Goal: Task Accomplishment & Management: Complete application form

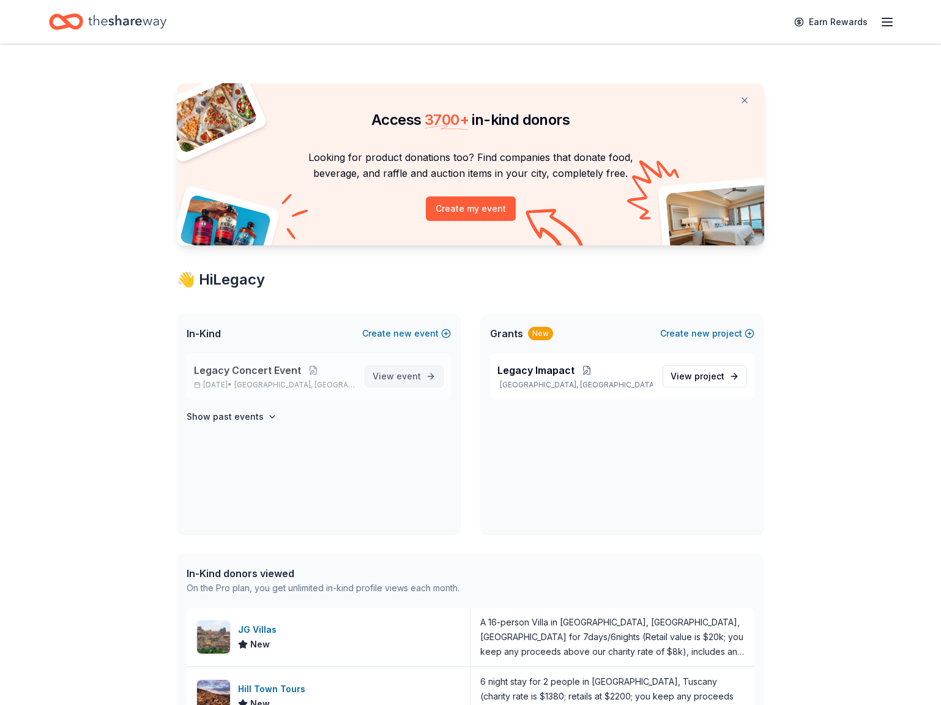
click at [390, 382] on span "View event" at bounding box center [396, 376] width 48 height 15
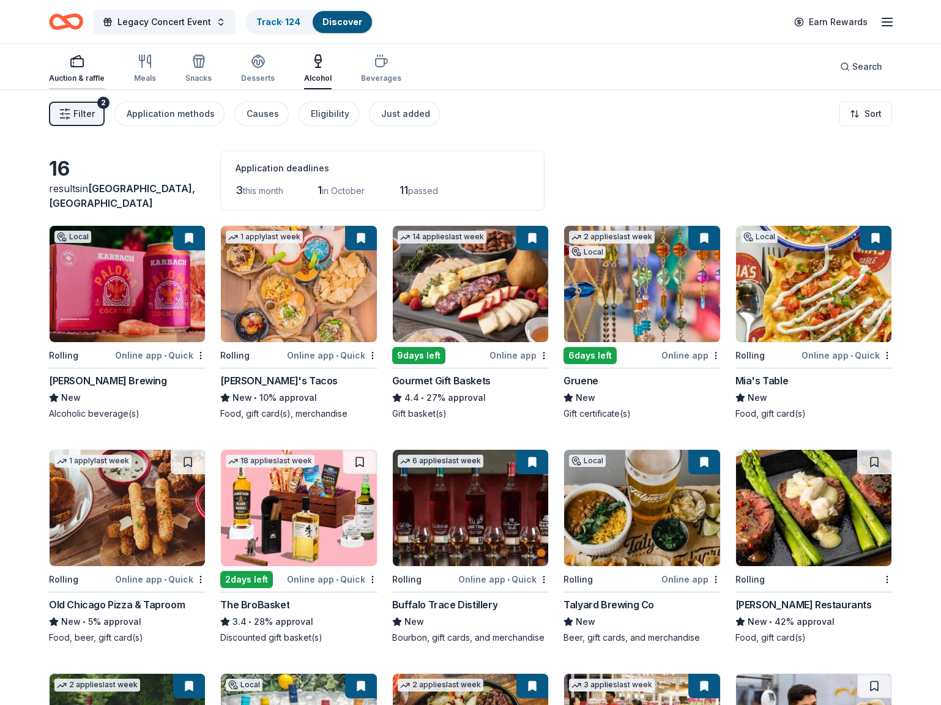
click at [66, 67] on div "button" at bounding box center [77, 61] width 56 height 15
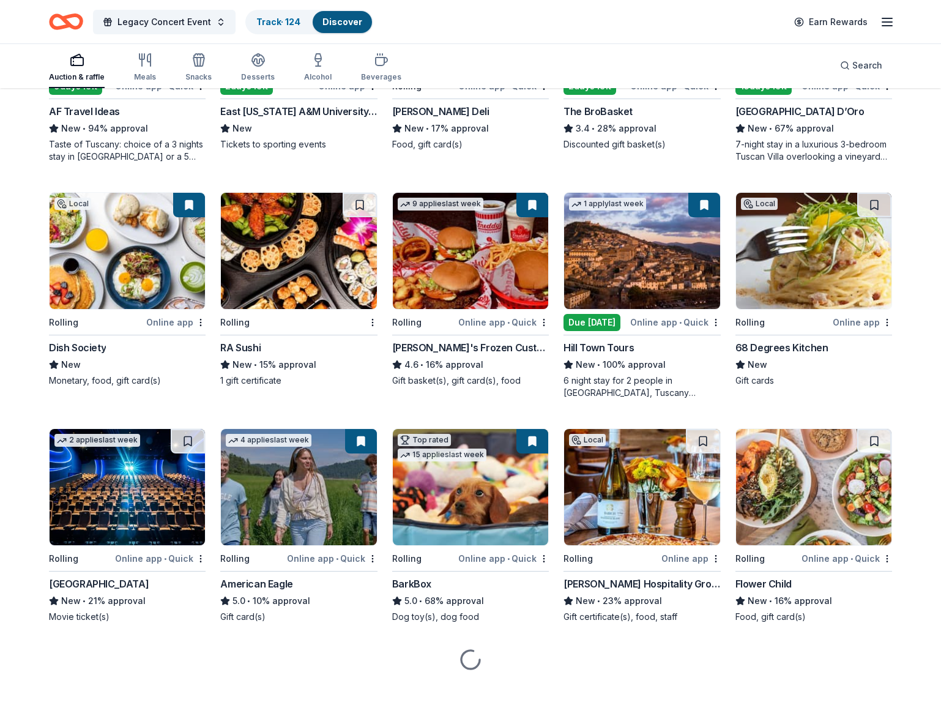
scroll to position [966, 0]
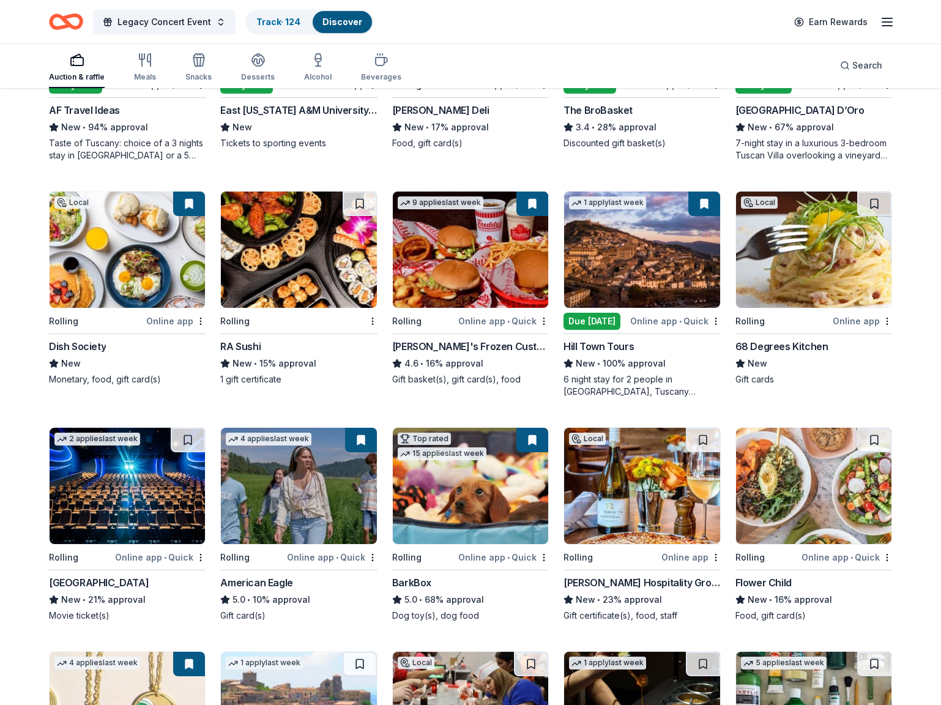
click at [638, 263] on img at bounding box center [641, 249] width 155 height 116
click at [639, 308] on div "1 apply last week" at bounding box center [641, 249] width 157 height 117
click at [492, 246] on img at bounding box center [470, 249] width 155 height 116
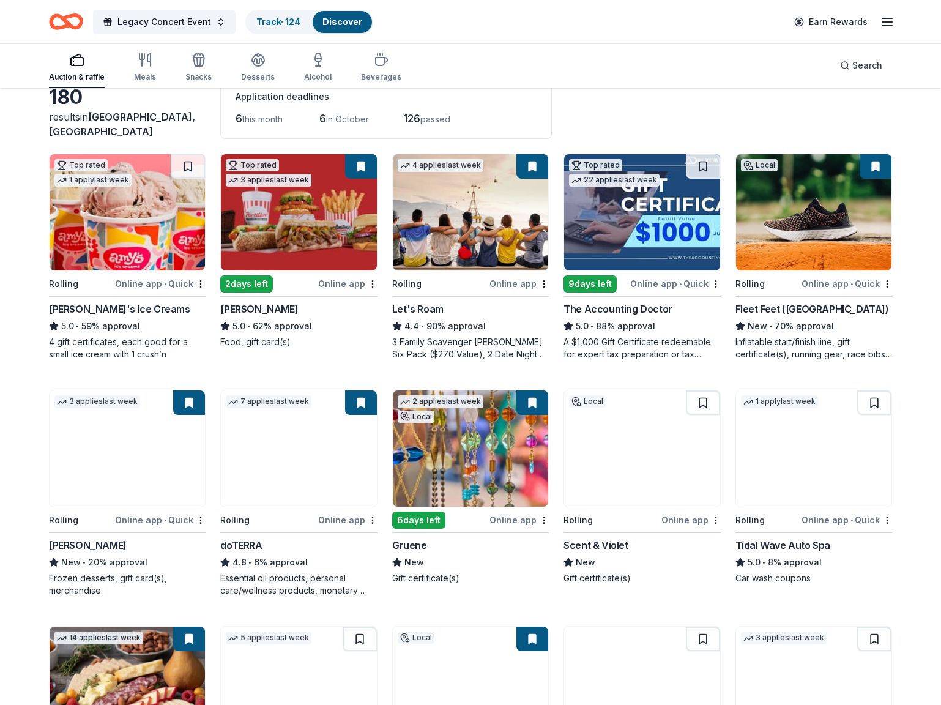
scroll to position [0, 0]
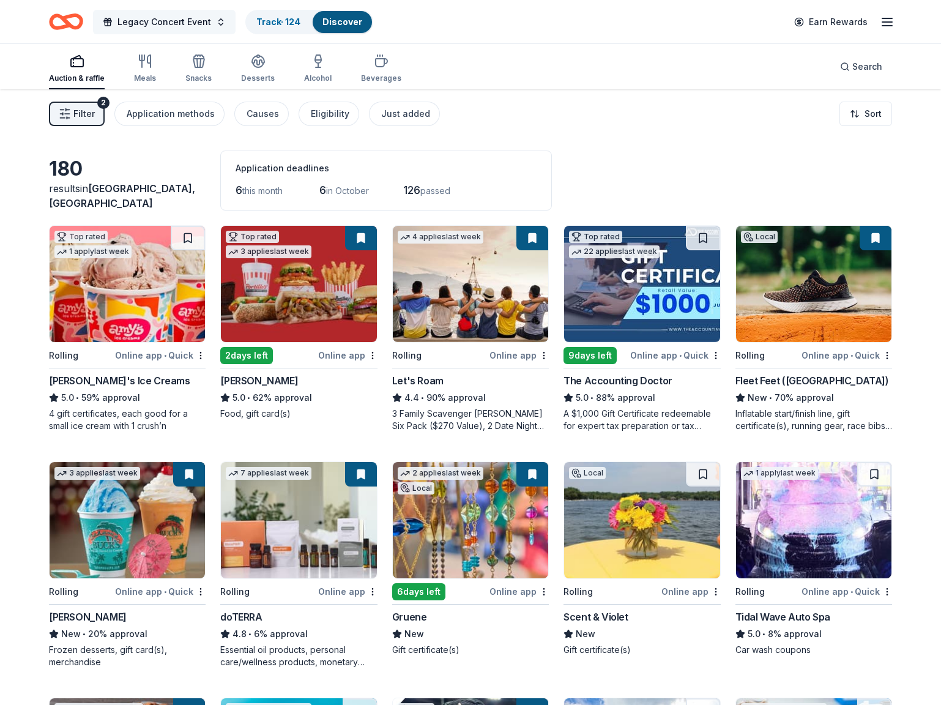
click at [160, 24] on span "Legacy Concert Event" at bounding box center [164, 22] width 94 height 15
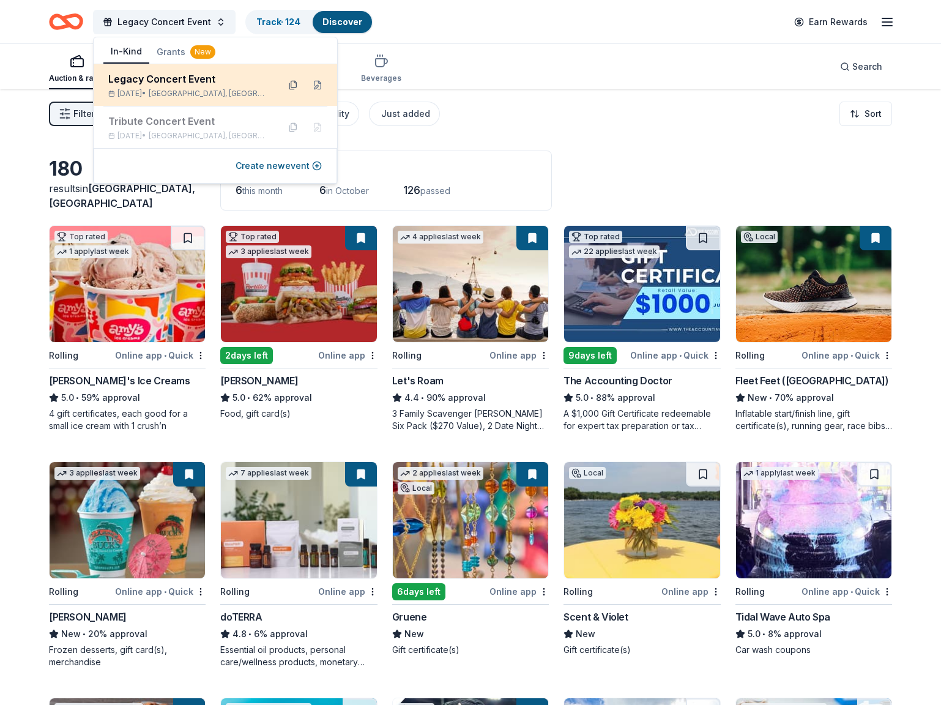
click at [295, 84] on button at bounding box center [293, 85] width 20 height 20
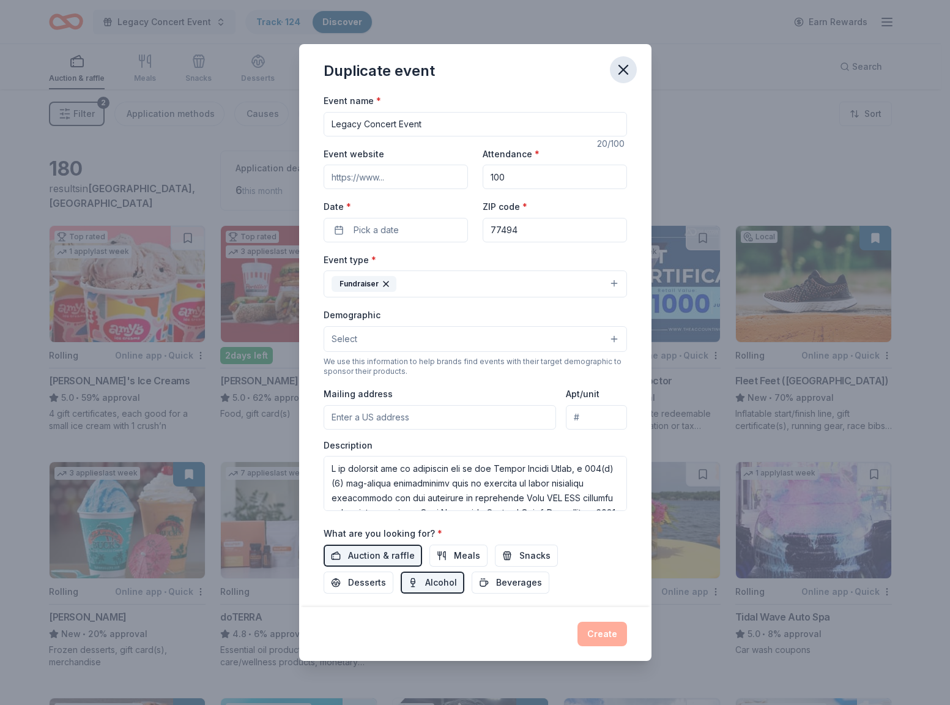
click at [620, 73] on icon "button" at bounding box center [623, 69] width 17 height 17
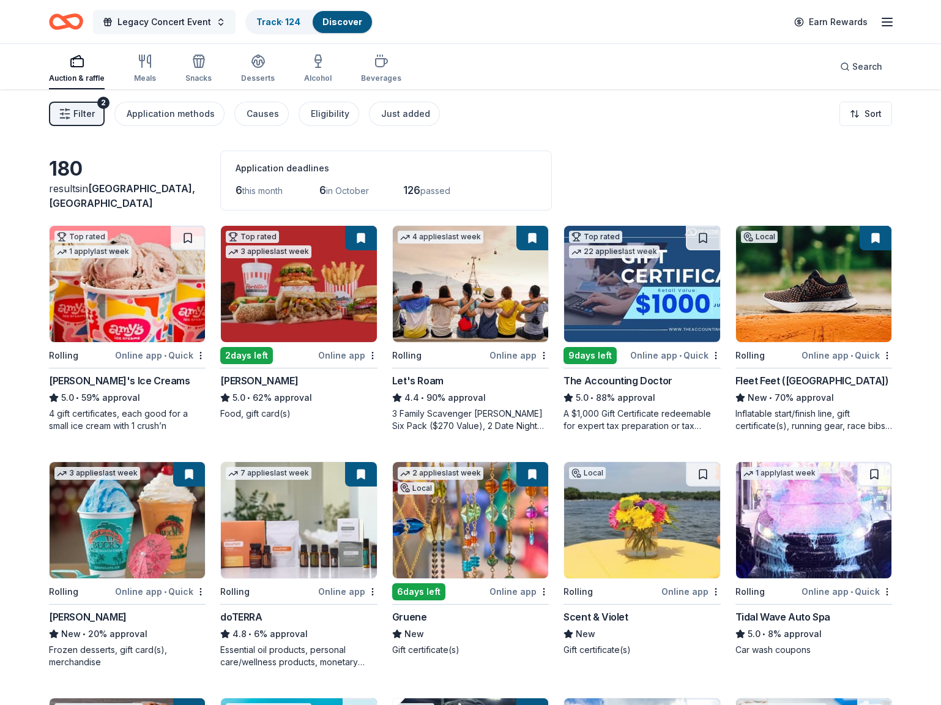
click at [149, 22] on span "Legacy Concert Event" at bounding box center [164, 22] width 94 height 15
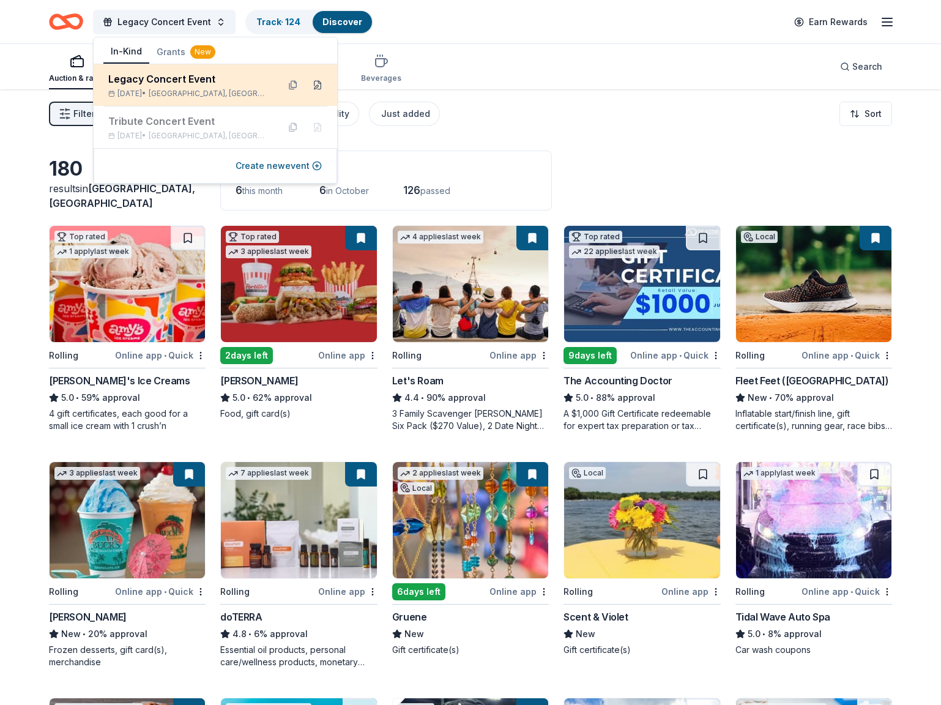
click at [319, 86] on button at bounding box center [318, 85] width 20 height 20
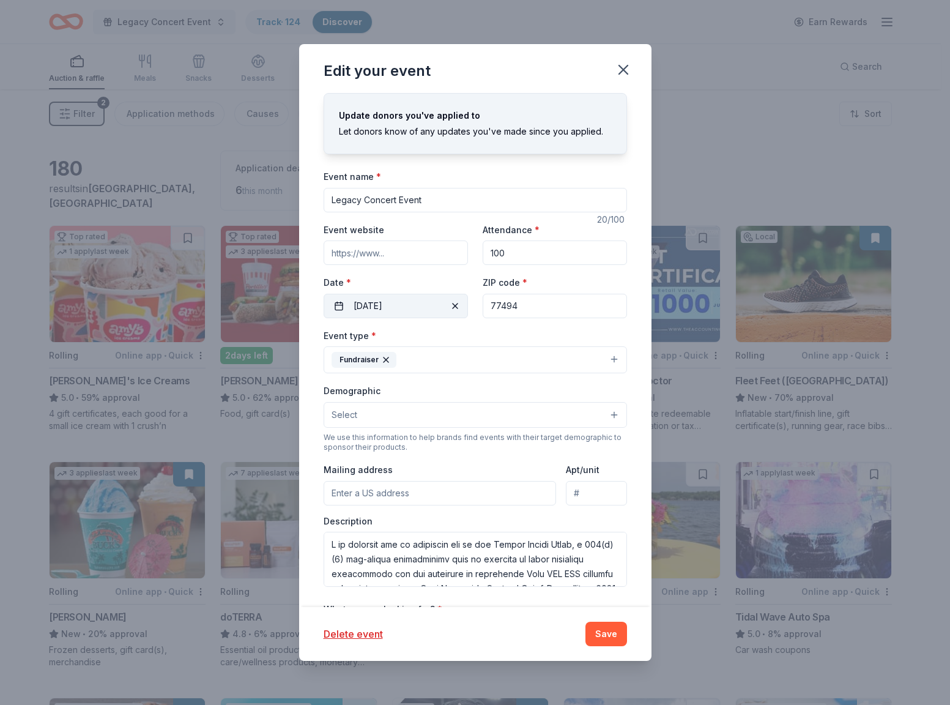
click at [412, 308] on button "10/10/2025" at bounding box center [396, 306] width 144 height 24
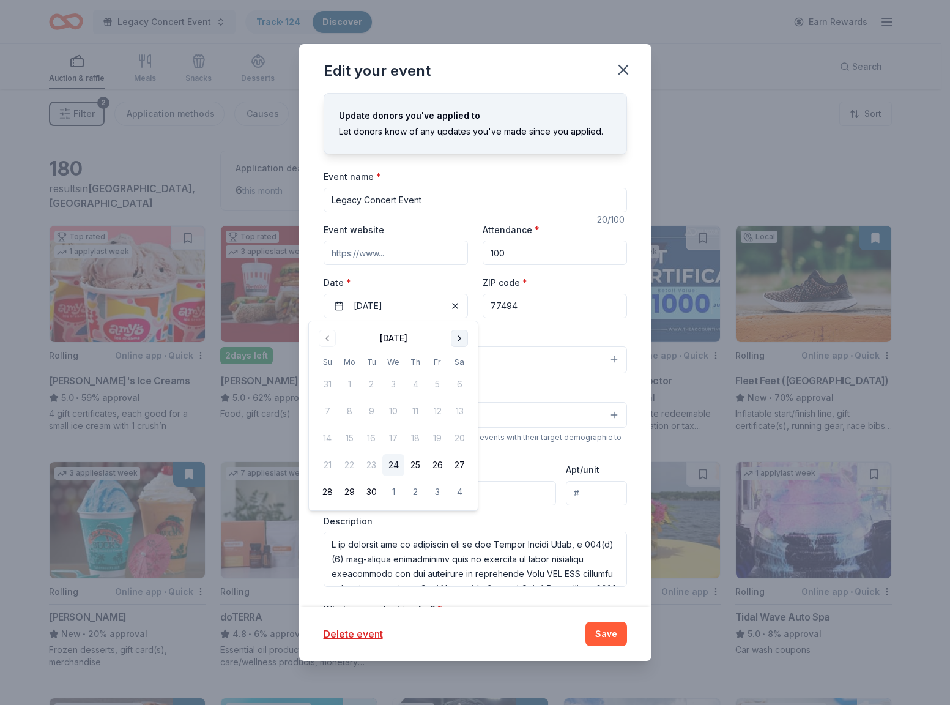
click at [462, 336] on button "Go to next month" at bounding box center [459, 338] width 17 height 17
click at [459, 438] on button "18" at bounding box center [459, 438] width 22 height 22
click at [602, 632] on button "Save" at bounding box center [606, 633] width 42 height 24
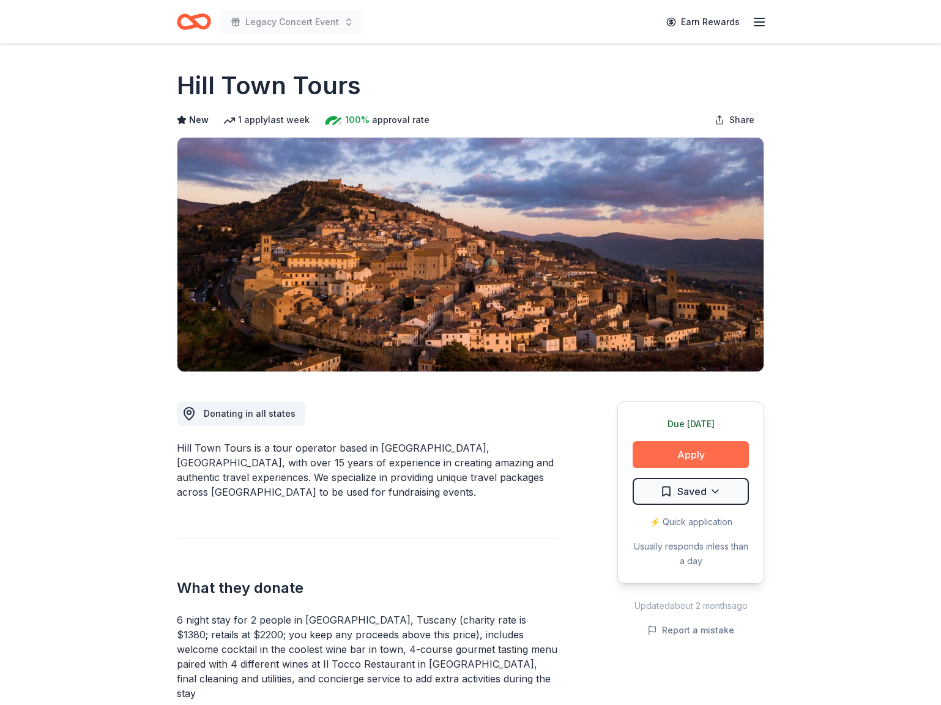
click at [687, 457] on button "Apply" at bounding box center [690, 454] width 116 height 27
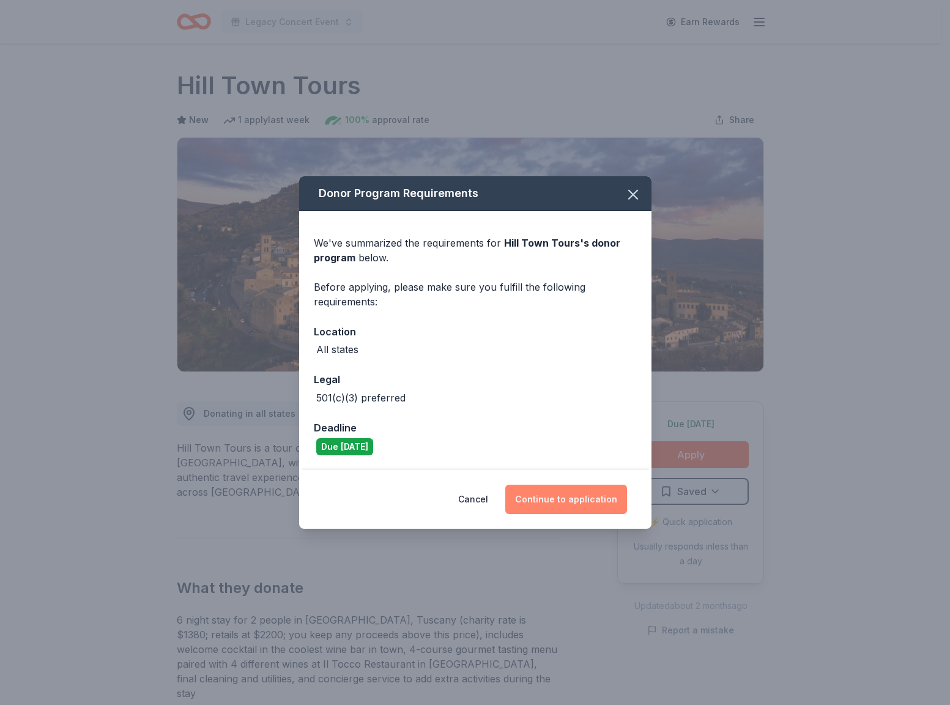
click at [564, 494] on button "Continue to application" at bounding box center [566, 498] width 122 height 29
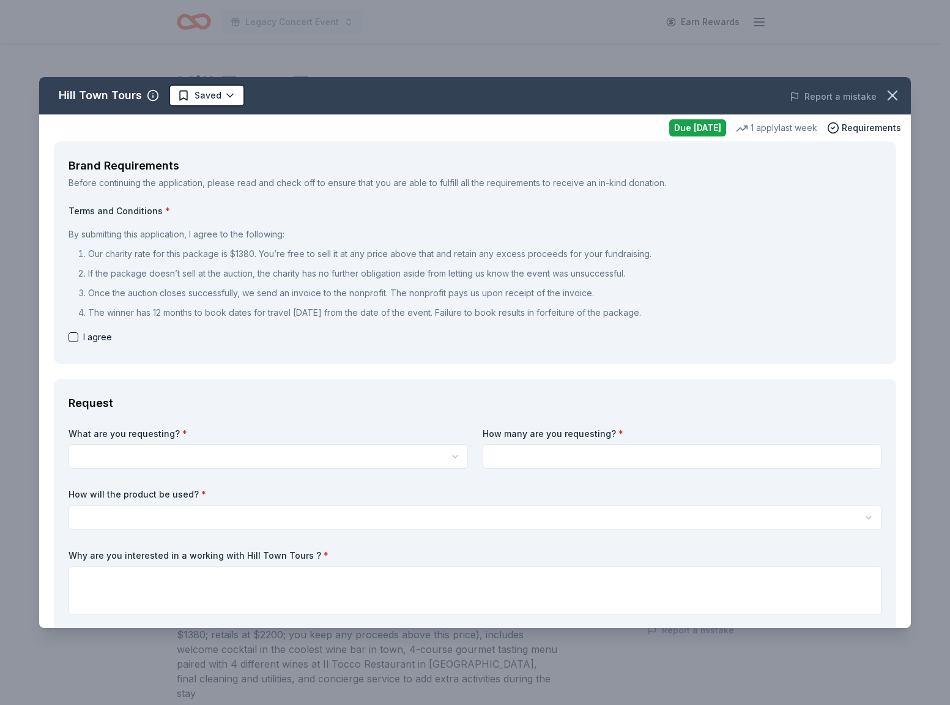
click at [73, 335] on button "button" at bounding box center [73, 337] width 10 height 10
checkbox input "true"
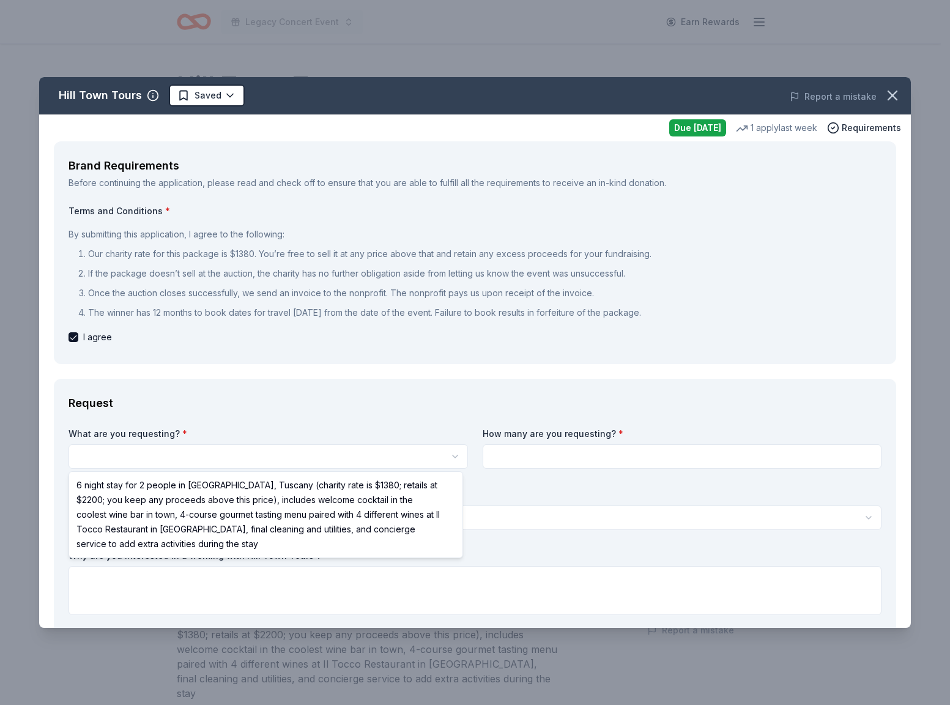
click at [132, 454] on html "Legacy Concert Event Earn Rewards Due tomorrow Share Hill Town Tours New 1 appl…" at bounding box center [475, 352] width 950 height 705
select select "6 night stay for 2 people in [GEOGRAPHIC_DATA], Tuscany (charity rate is $1380;…"
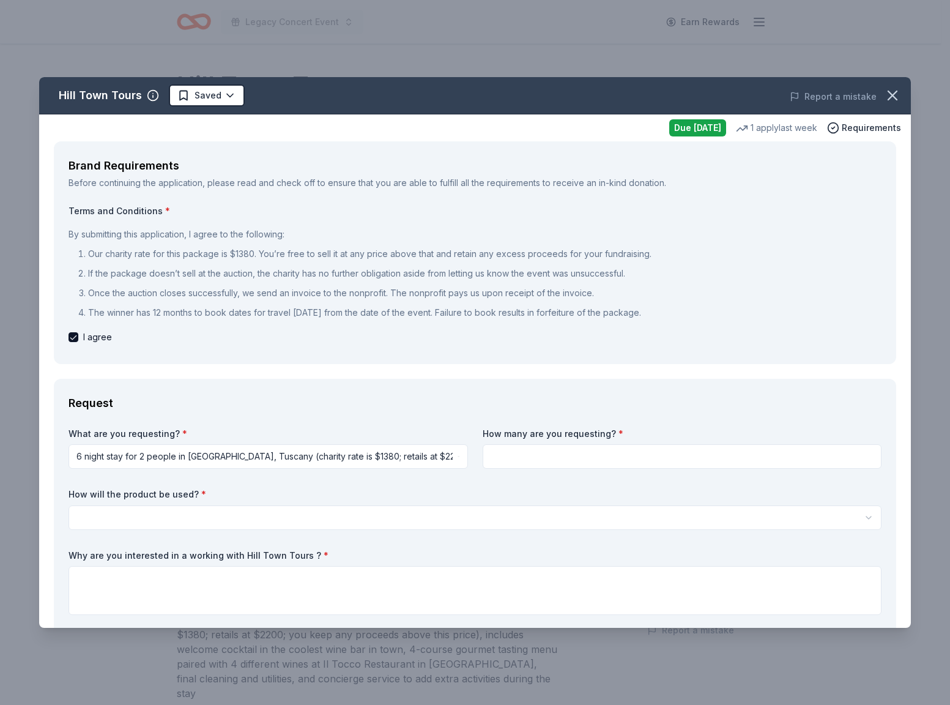
click at [605, 451] on input at bounding box center [682, 456] width 399 height 24
type input "2"
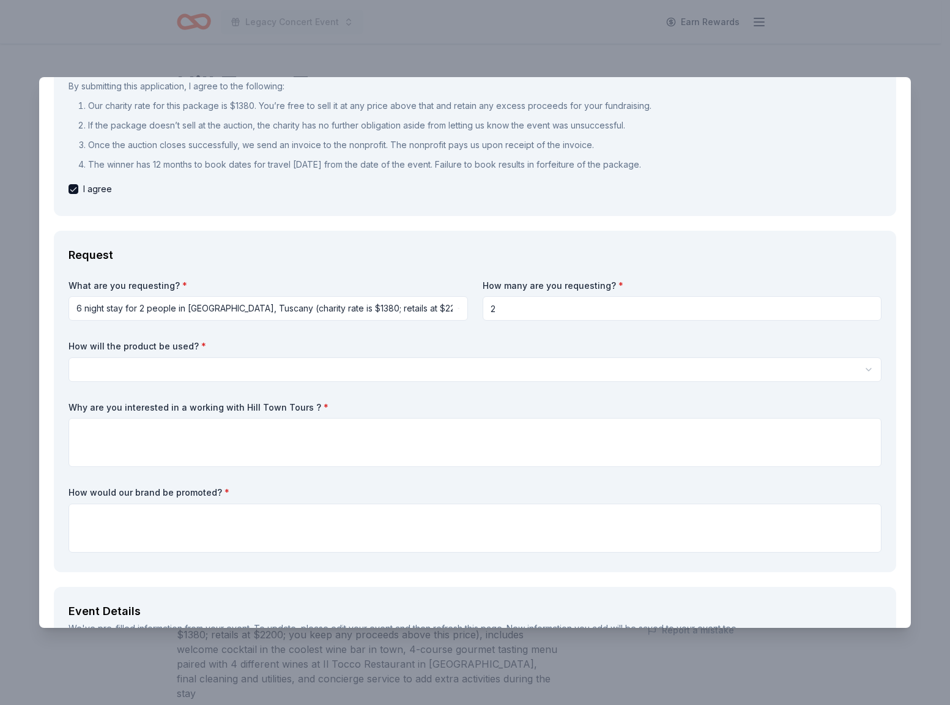
scroll to position [155, 0]
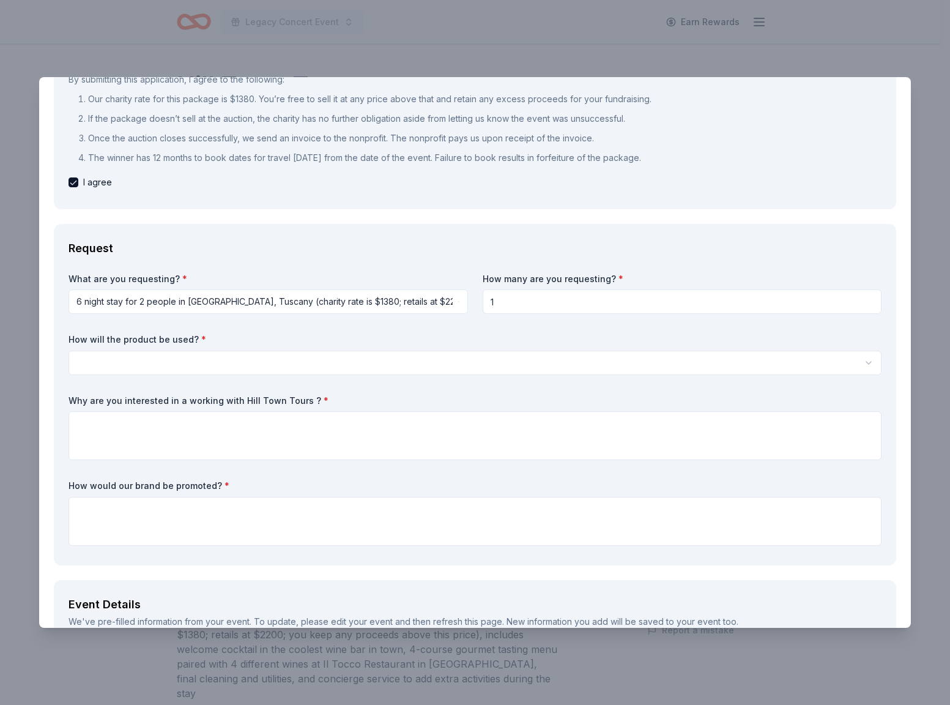
type input "1"
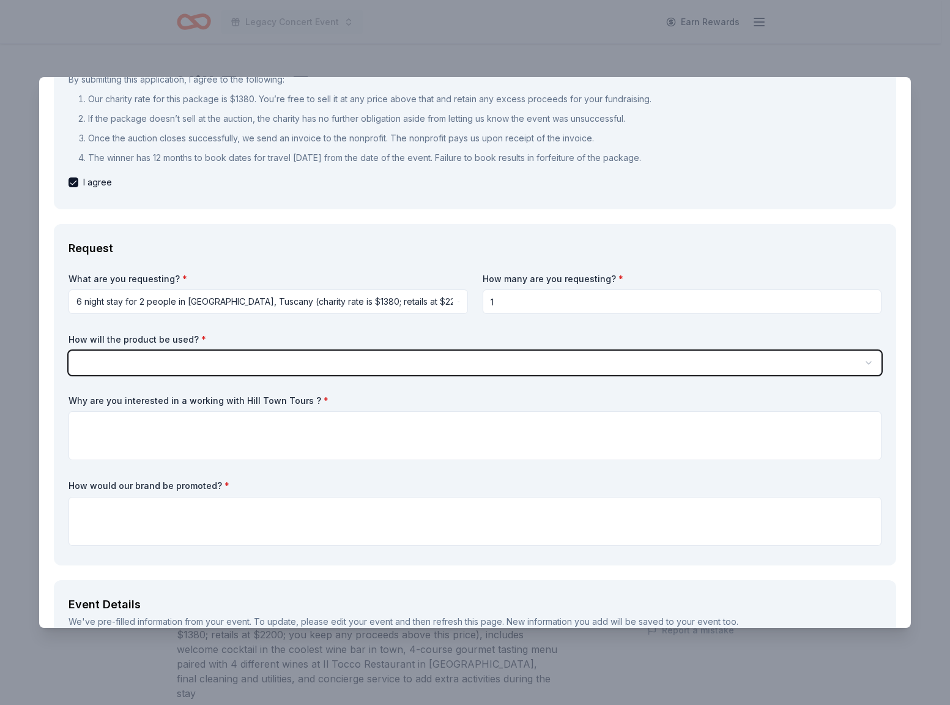
select select "liveAuction"
click at [68, 350] on button "Live auction" at bounding box center [474, 362] width 813 height 24
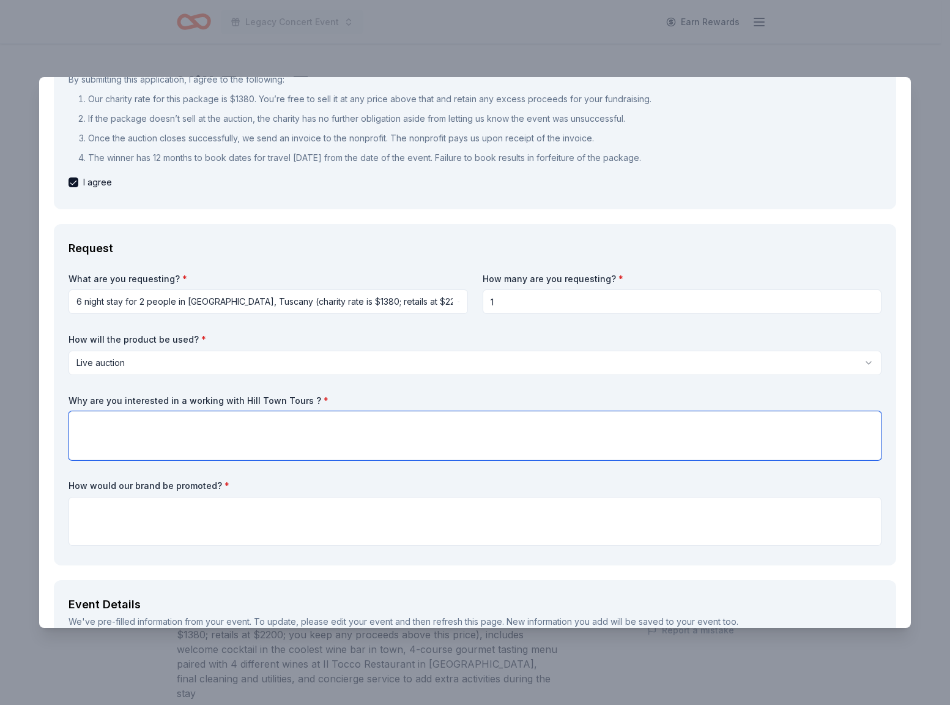
click at [320, 431] on textarea at bounding box center [474, 435] width 813 height 49
paste textarea "I am reaching out to introduce you to the Legacy Buyers Group, a 501(c)(3) non-…"
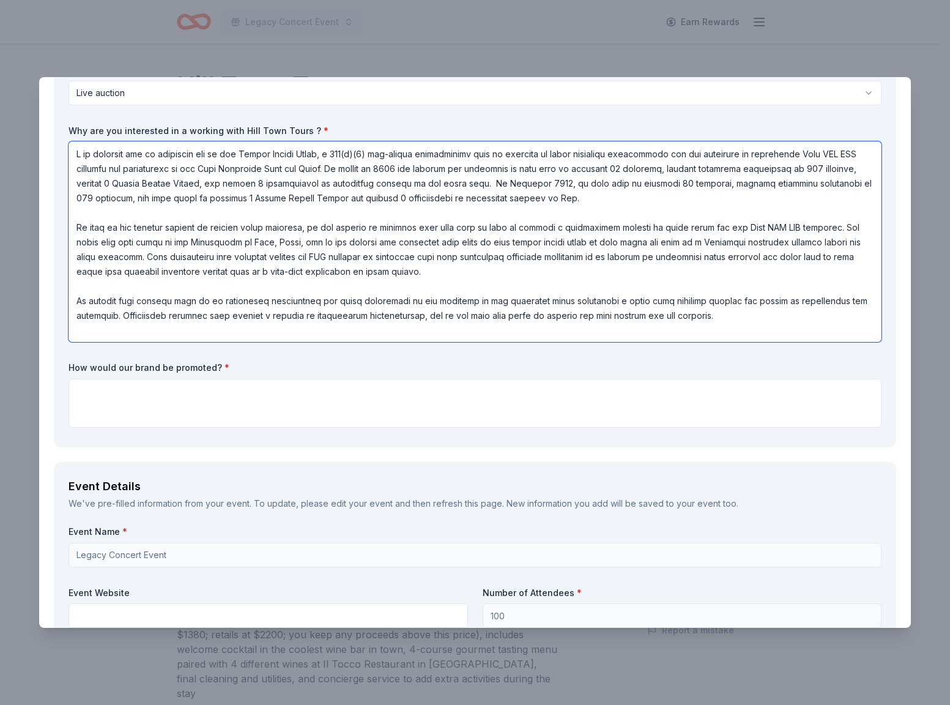
scroll to position [446, 0]
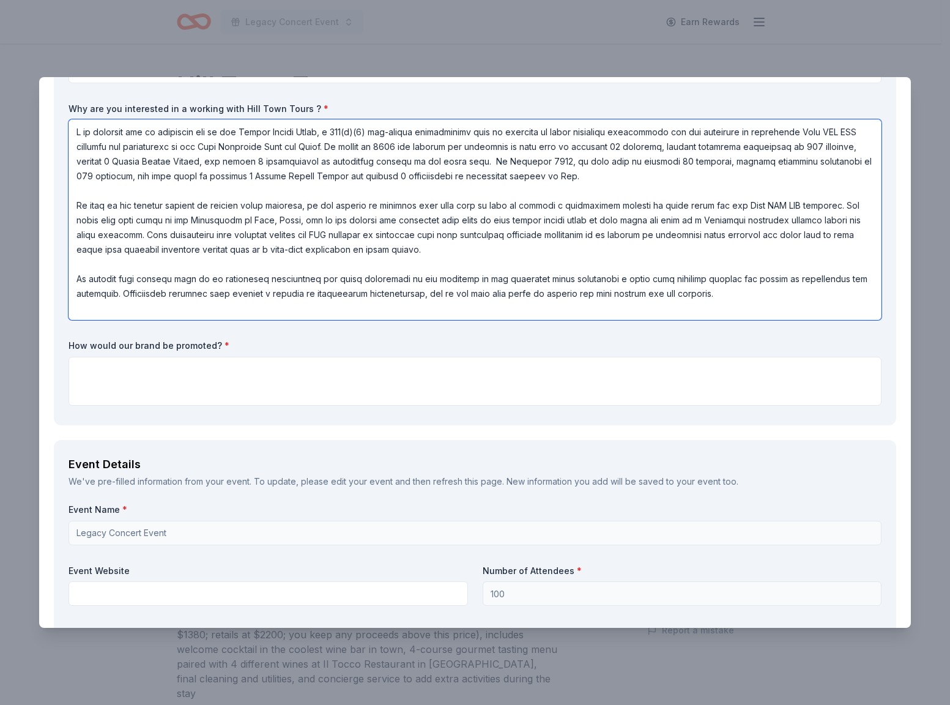
type textarea "I am reaching out to introduce you to the Legacy Buyers Group, a 501(c)(3) non-…"
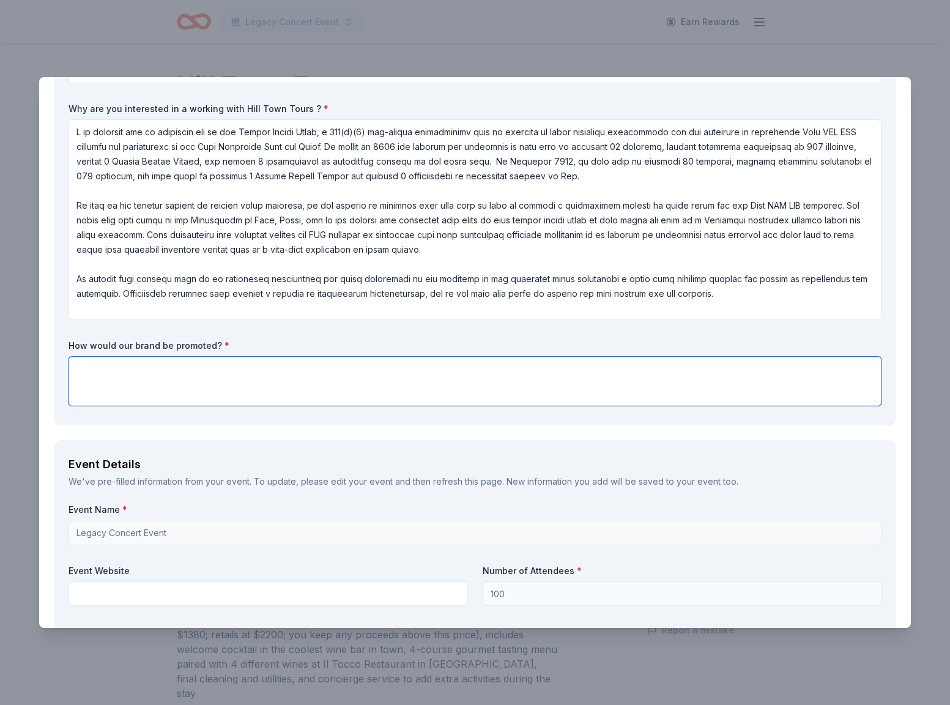
paste textarea "I am reaching out to introduce you to the Legacy Buyers Group, a 501(c)(3) non-…"
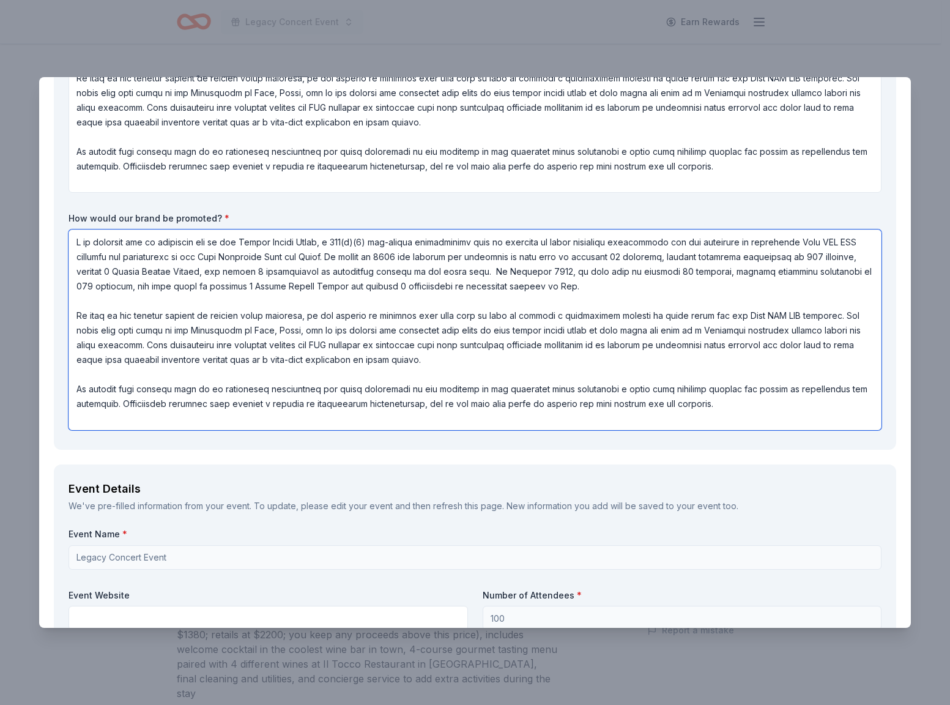
scroll to position [964, 0]
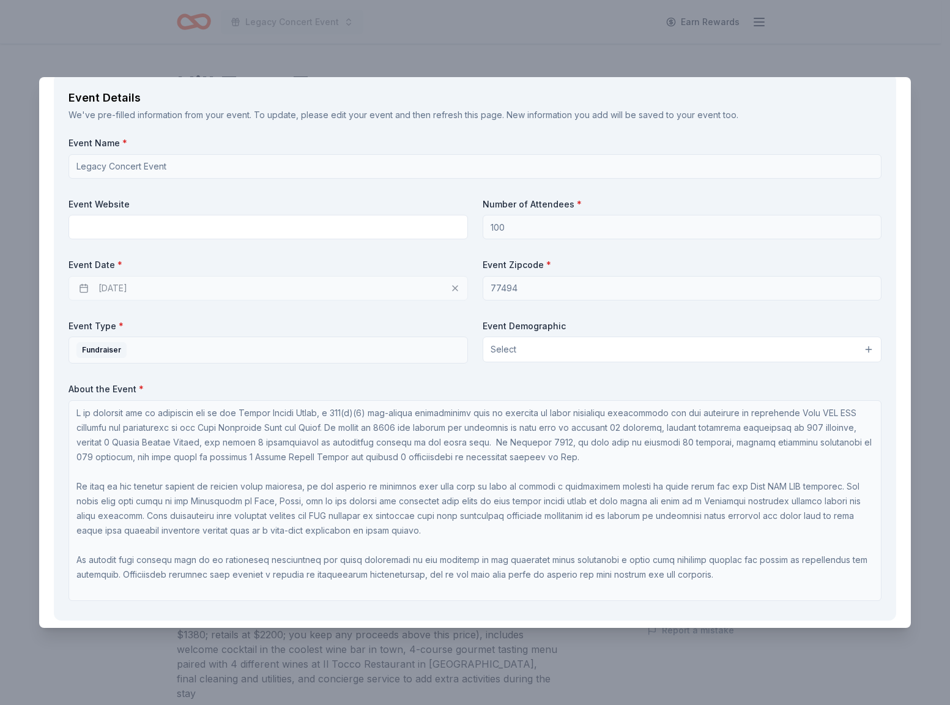
type textarea "I am reaching out to introduce you to the Legacy Buyers Group, a 501(c)(3) non-…"
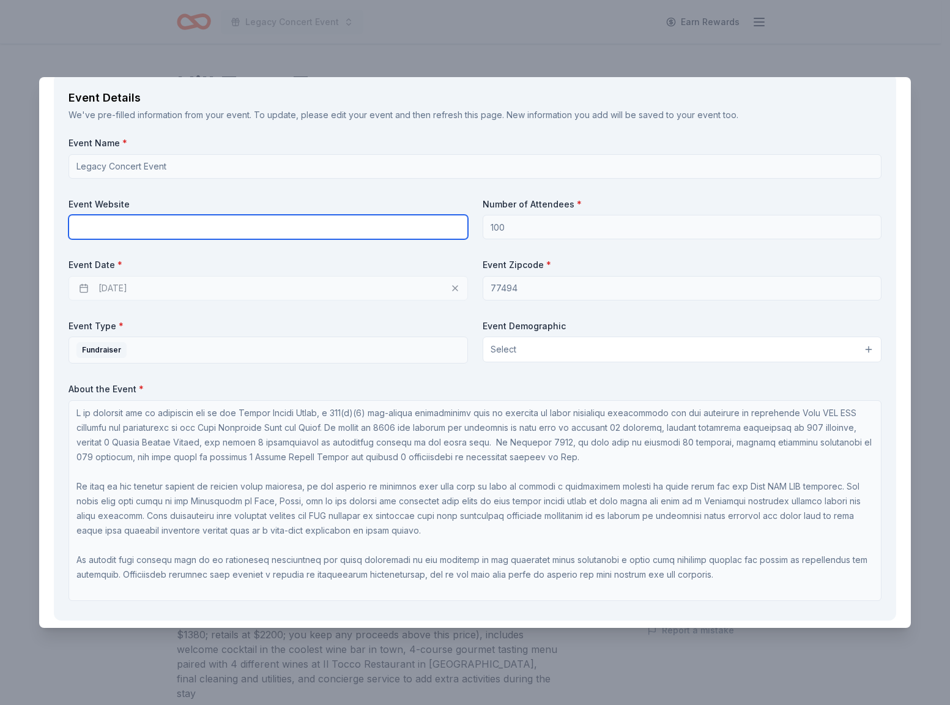
click at [235, 226] on input "text" at bounding box center [267, 227] width 399 height 24
type input "[DOMAIN_NAME]"
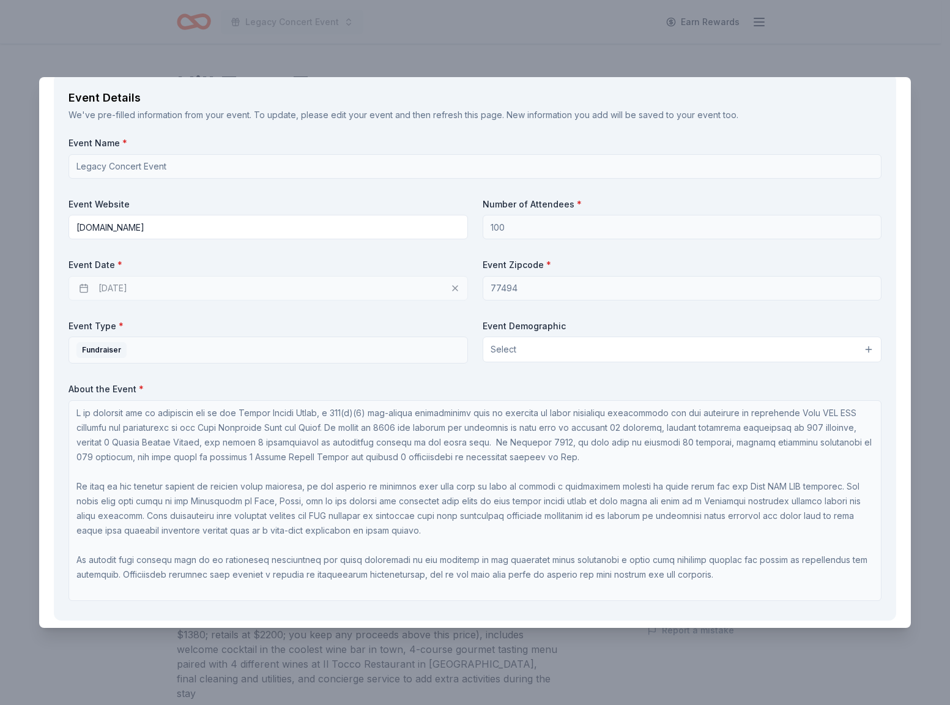
click at [388, 289] on div "10/09/2025" at bounding box center [267, 288] width 399 height 24
click at [512, 347] on button "Select" at bounding box center [682, 349] width 399 height 26
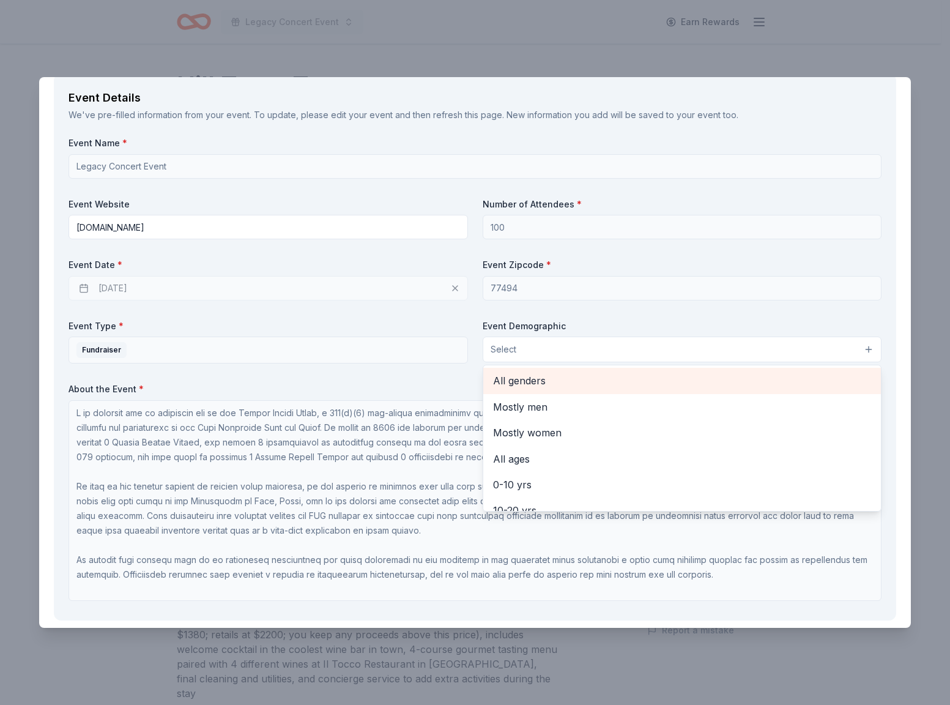
click at [521, 374] on span "All genders" at bounding box center [682, 380] width 379 height 16
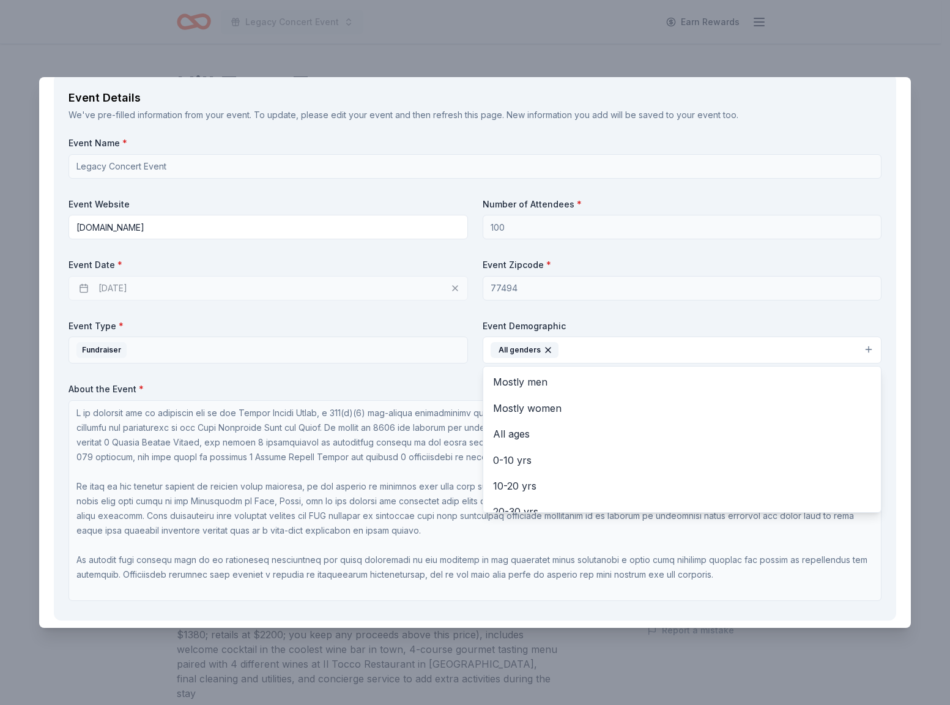
click at [469, 313] on div "Event Name * Legacy Concert Event Event Website legacybuyersgroup.com Number of…" at bounding box center [474, 371] width 813 height 468
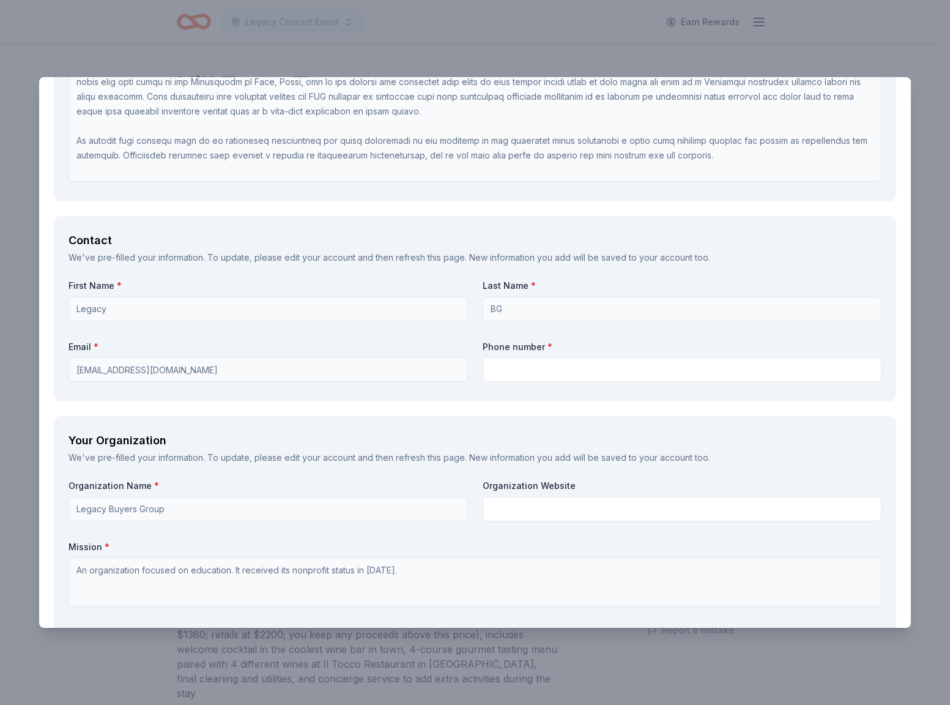
scroll to position [1387, 0]
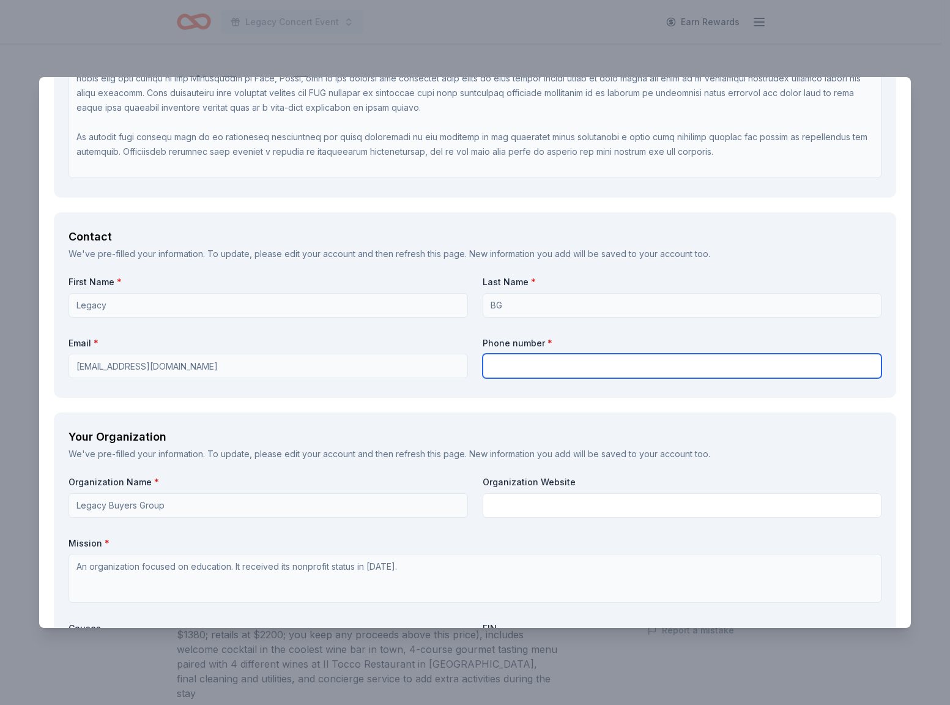
click at [488, 366] on input "text" at bounding box center [682, 365] width 399 height 24
type input "9168132415"
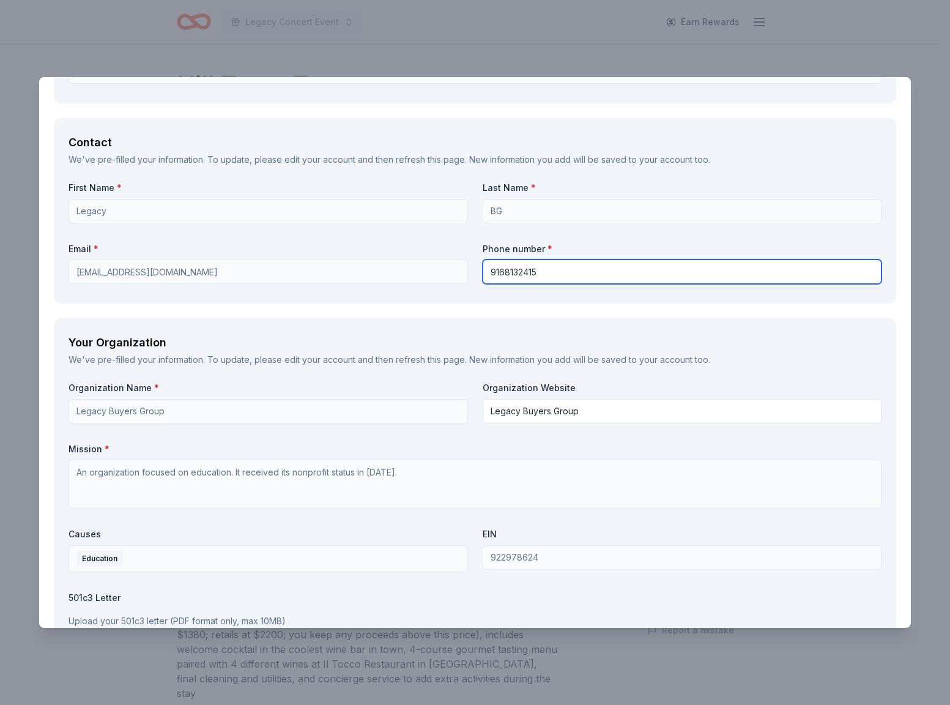
scroll to position [1495, 0]
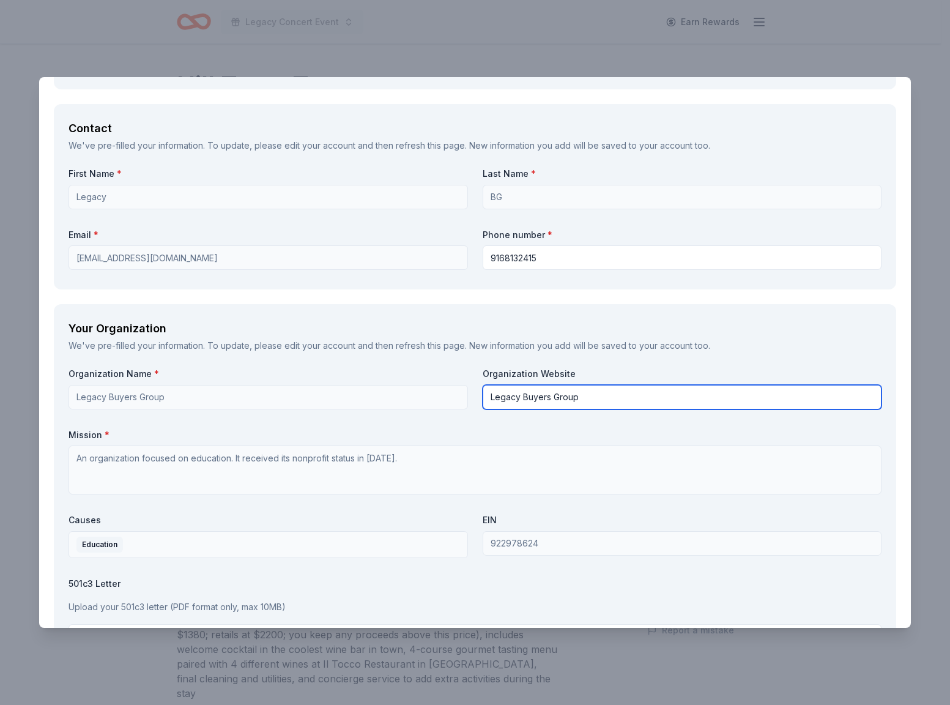
click at [585, 393] on input "Legacy Buyers Group" at bounding box center [682, 397] width 399 height 24
click at [440, 396] on div "Organization Name * Legacy Buyers Group Organization Website Legacy Buyers Grou…" at bounding box center [474, 510] width 813 height 285
type input "[DOMAIN_NAME]"
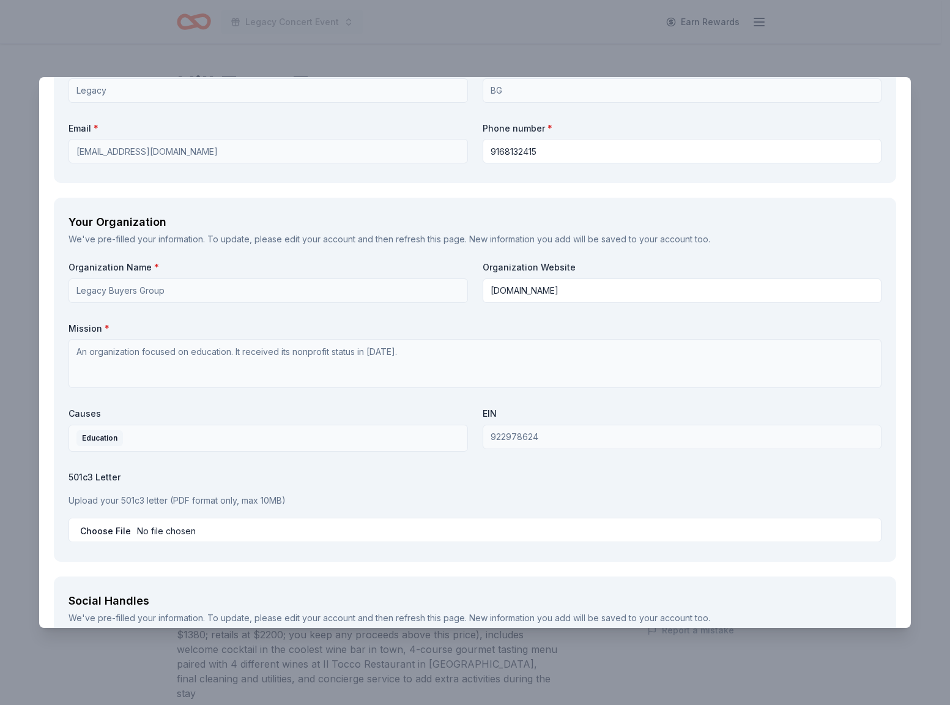
scroll to position [1618, 0]
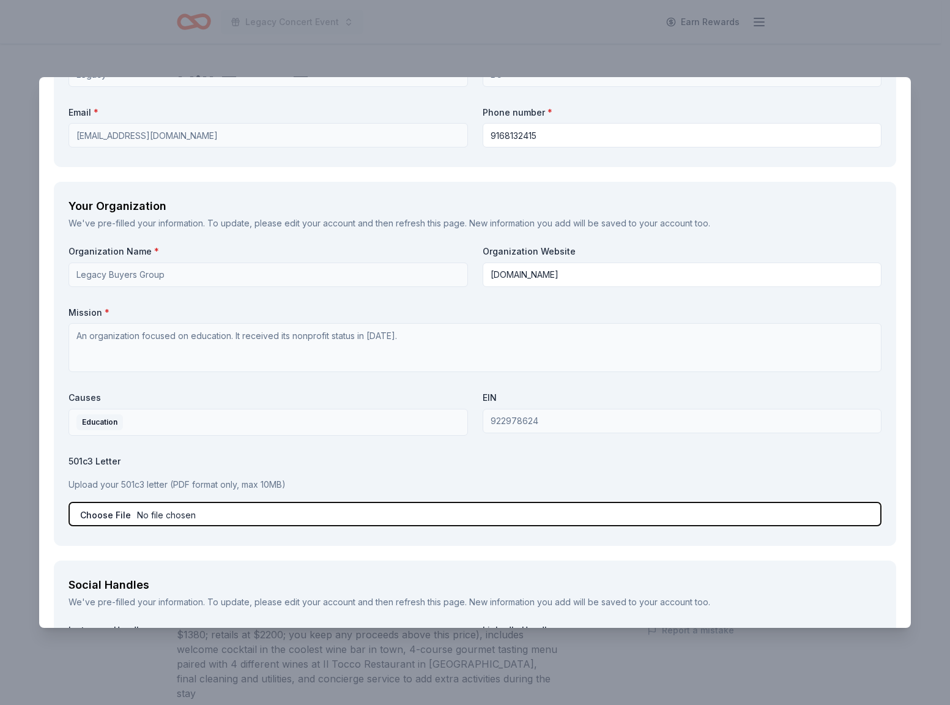
click at [103, 510] on input "file" at bounding box center [474, 513] width 813 height 24
type input "C:\fakepath\LBG_501c3_form_pdf (3).pdf"
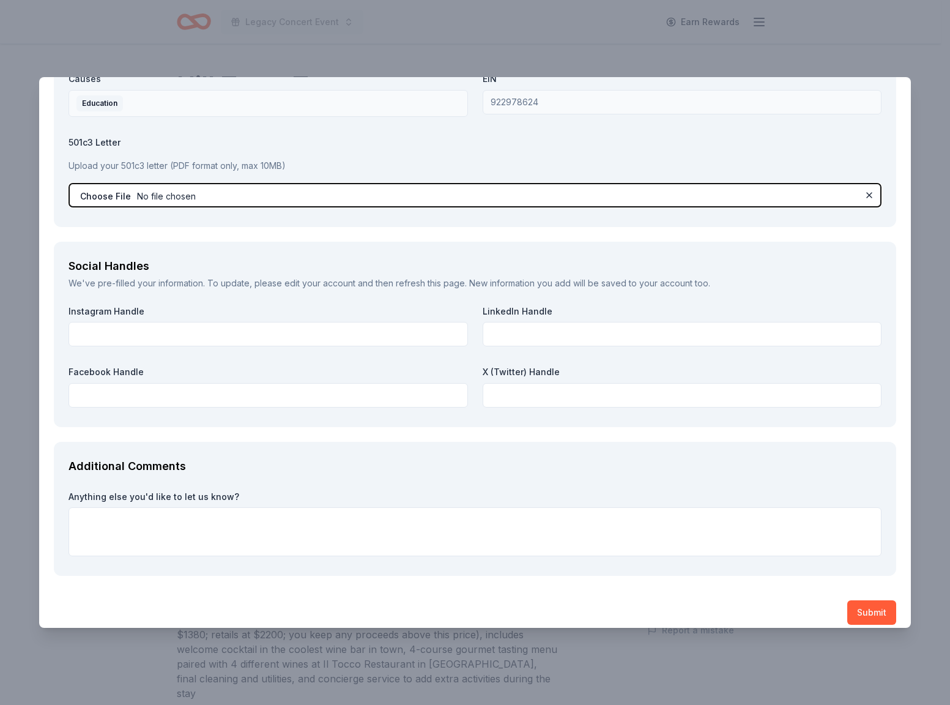
scroll to position [1948, 0]
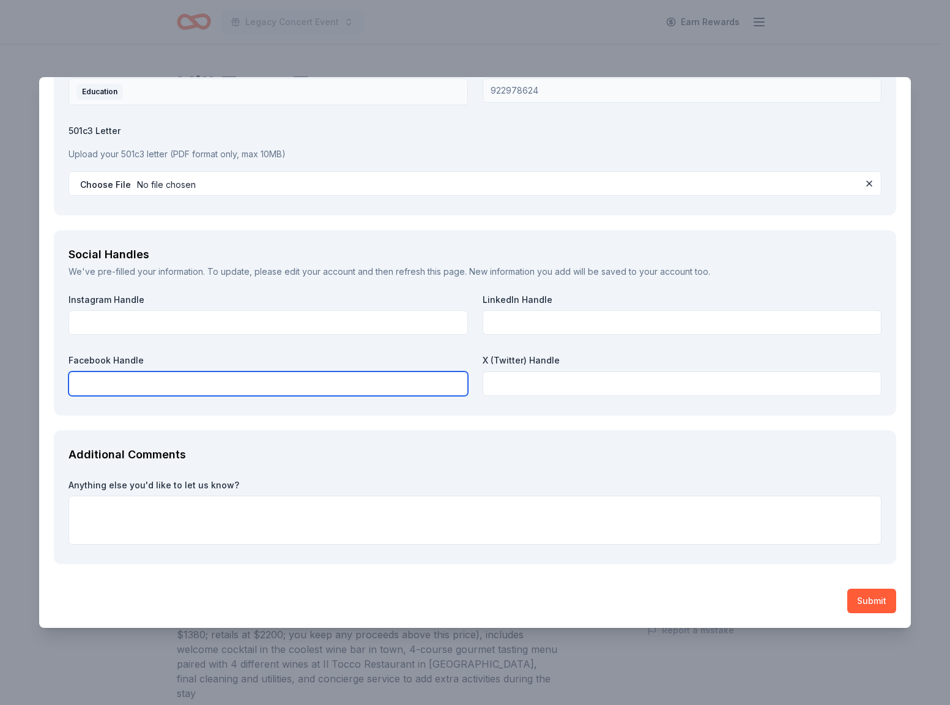
click at [259, 380] on input "text" at bounding box center [267, 383] width 399 height 24
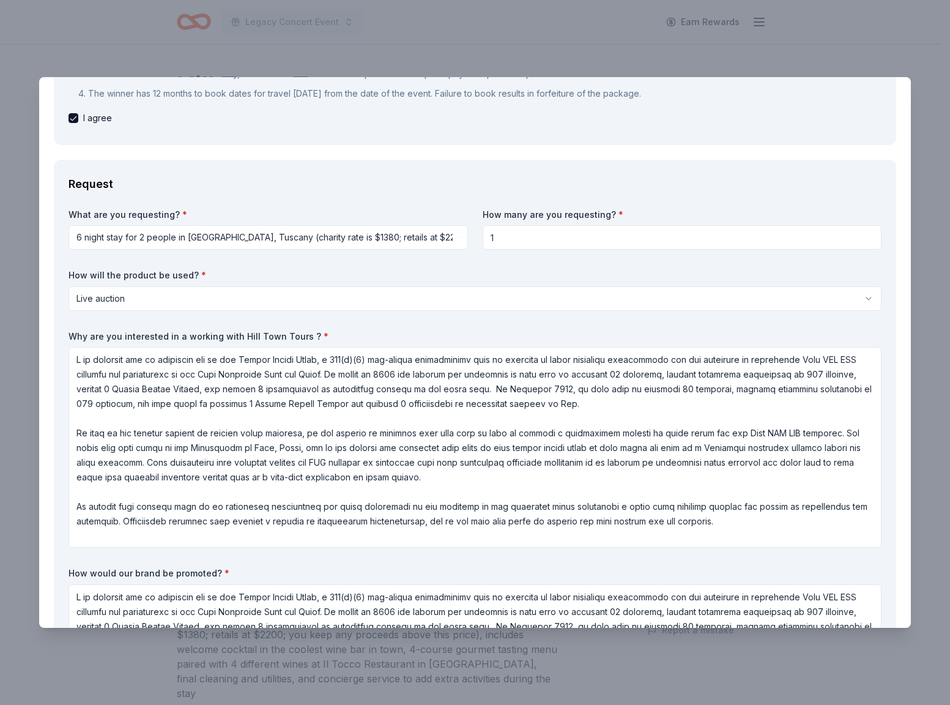
scroll to position [226, 0]
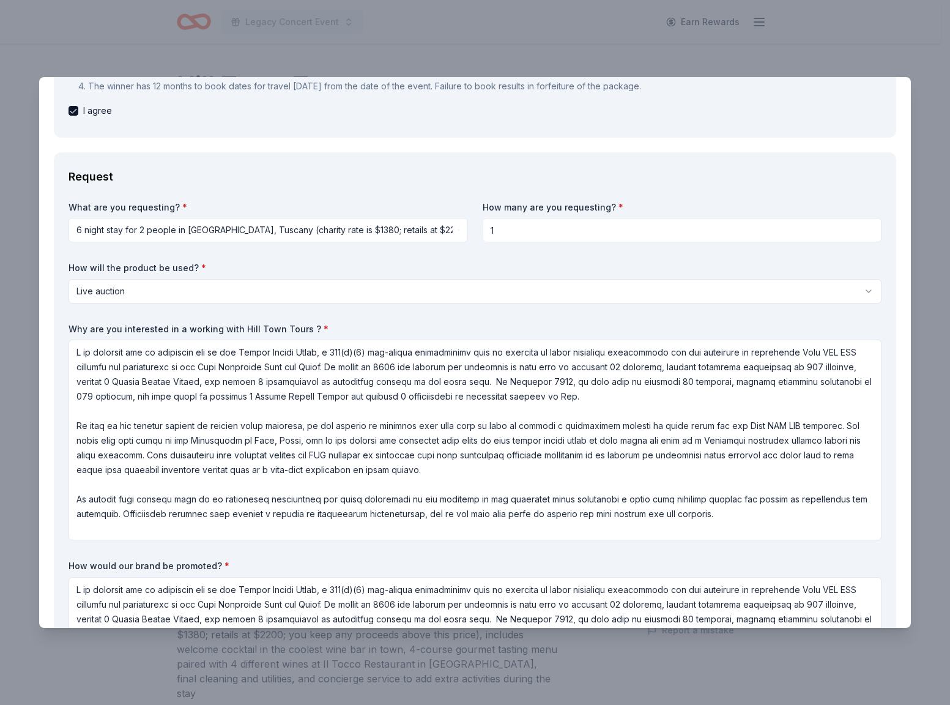
type input "@legacybuyersgroup"
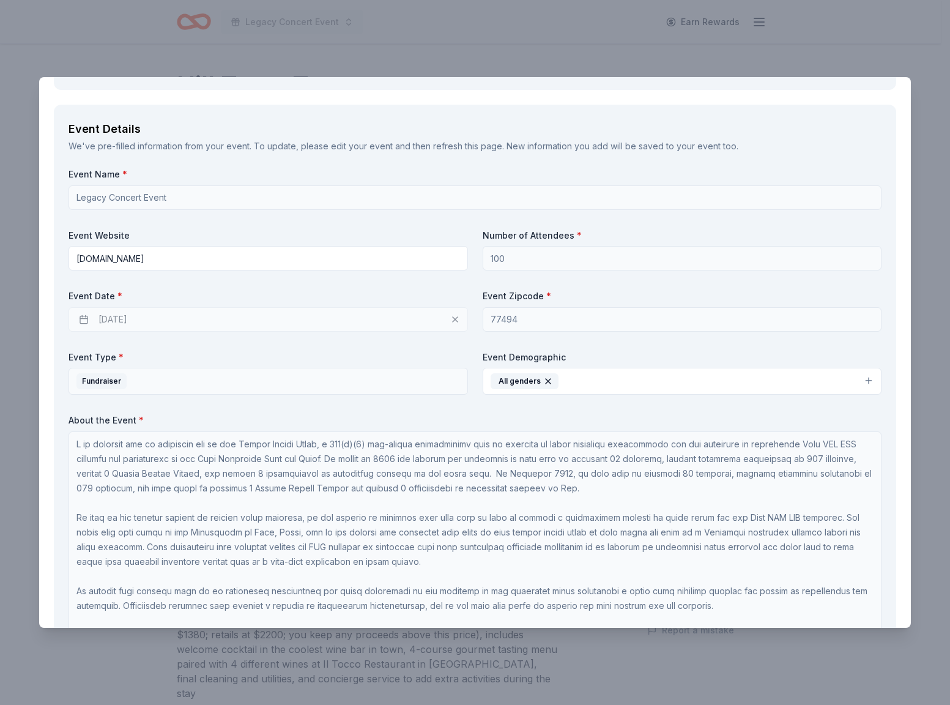
scroll to position [901, 0]
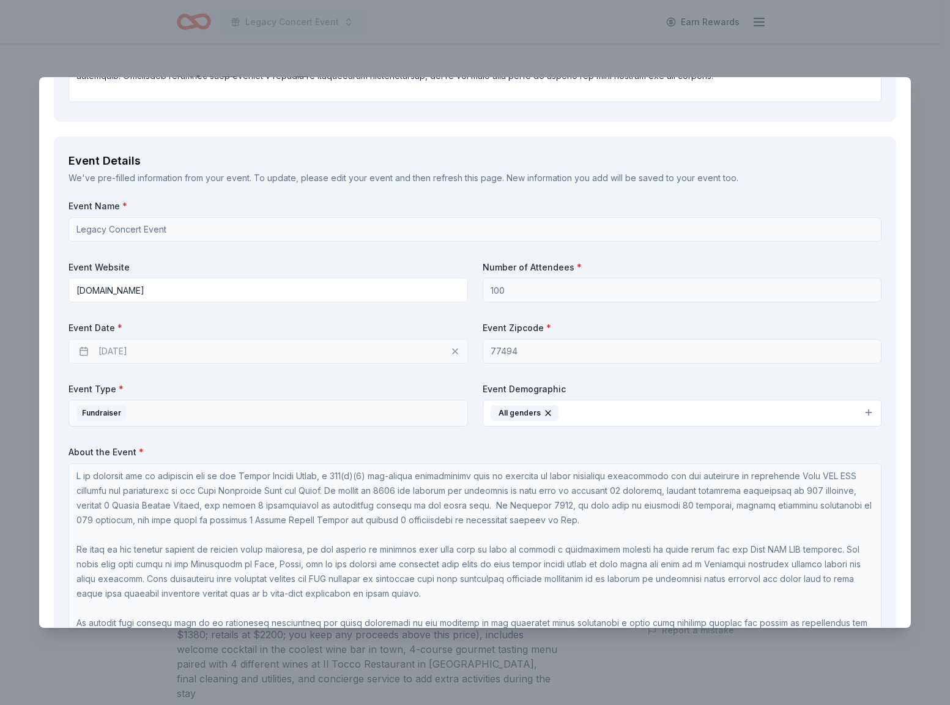
click at [450, 350] on div "10/09/2025" at bounding box center [267, 351] width 399 height 24
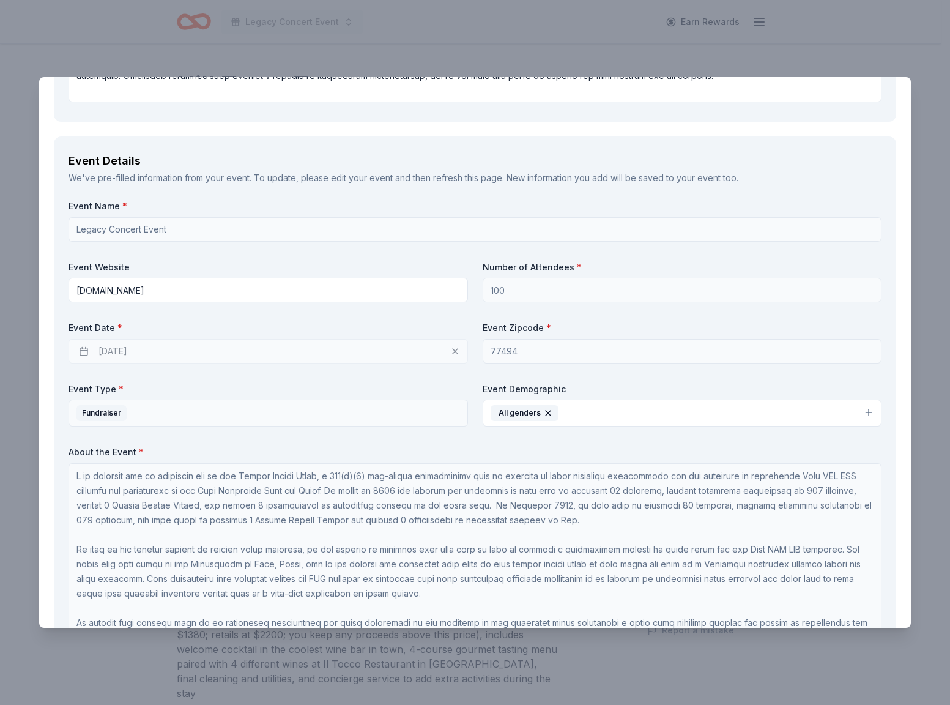
click at [450, 350] on div "10/09/2025" at bounding box center [267, 351] width 399 height 24
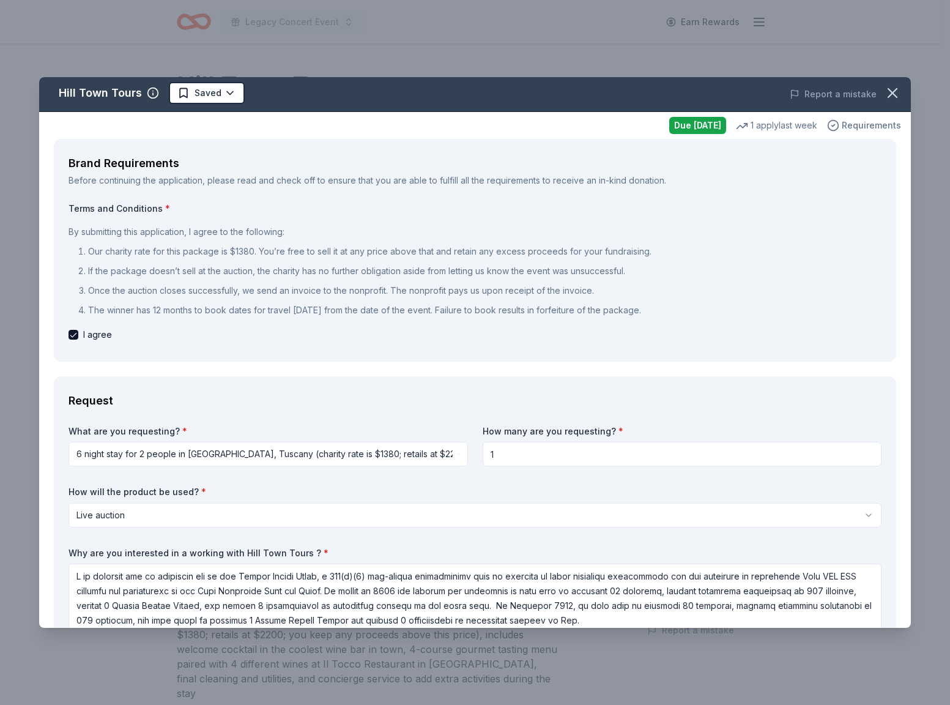
scroll to position [0, 0]
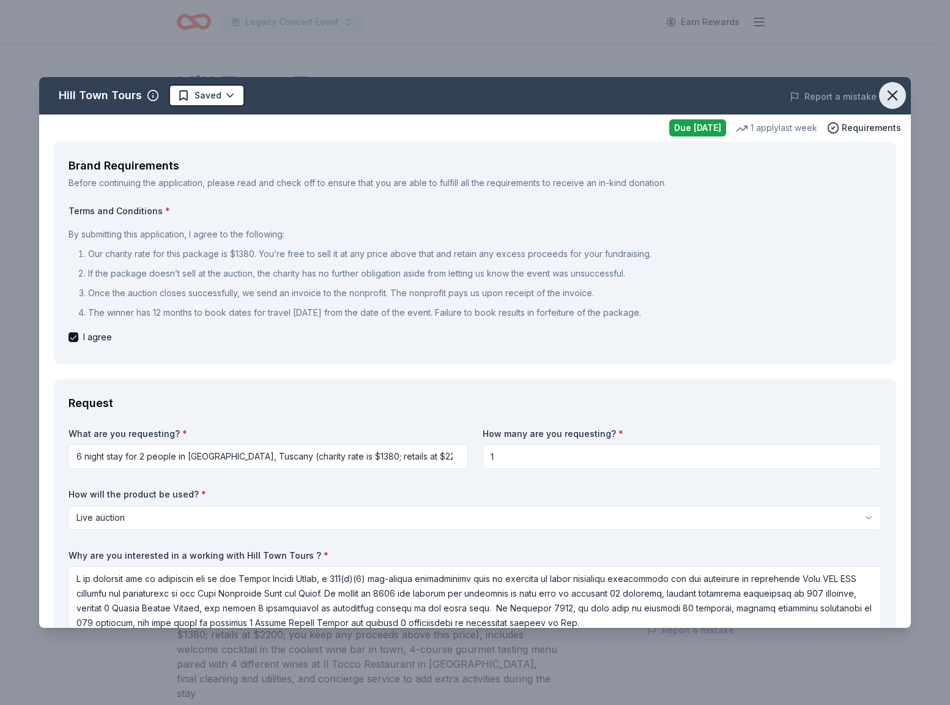
click at [887, 97] on icon "button" at bounding box center [892, 95] width 17 height 17
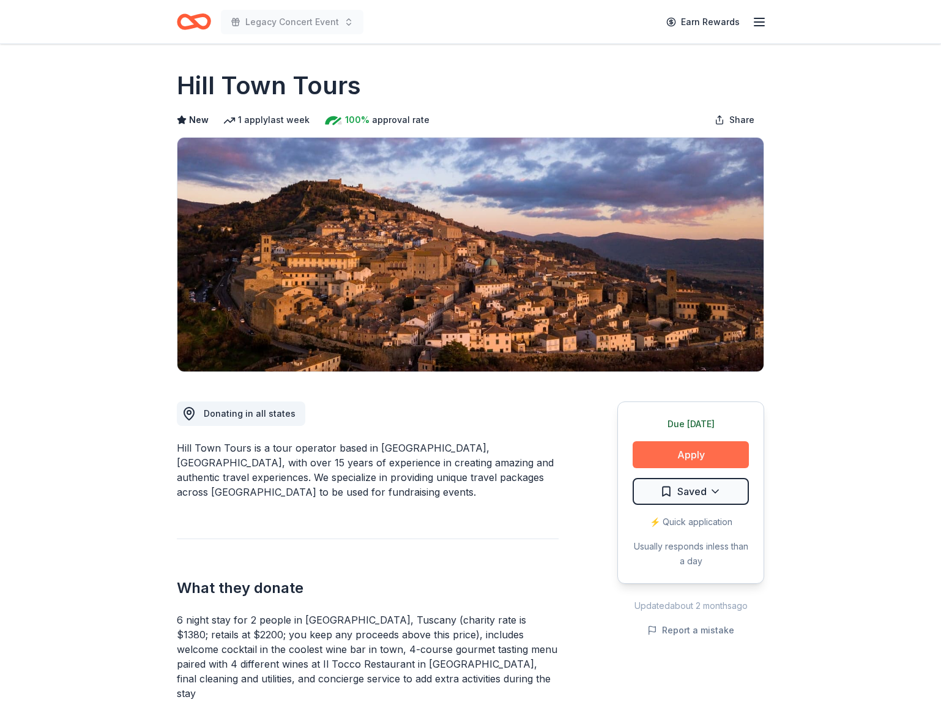
click at [693, 451] on button "Apply" at bounding box center [690, 454] width 116 height 27
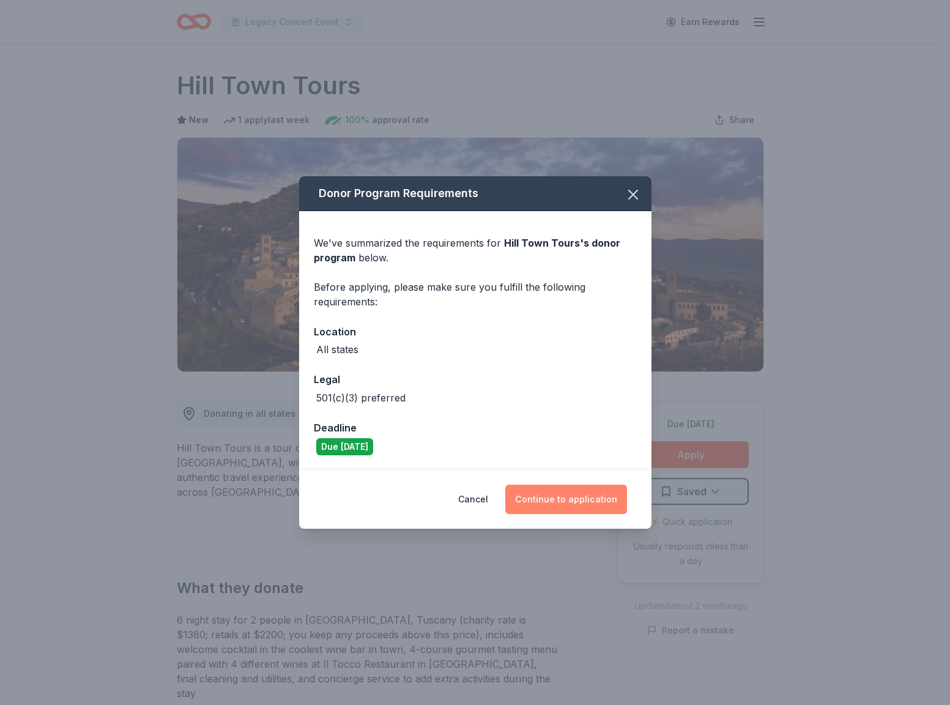
click at [593, 495] on button "Continue to application" at bounding box center [566, 498] width 122 height 29
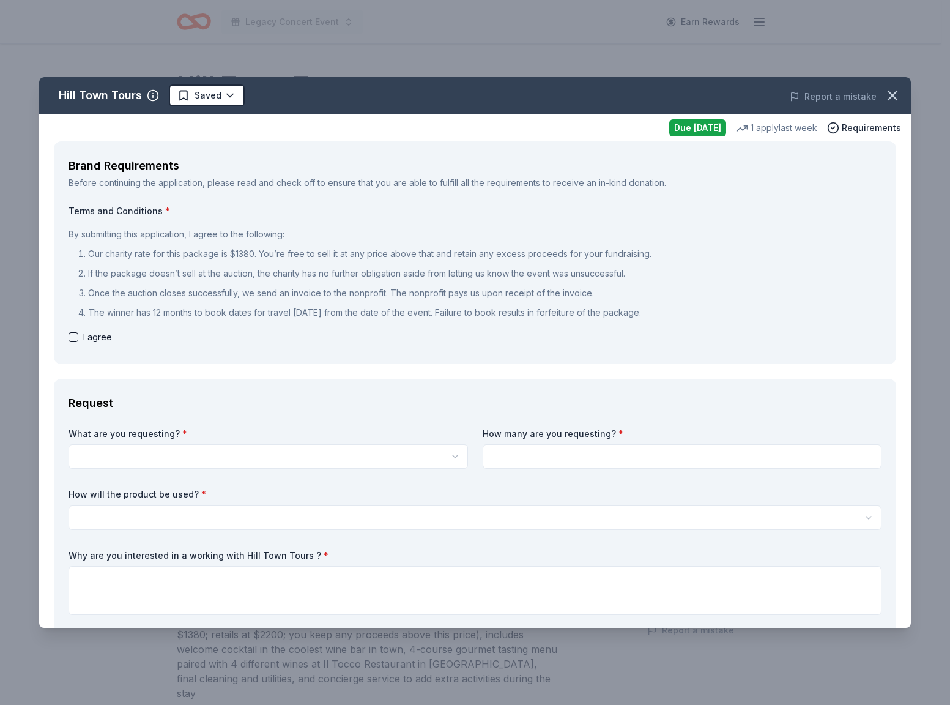
click at [424, 454] on html "Legacy Concert Event Earn Rewards Due tomorrow Share Hill Town Tours New 1 appl…" at bounding box center [475, 352] width 950 height 705
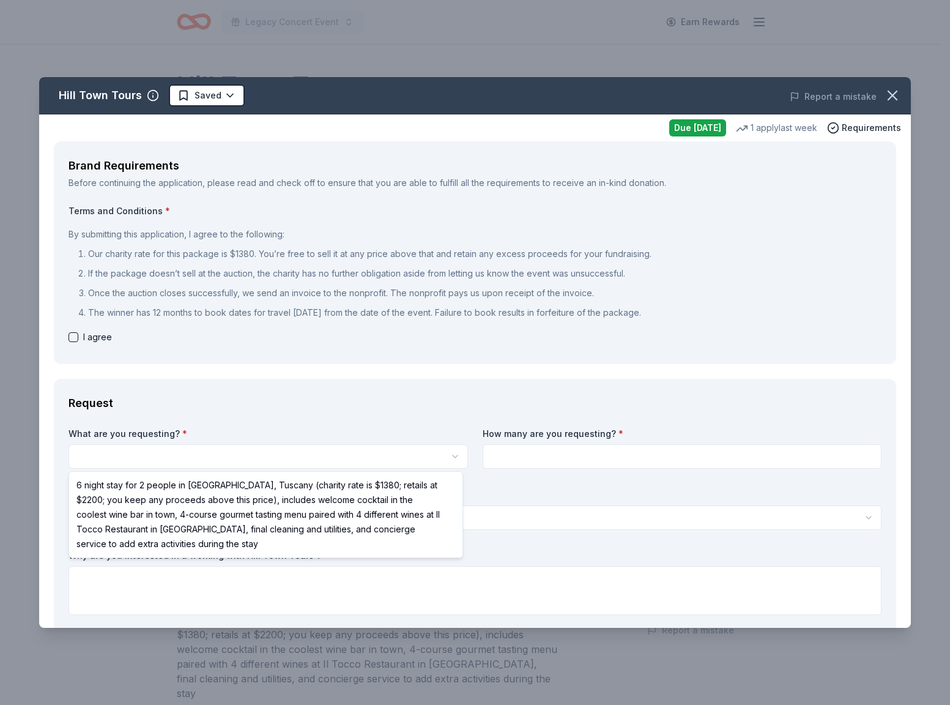
select select "6 night stay for 2 people in [GEOGRAPHIC_DATA], Tuscany (charity rate is $1380;…"
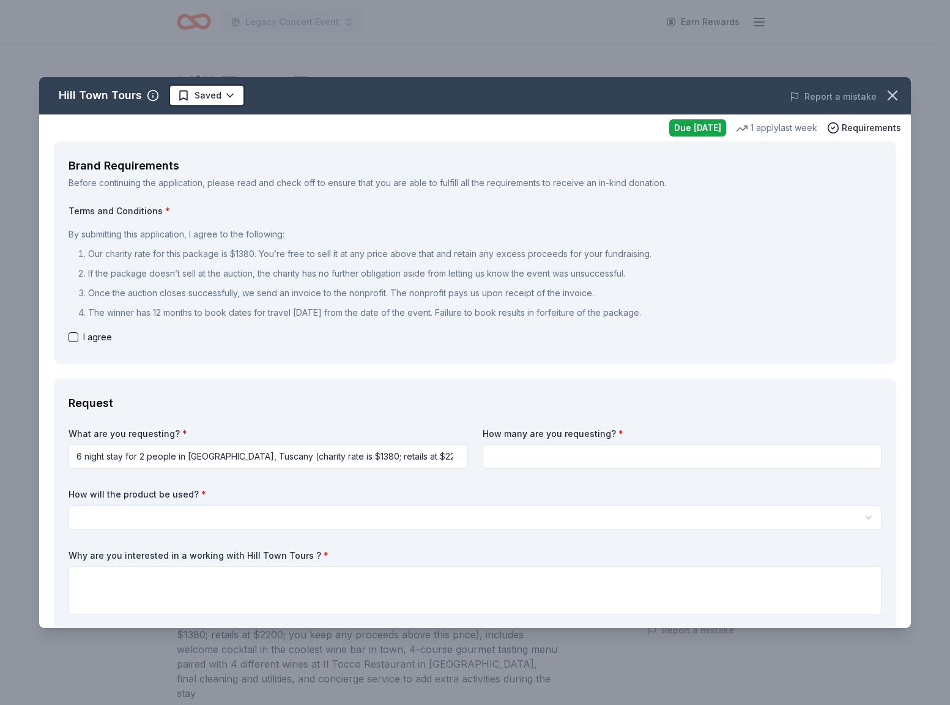
click at [515, 459] on input at bounding box center [682, 456] width 399 height 24
type input "1"
click at [432, 510] on html "Legacy Concert Event Earn Rewards Due tomorrow Share Hill Town Tours New 1 appl…" at bounding box center [475, 352] width 950 height 705
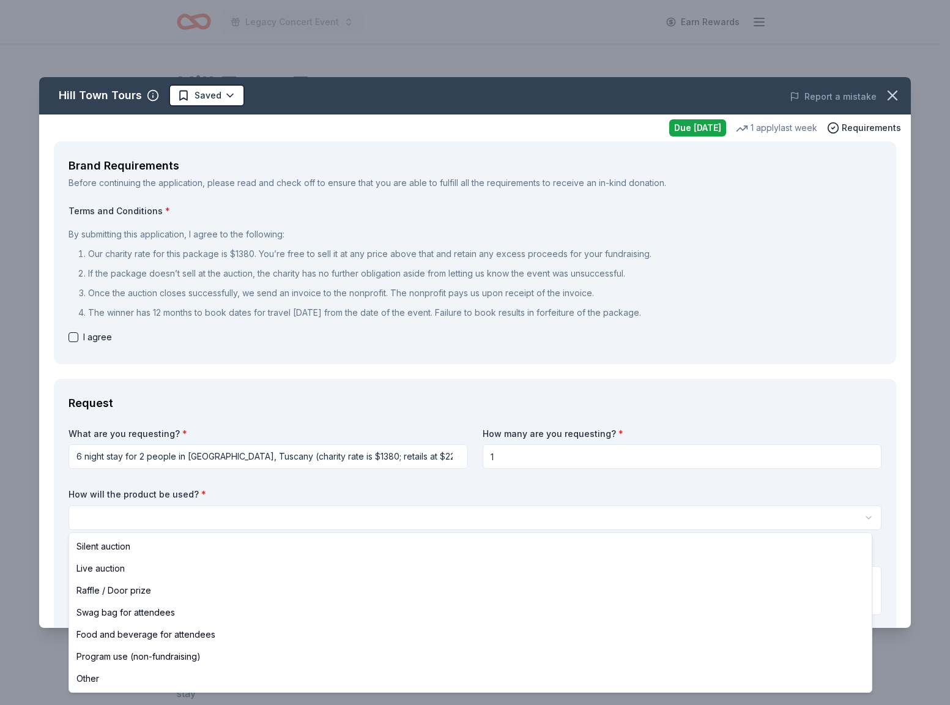
select select "liveAuction"
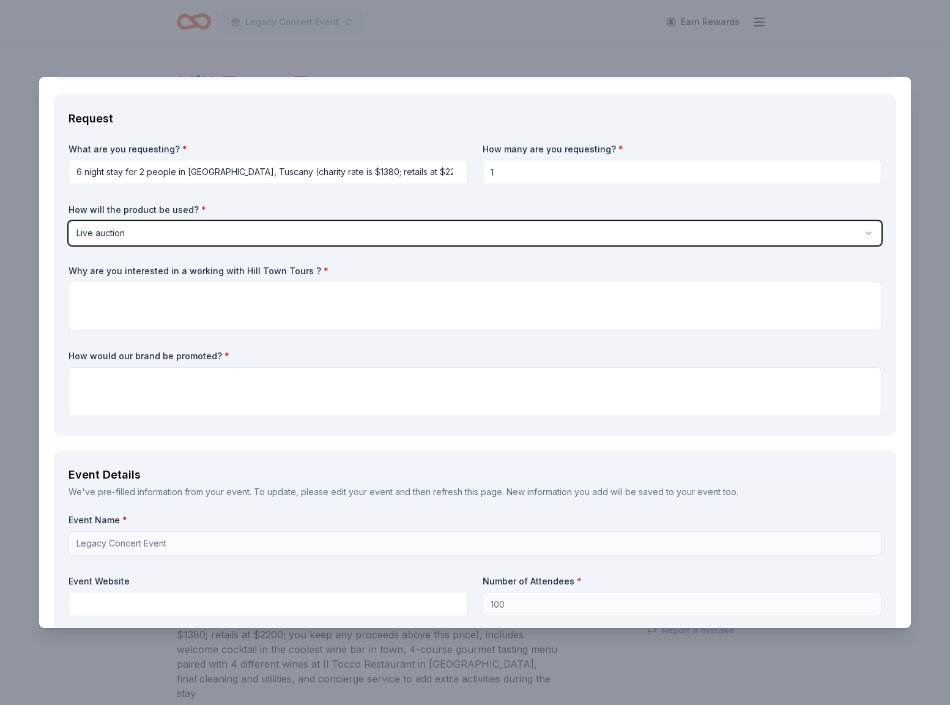
scroll to position [309, 0]
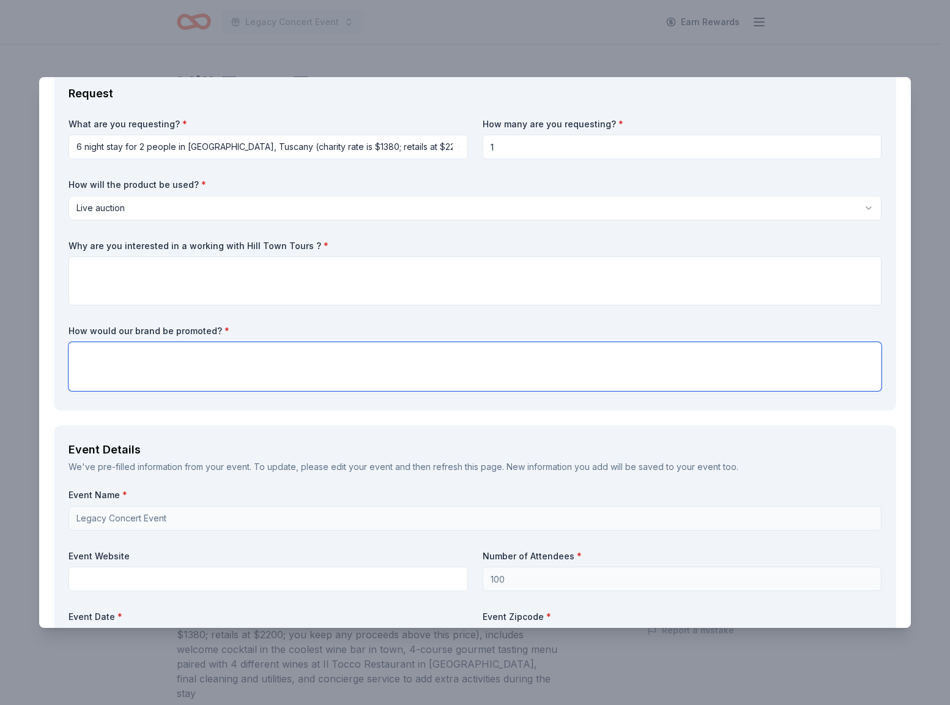
click at [361, 377] on textarea at bounding box center [474, 366] width 813 height 49
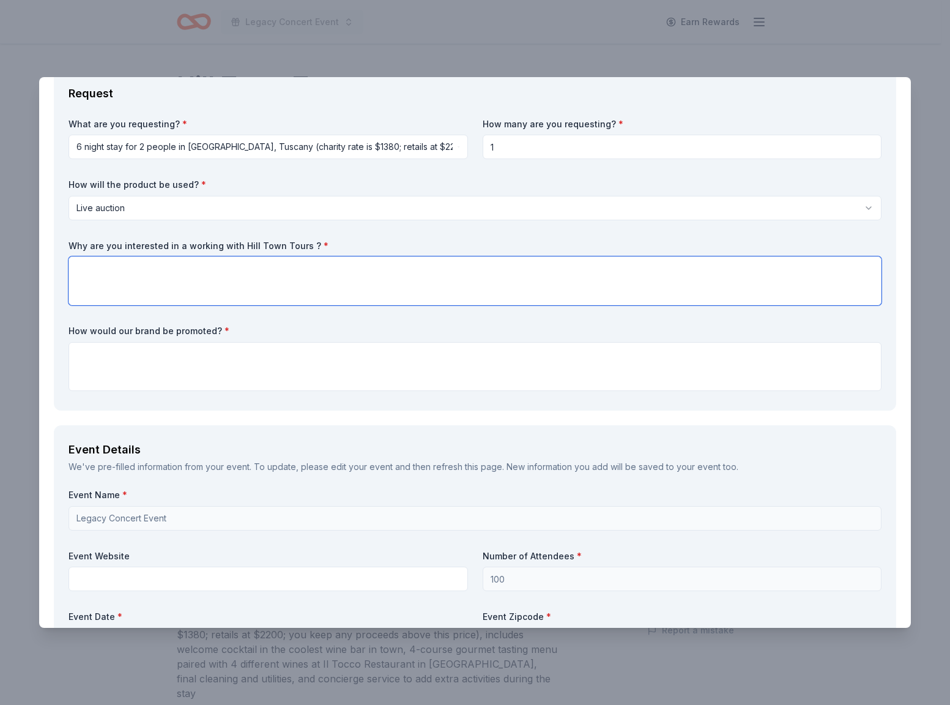
click at [359, 296] on textarea at bounding box center [474, 280] width 813 height 49
paste textarea "I am reaching out to introduce you to the Legacy Buyers Group, a 501(c)(3) non-…"
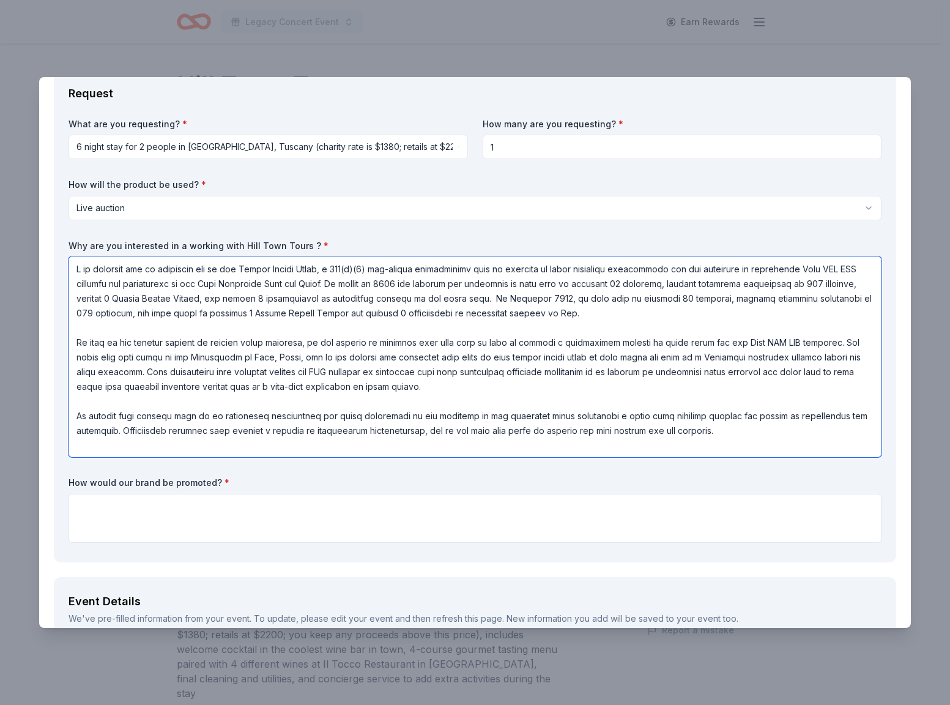
type textarea "I am reaching out to introduce you to the Legacy Buyers Group, a 501(c)(3) non-…"
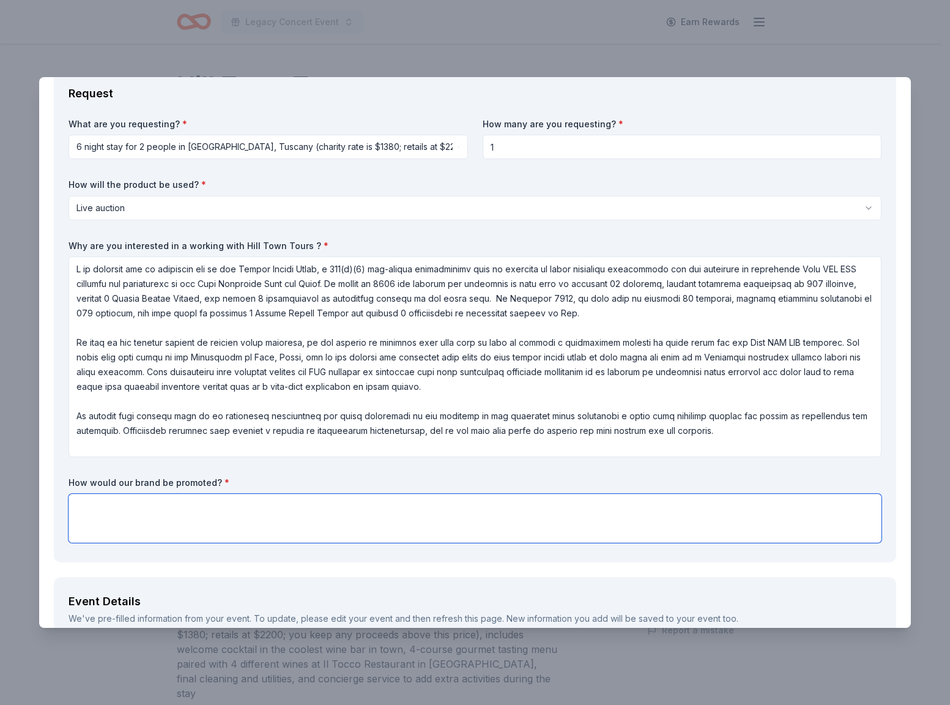
click at [308, 516] on textarea at bounding box center [474, 518] width 813 height 49
paste textarea "I am reaching out to introduce you to the Legacy Buyers Group, a 501(c)(3) non-…"
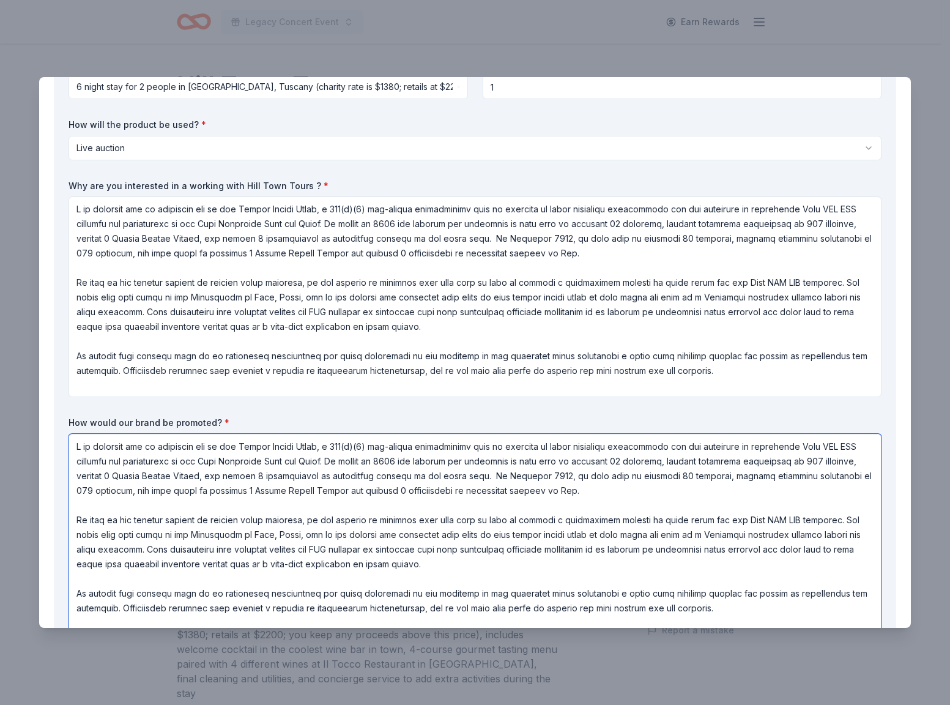
scroll to position [1, 0]
type textarea "I am reaching out to introduce you to the Legacy Buyers Group, a 501(c)(3) non-…"
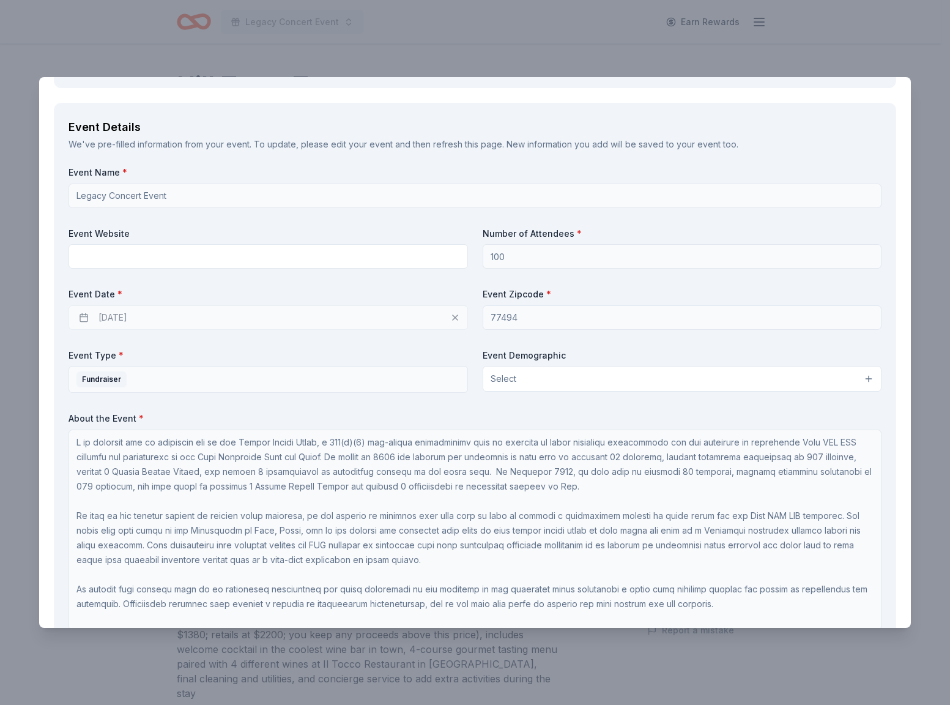
scroll to position [958, 0]
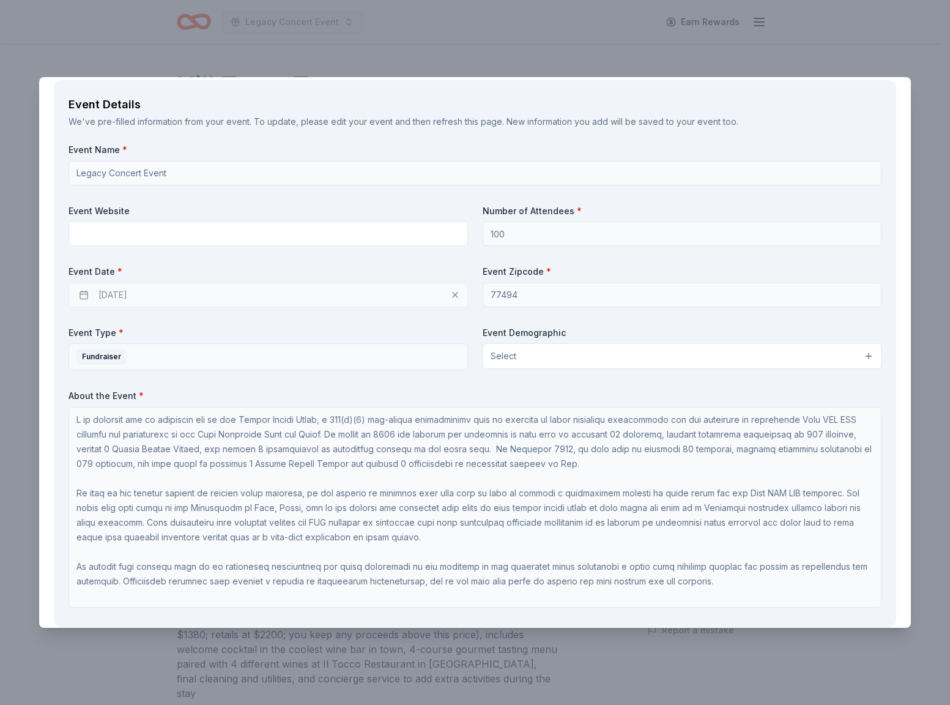
click at [431, 298] on div "10/09/2025" at bounding box center [267, 295] width 399 height 24
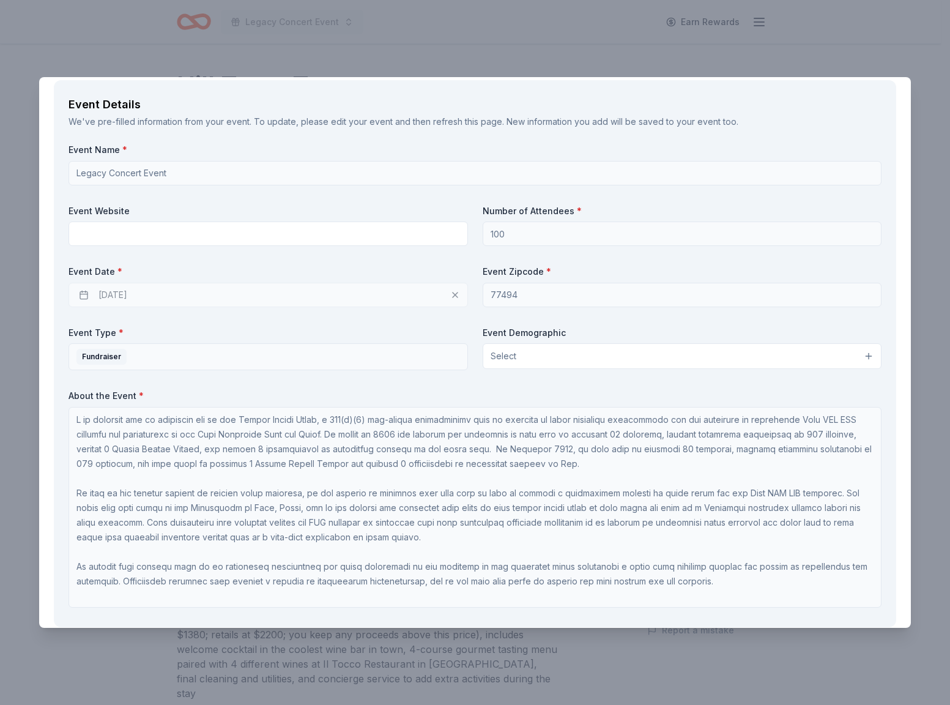
click at [448, 294] on div "10/09/2025" at bounding box center [267, 295] width 399 height 24
click at [449, 295] on div "10/09/2025" at bounding box center [267, 295] width 399 height 24
click at [808, 117] on div "We've pre-filled information from your event. To update, please edit your event…" at bounding box center [474, 121] width 813 height 15
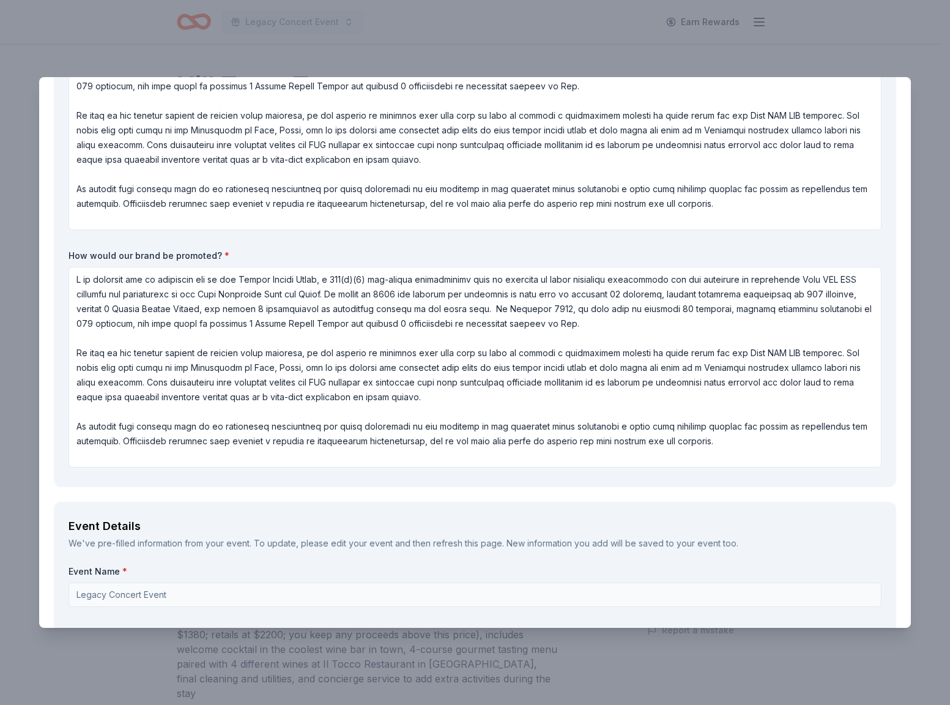
scroll to position [349, 0]
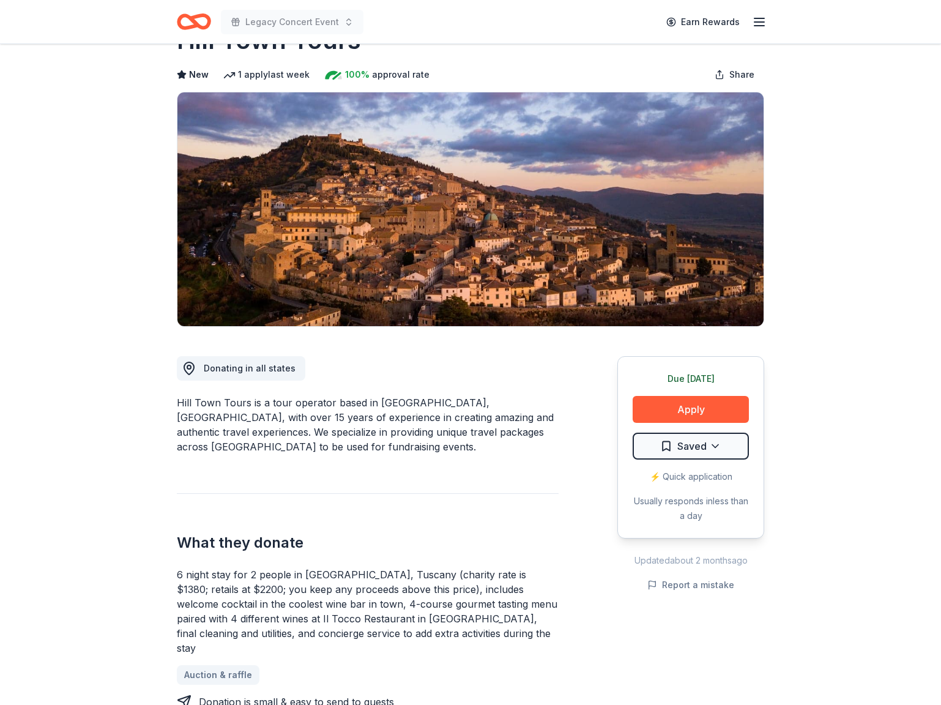
scroll to position [42, 0]
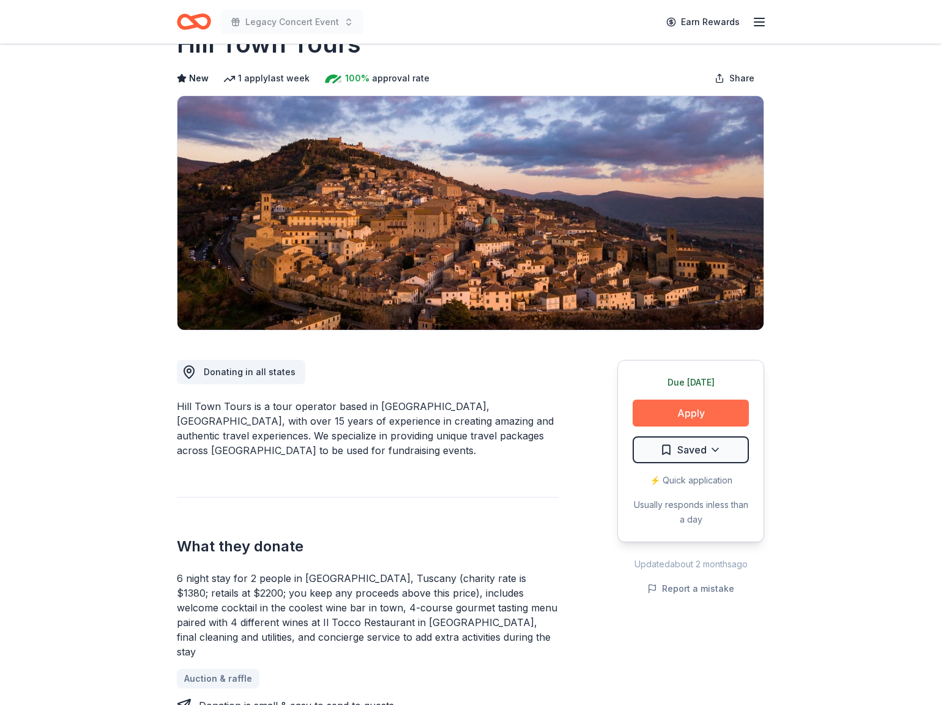
click at [693, 414] on button "Apply" at bounding box center [690, 412] width 116 height 27
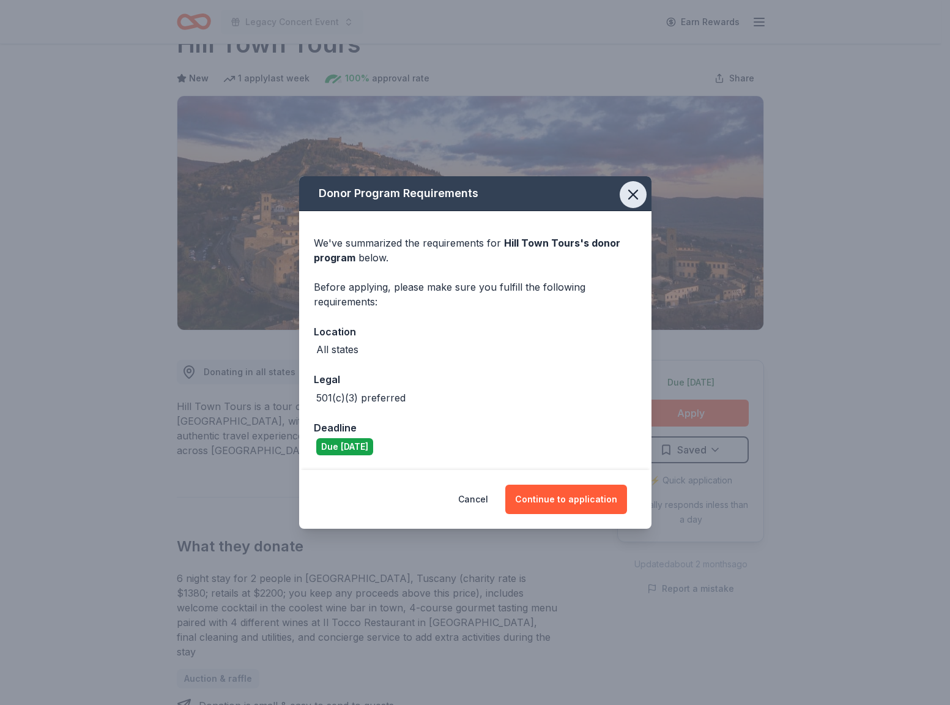
click at [634, 190] on icon "button" at bounding box center [632, 194] width 17 height 17
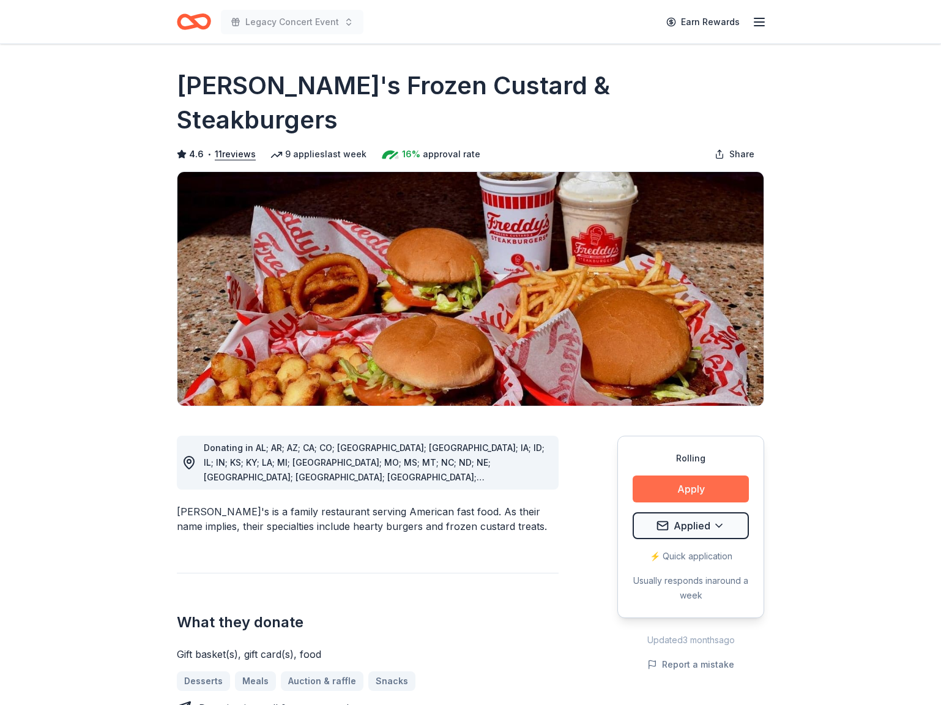
click at [654, 475] on button "Apply" at bounding box center [690, 488] width 116 height 27
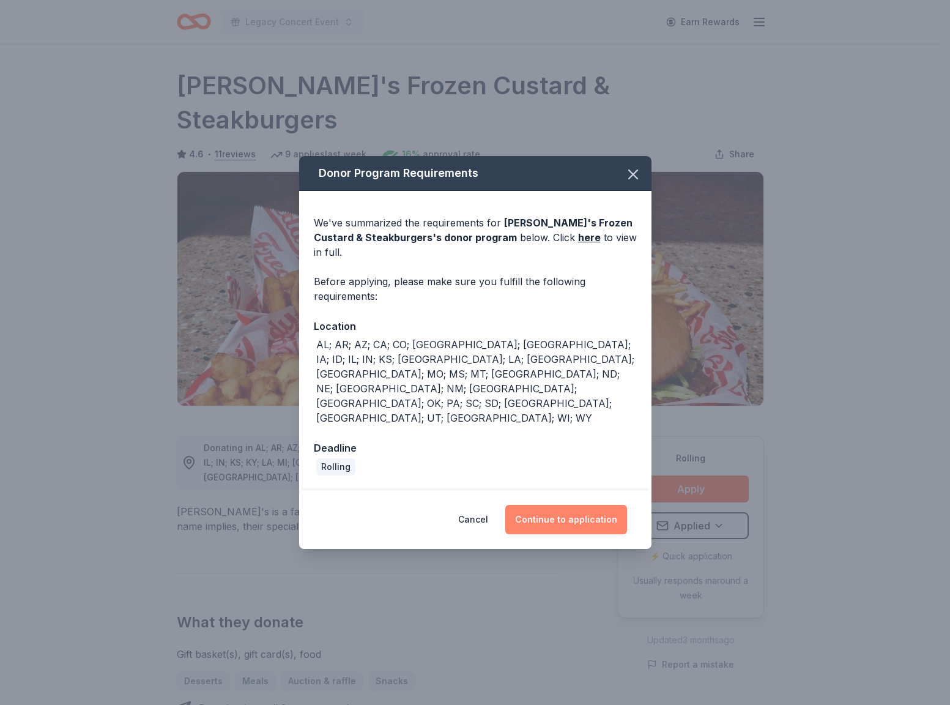
click at [585, 505] on button "Continue to application" at bounding box center [566, 519] width 122 height 29
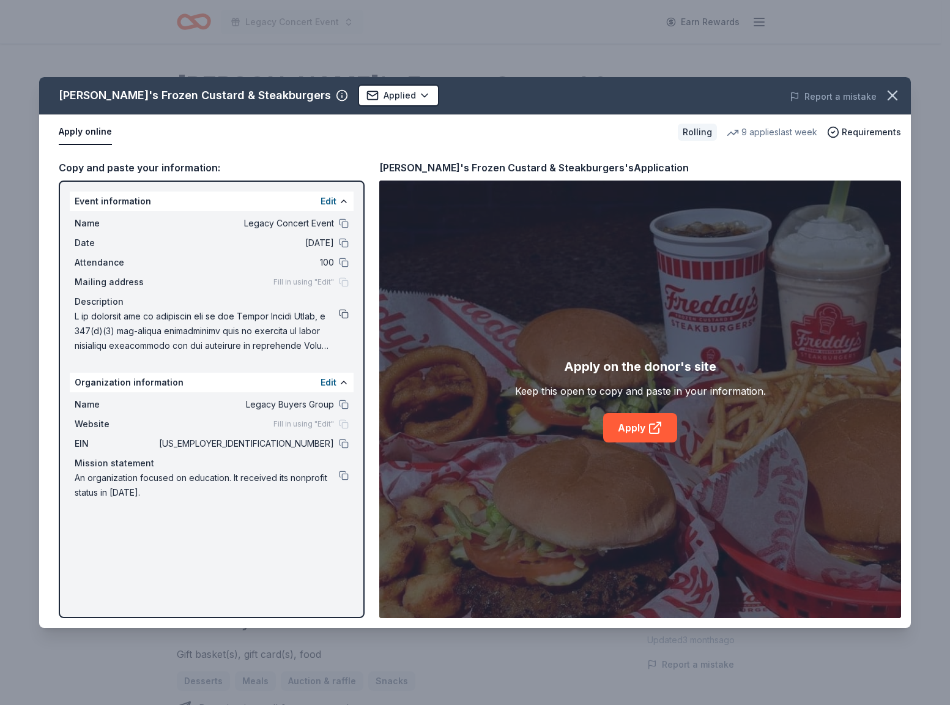
click at [346, 314] on button at bounding box center [344, 314] width 10 height 10
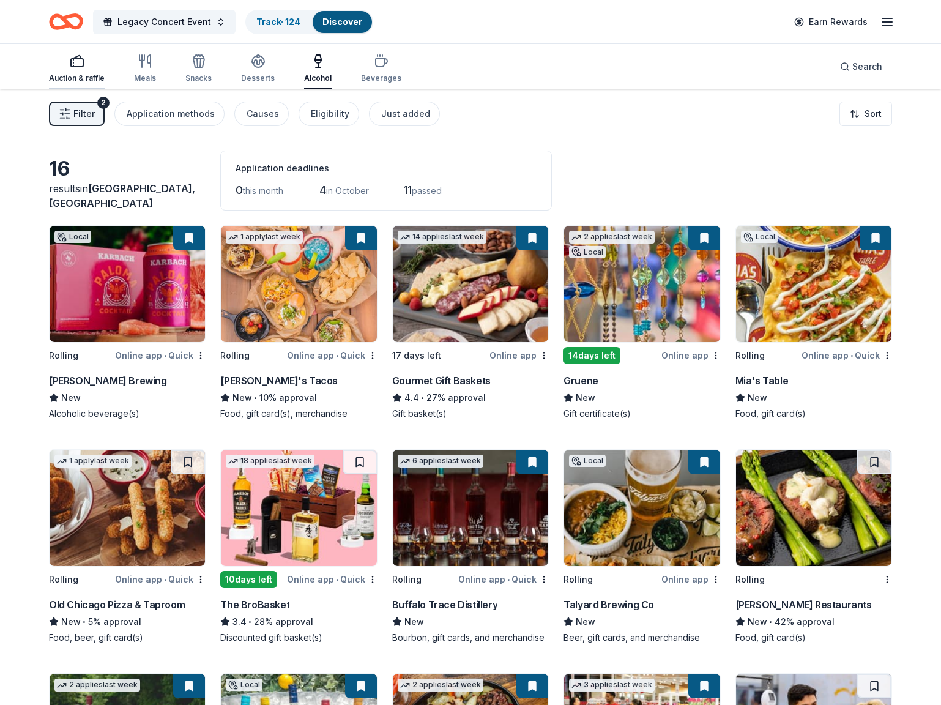
click at [80, 64] on icon "button" at bounding box center [77, 61] width 15 height 15
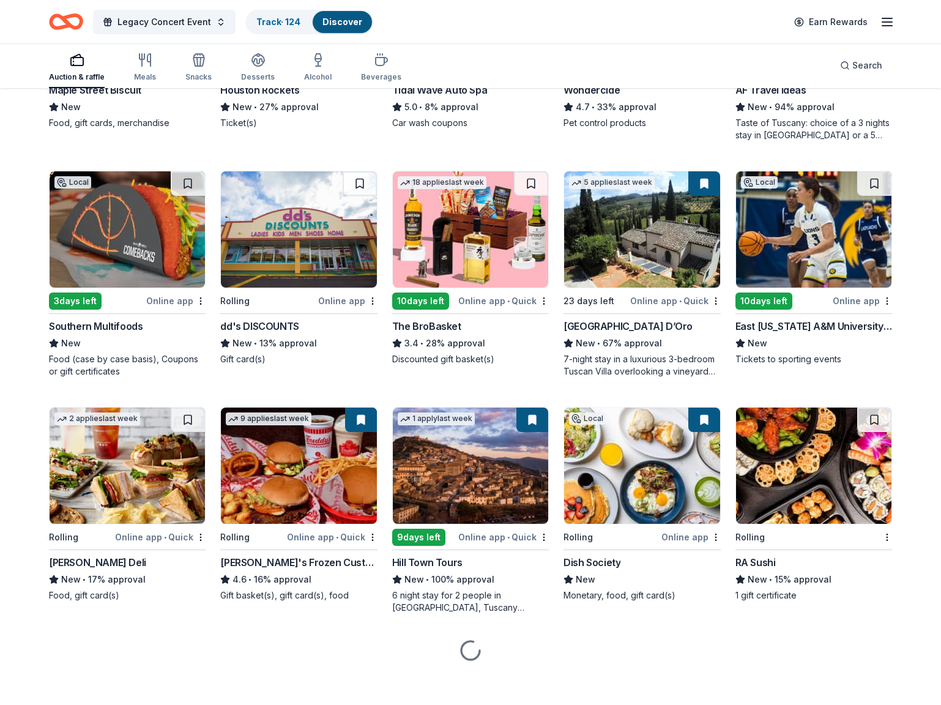
scroll to position [1005, 0]
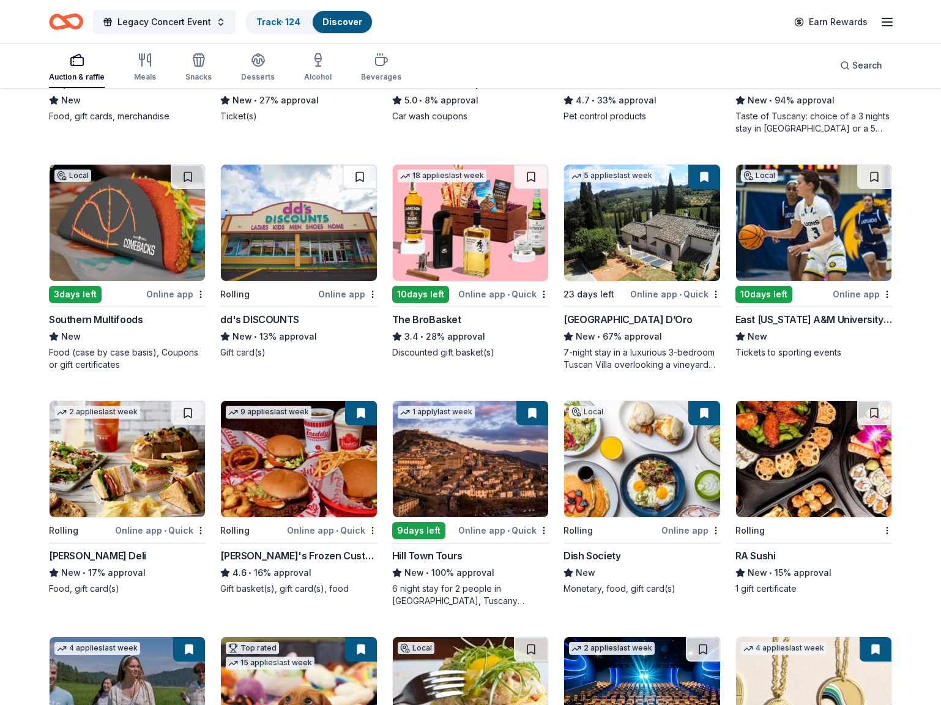
click at [486, 461] on img at bounding box center [470, 459] width 155 height 116
click at [171, 23] on span "Legacy Concert Event" at bounding box center [164, 22] width 94 height 15
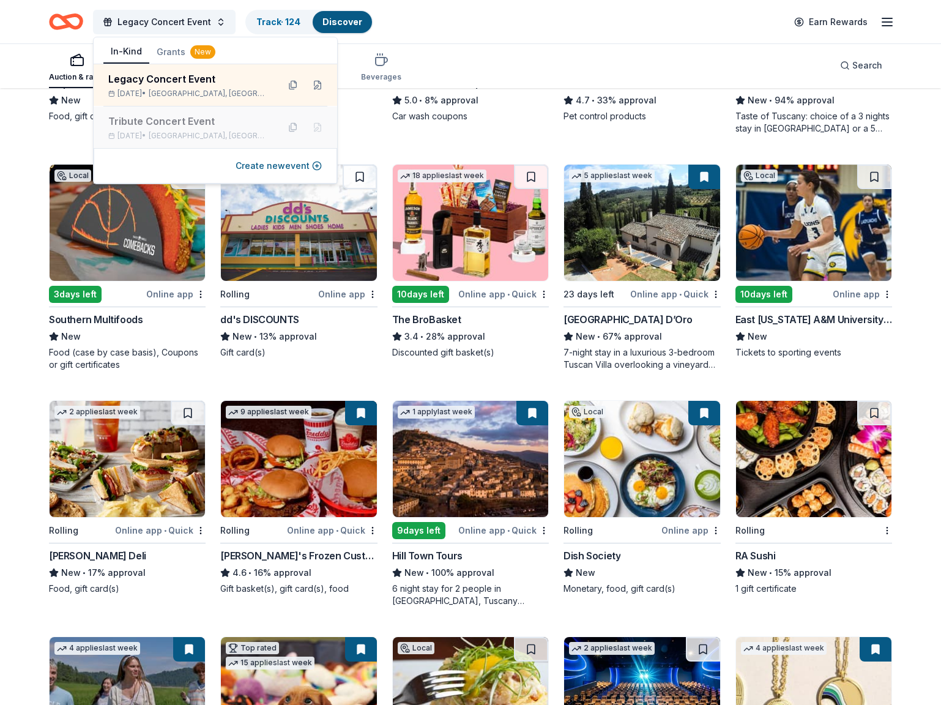
click at [169, 120] on div "Tribute Concert Event" at bounding box center [188, 121] width 160 height 15
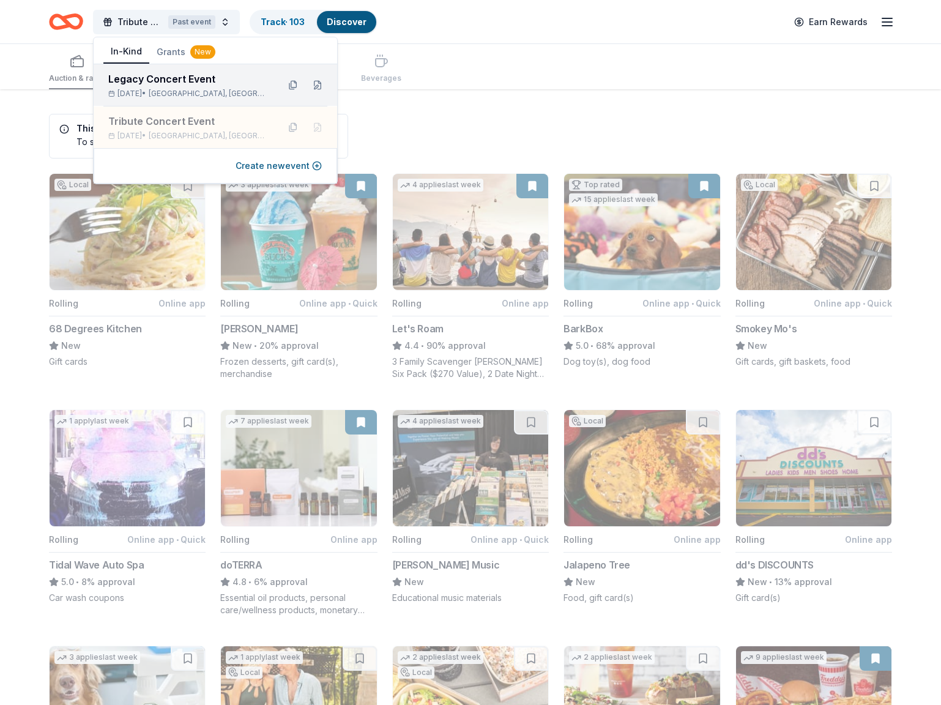
click at [170, 79] on div "Legacy Concert Event" at bounding box center [188, 79] width 160 height 15
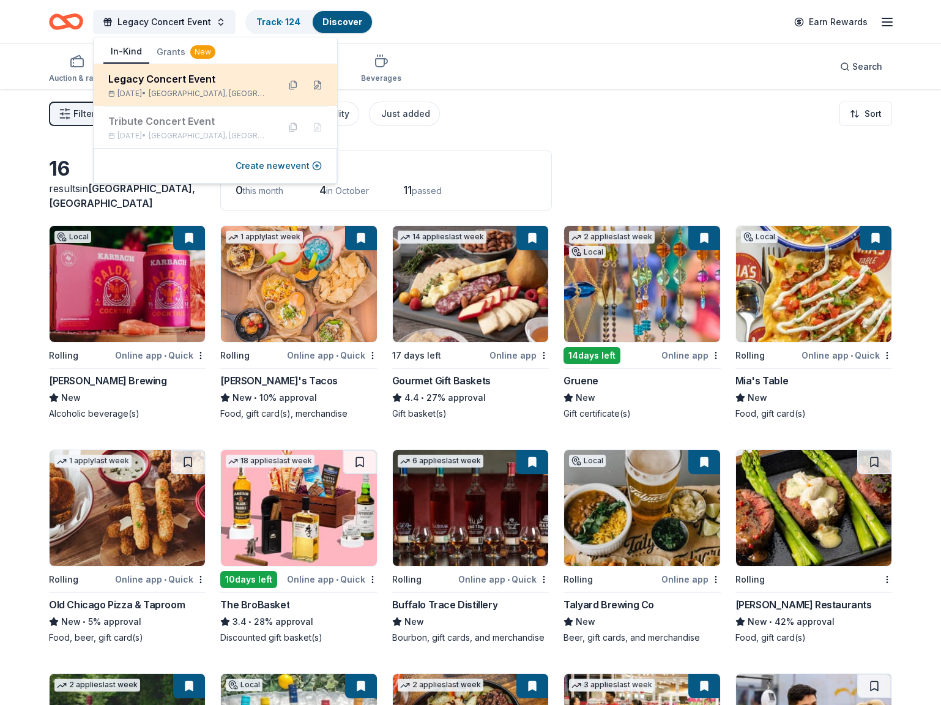
click at [130, 89] on div "Oct 18, 2025 • Cinco Ranch, TX" at bounding box center [188, 94] width 160 height 10
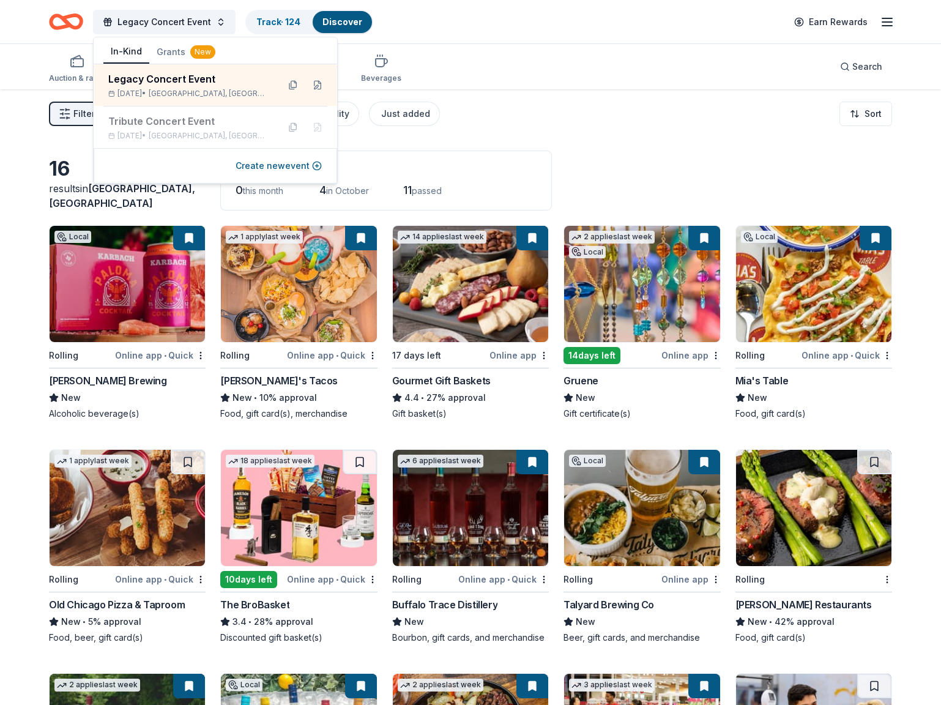
click at [609, 135] on div "Filter 2 Application methods Causes Eligibility Just added Sort" at bounding box center [470, 113] width 941 height 49
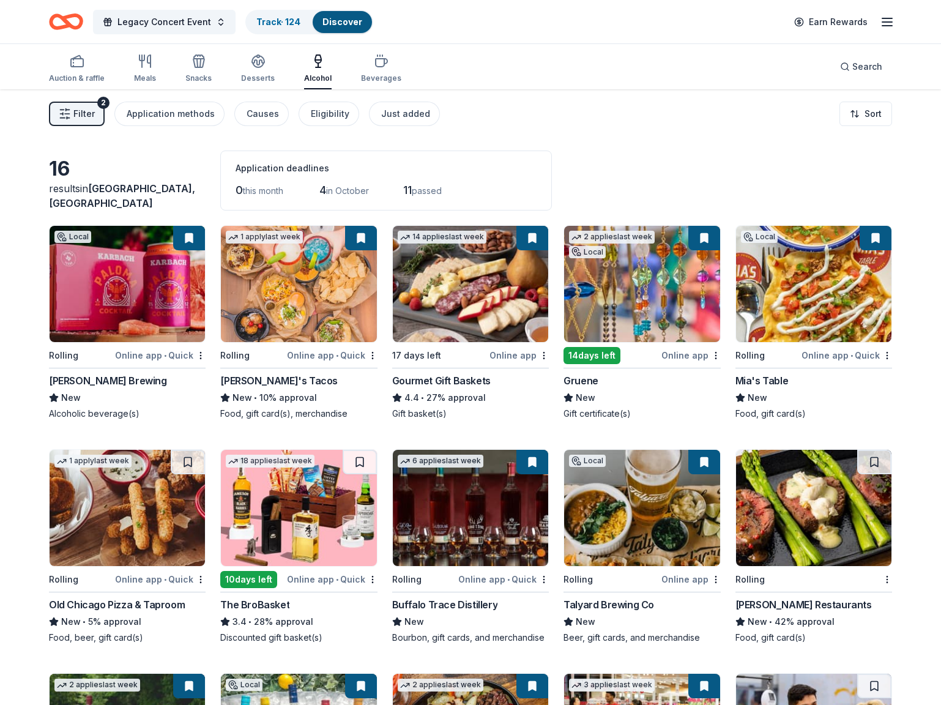
click at [73, 70] on div "Auction & raffle" at bounding box center [77, 68] width 56 height 29
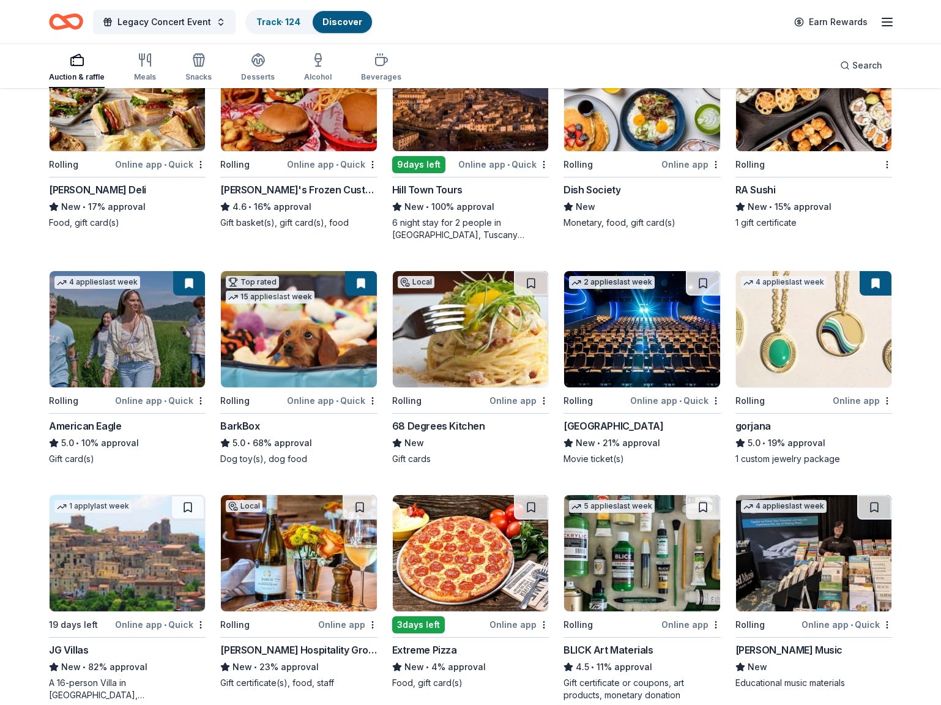
scroll to position [1338, 0]
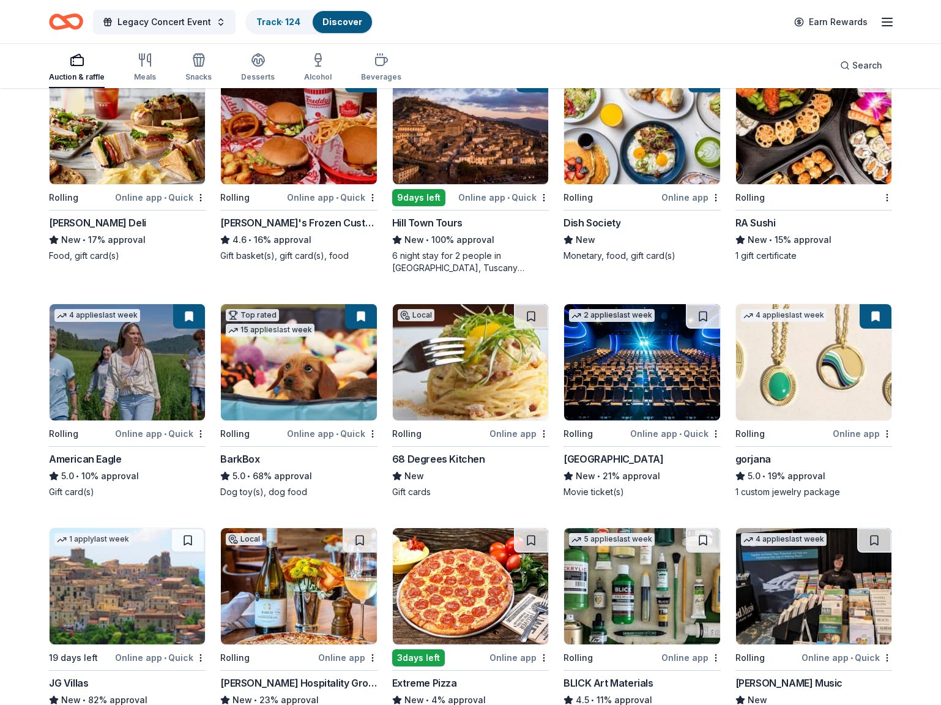
click at [445, 122] on img at bounding box center [470, 126] width 155 height 116
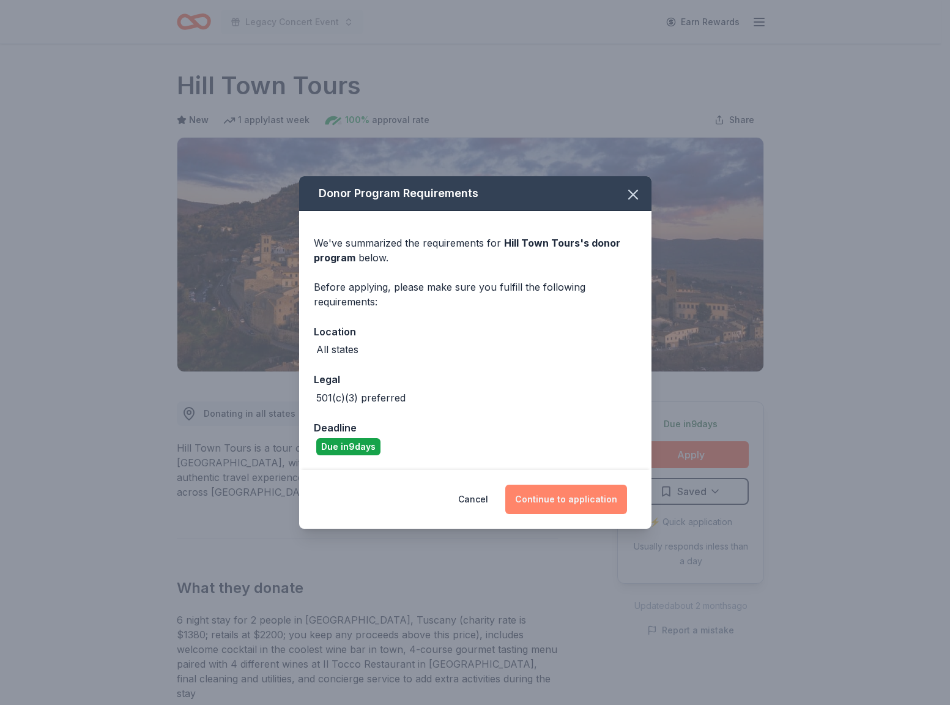
click at [540, 496] on button "Continue to application" at bounding box center [566, 498] width 122 height 29
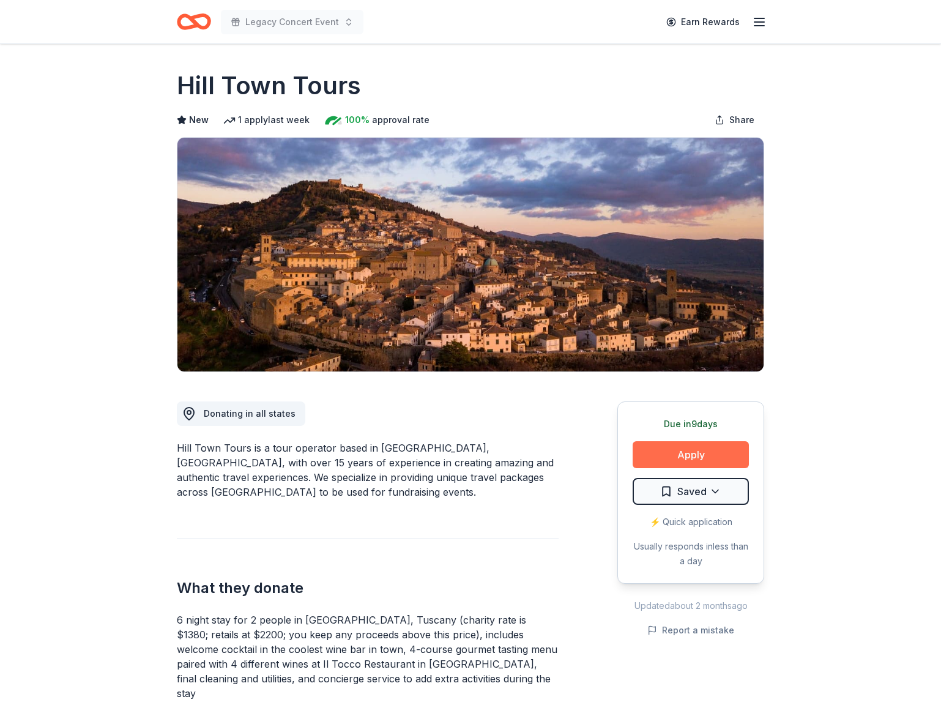
click at [714, 454] on button "Apply" at bounding box center [690, 454] width 116 height 27
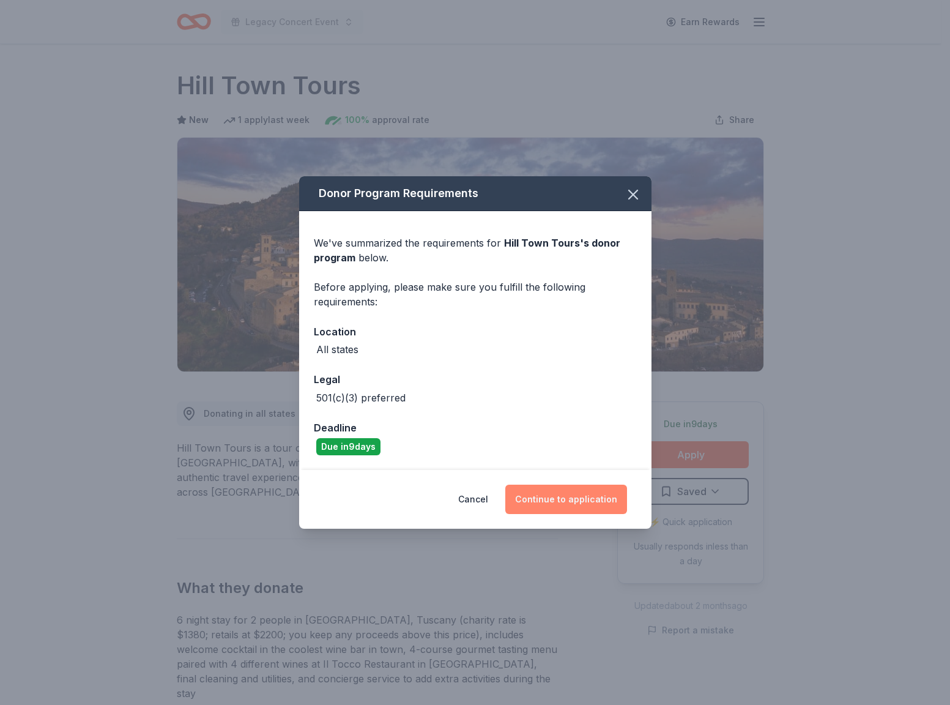
click at [616, 500] on button "Continue to application" at bounding box center [566, 498] width 122 height 29
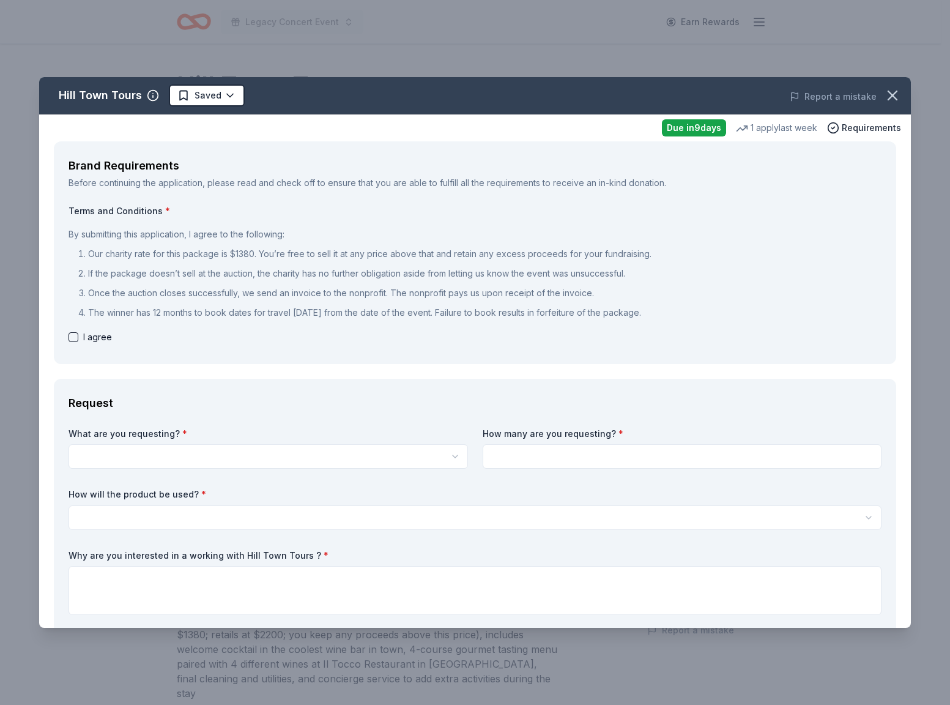
click at [76, 337] on button "button" at bounding box center [73, 337] width 10 height 10
checkbox input "true"
click at [137, 457] on html "Legacy Concert Event Earn Rewards Due [DATE] [GEOGRAPHIC_DATA] Tours New 1 appl…" at bounding box center [475, 352] width 950 height 705
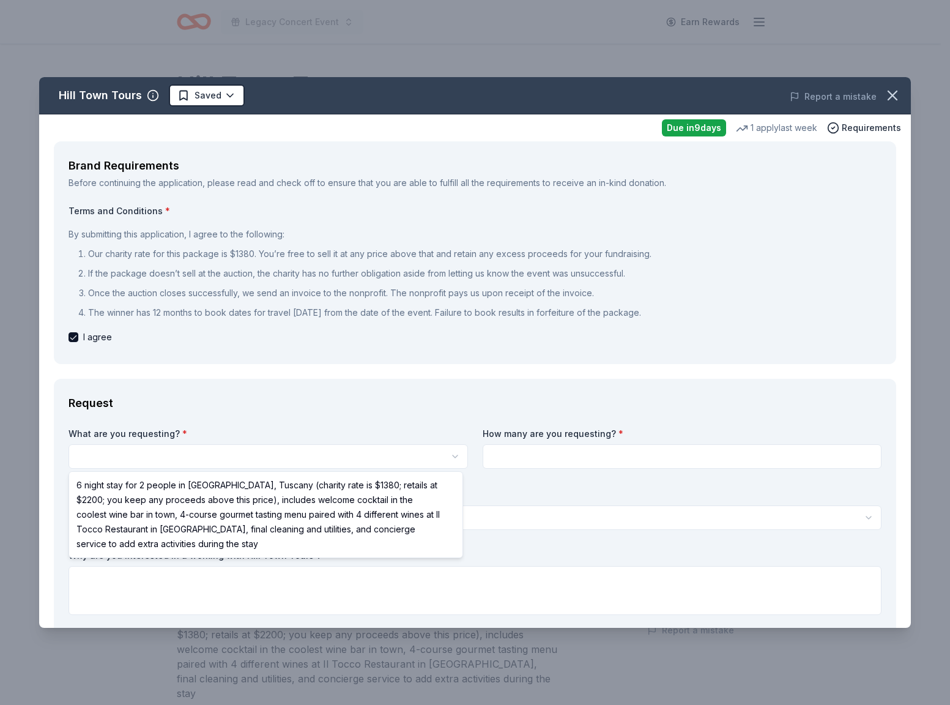
select select "6 night stay for 2 people in [GEOGRAPHIC_DATA], Tuscany (charity rate is $1380;…"
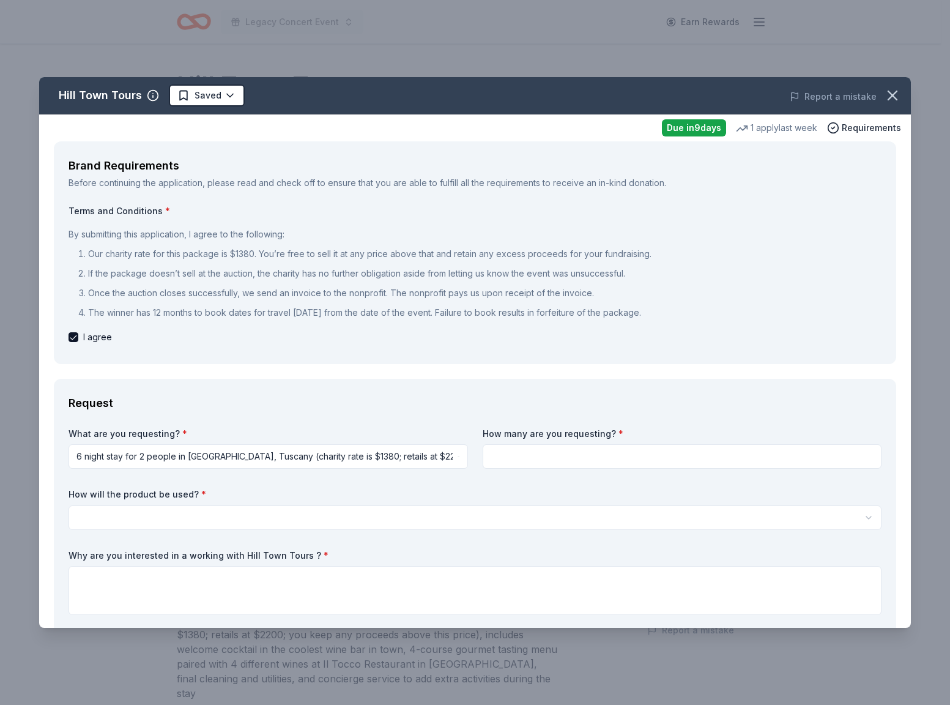
click at [509, 456] on input at bounding box center [682, 456] width 399 height 24
type input "1"
click at [440, 519] on html "Legacy Concert Event Earn Rewards Due in 9 days Share Hill Town Tours New 1 app…" at bounding box center [475, 352] width 950 height 705
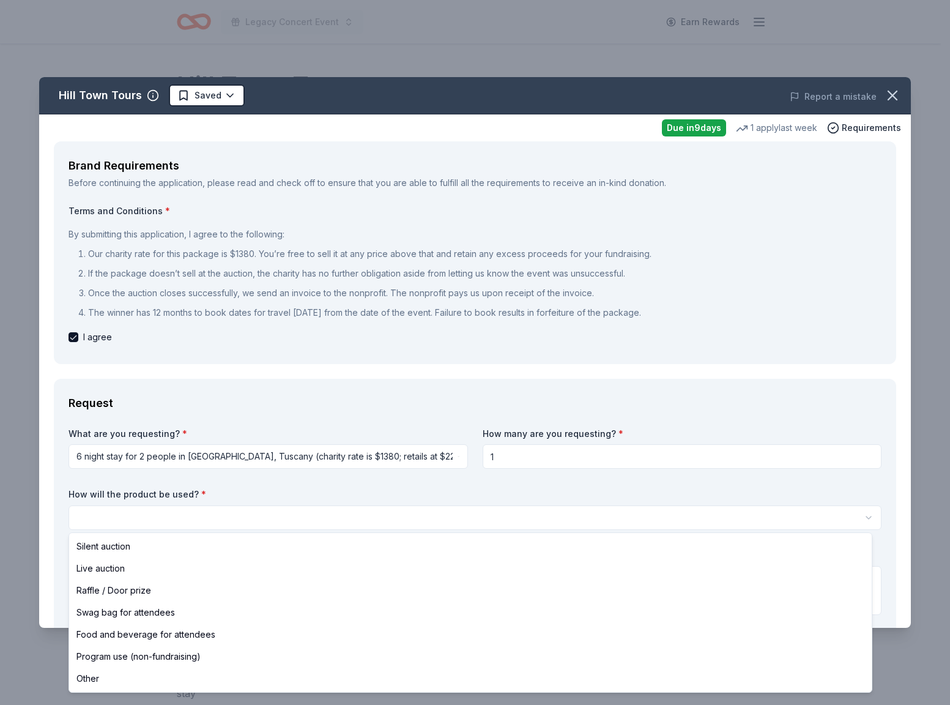
select select "liveAuction"
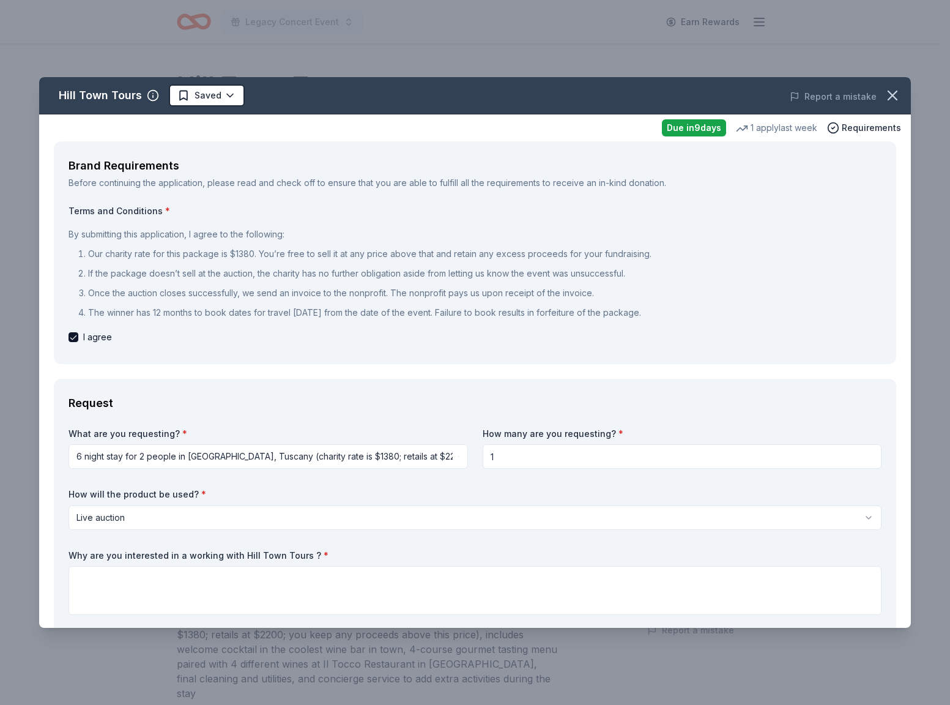
click at [374, 434] on label "What are you requesting? *" at bounding box center [267, 433] width 399 height 12
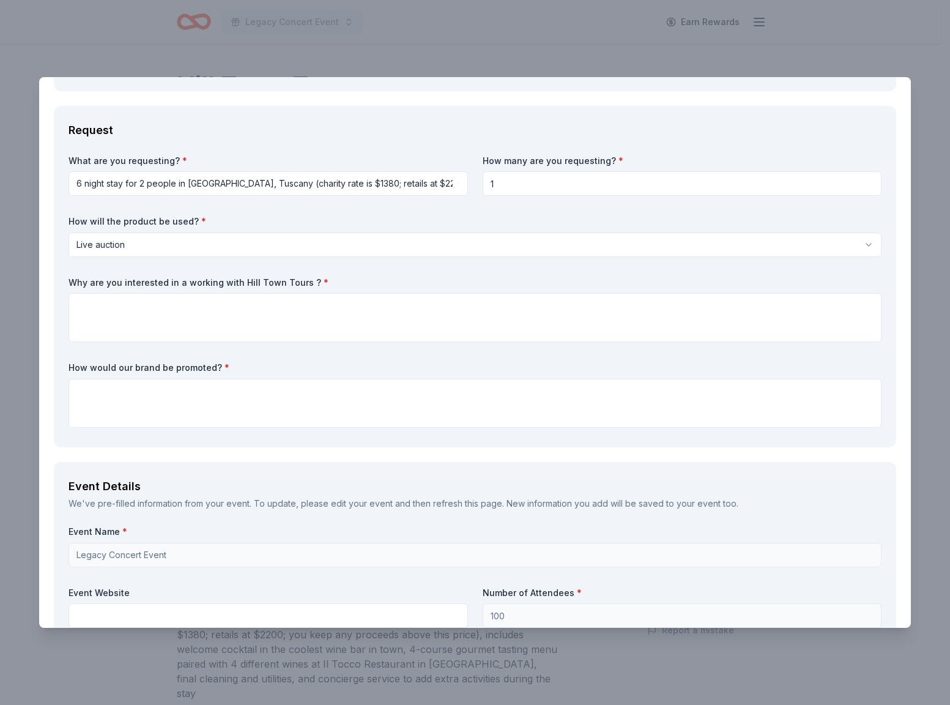
scroll to position [274, 0]
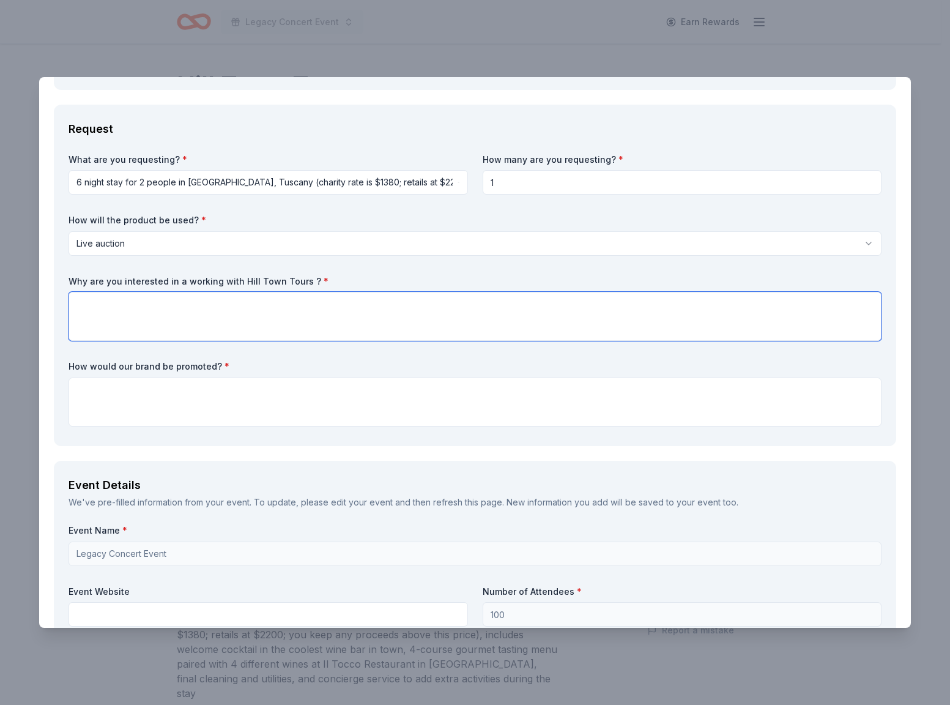
click at [339, 338] on textarea at bounding box center [474, 316] width 813 height 49
paste textarea "I am reaching out to introduce you to the Legacy Buyers Group, a 501(c)(3) non-…"
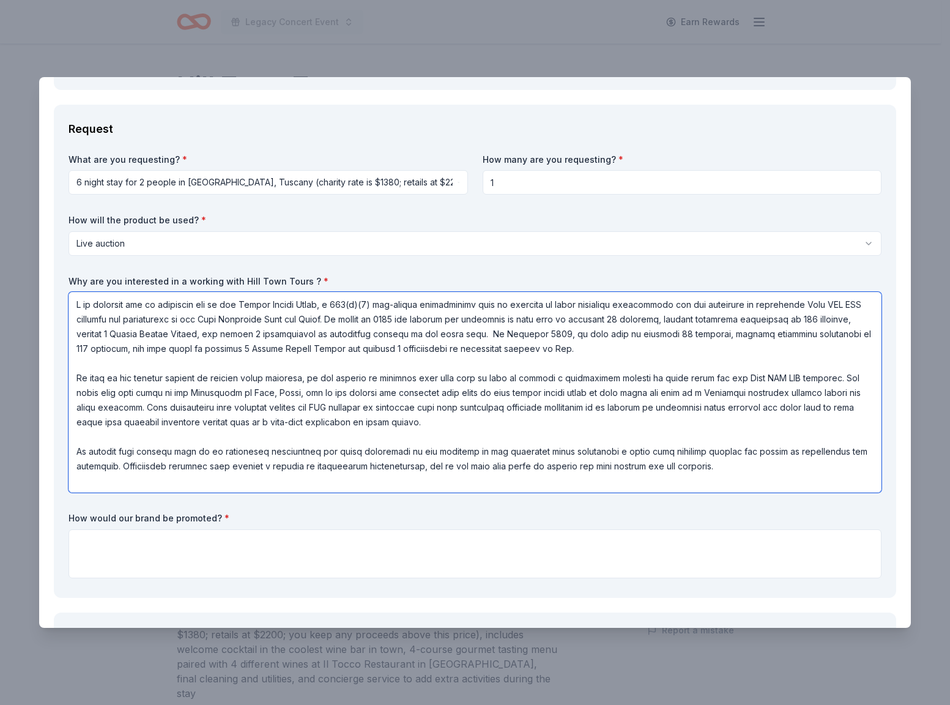
type textarea "I am reaching out to introduce you to the Legacy Buyers Group, a 501(c)(3) non-…"
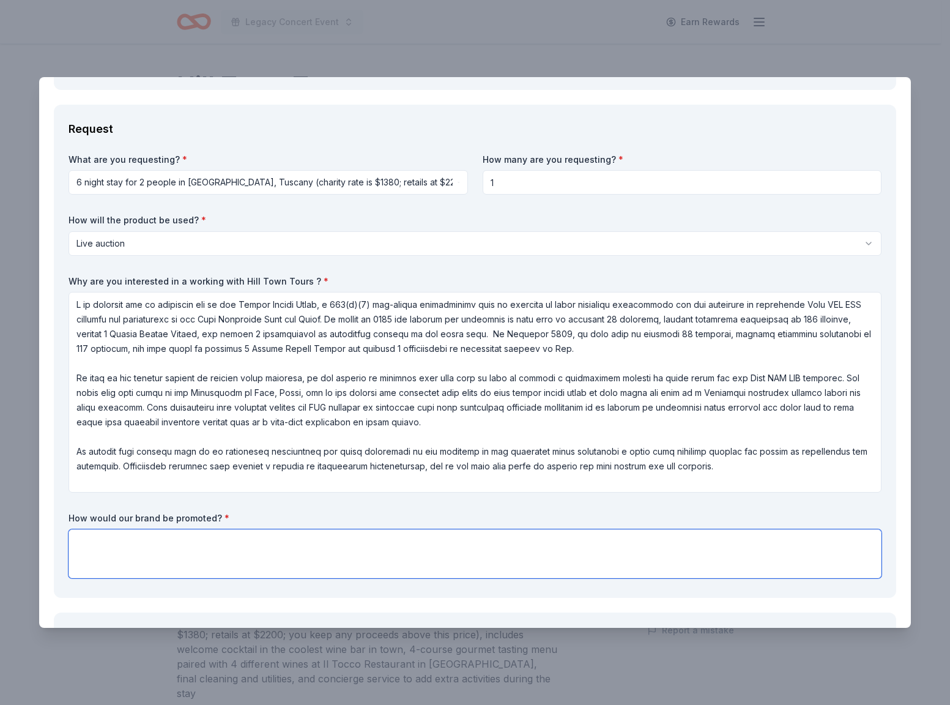
click at [330, 550] on textarea at bounding box center [474, 553] width 813 height 49
paste textarea "I am reaching out to introduce you to the Legacy Buyers Group, a 501(c)(3) non-…"
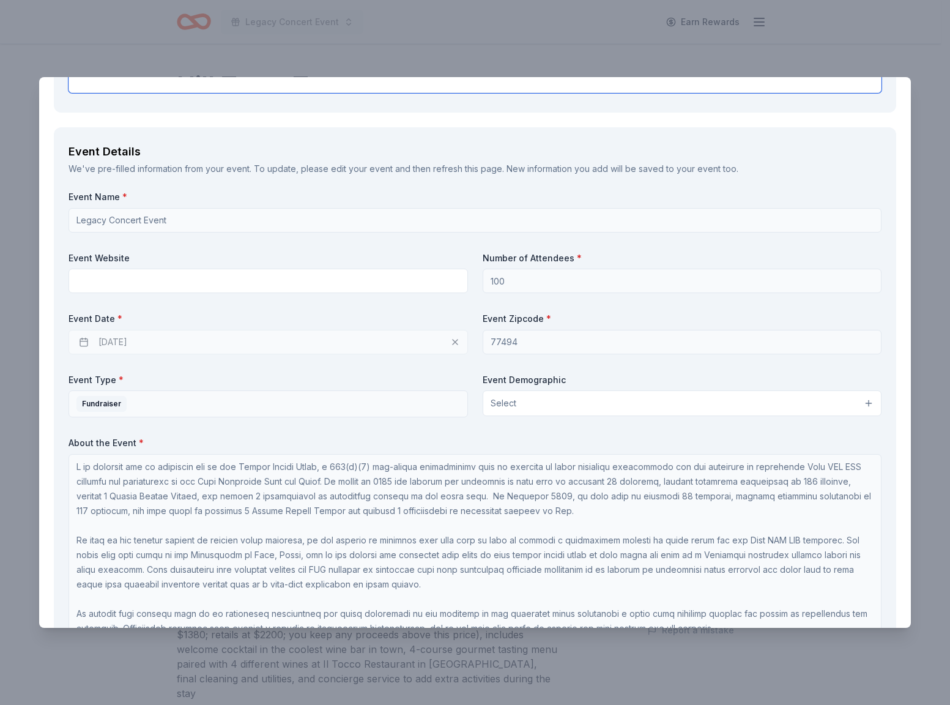
scroll to position [911, 0]
type textarea "I am reaching out to introduce you to the Legacy Buyers Group, a 501(c)(3) non-…"
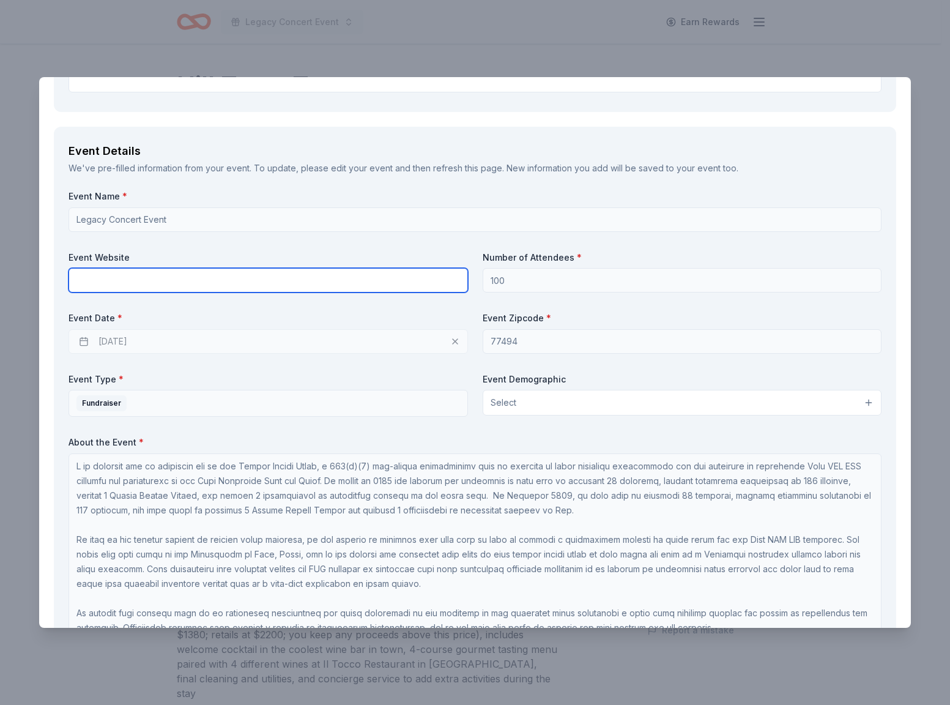
click at [170, 281] on input "text" at bounding box center [267, 280] width 399 height 24
type input "legacybuyersgroup.com"
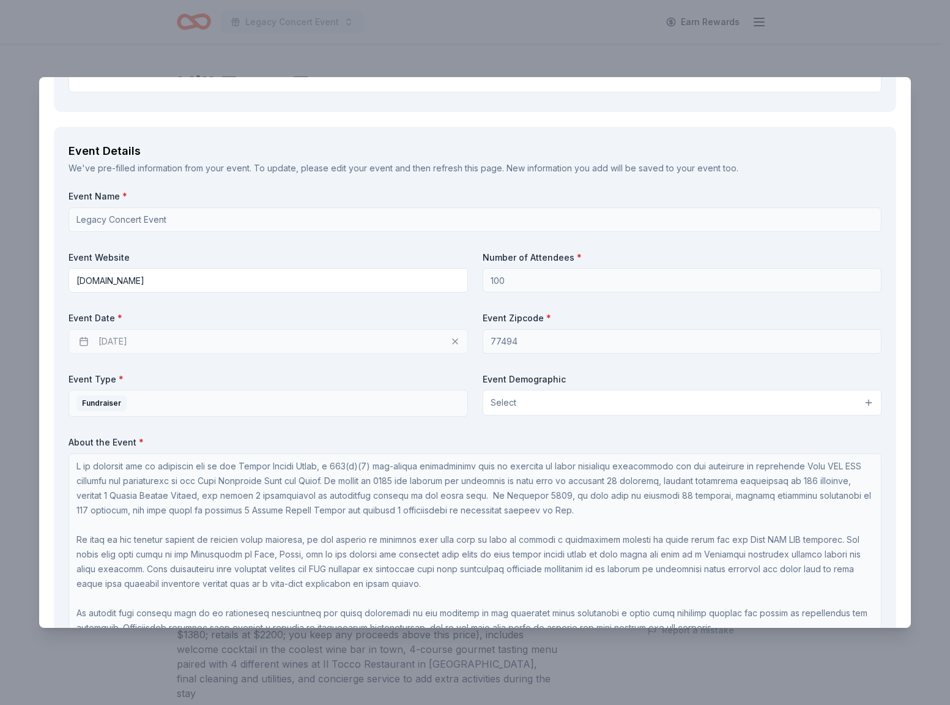
click at [518, 403] on button "Select" at bounding box center [682, 403] width 399 height 26
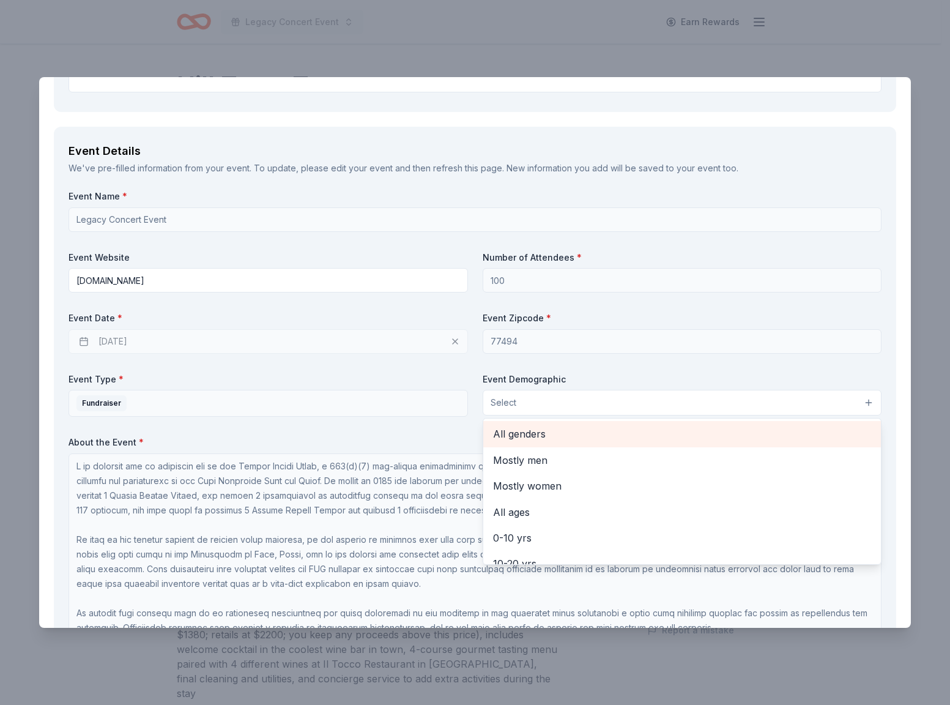
click at [522, 429] on span "All genders" at bounding box center [682, 434] width 379 height 16
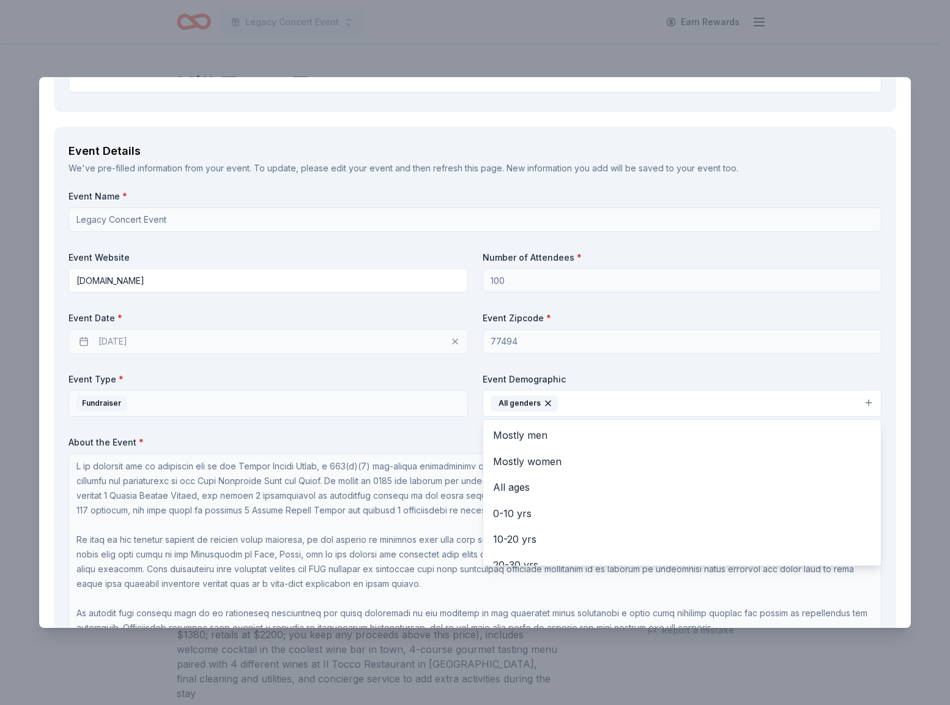
click at [423, 432] on div "Event Name * Legacy Concert Event Event Website legacybuyersgroup.com Number of…" at bounding box center [474, 424] width 813 height 468
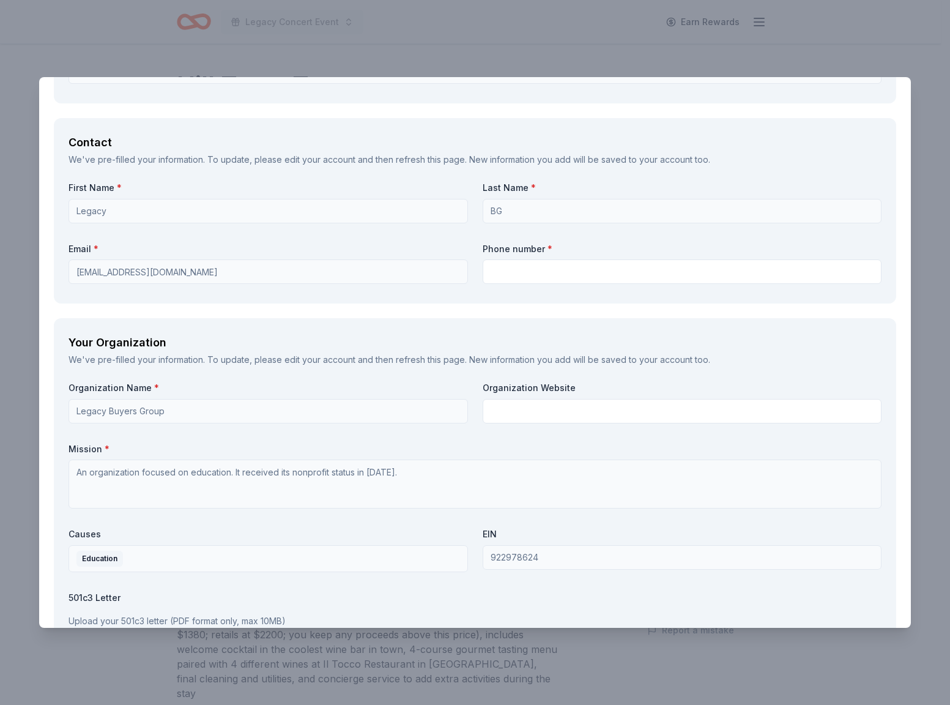
scroll to position [1596, 0]
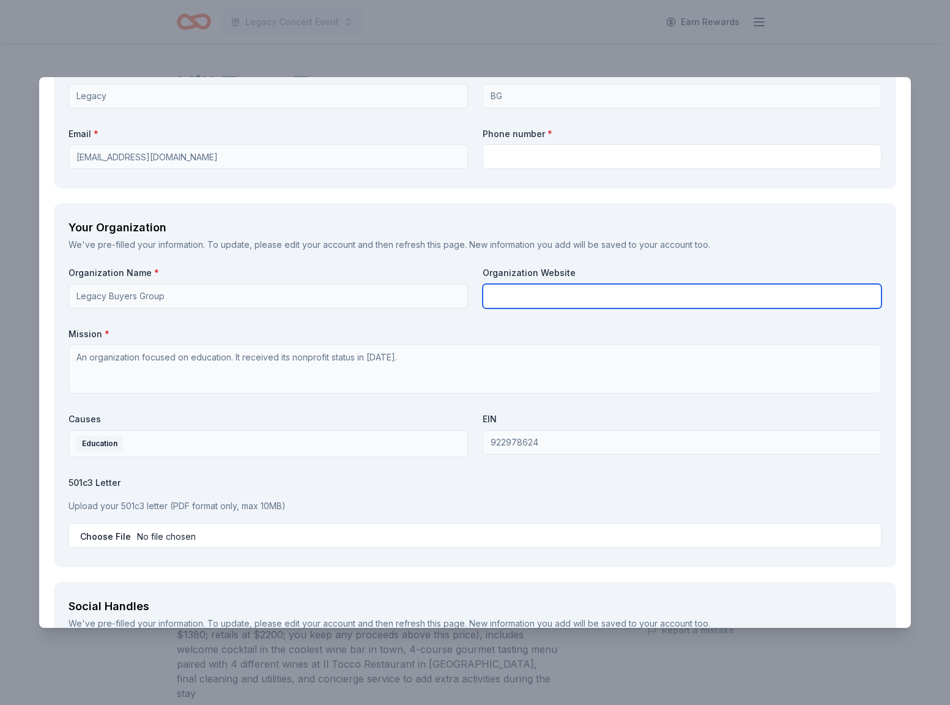
click at [505, 299] on input "text" at bounding box center [682, 296] width 399 height 24
type input "legacybuyersgroup.com"
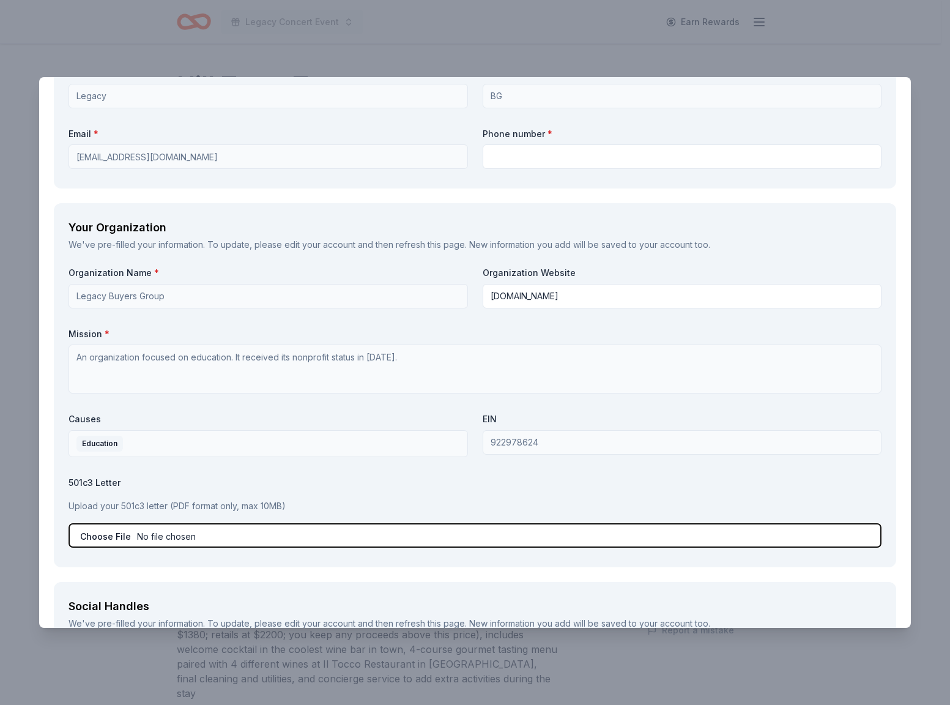
click at [97, 534] on input "file" at bounding box center [474, 535] width 813 height 24
type input "C:\fakepath\LBG_501c3_form_pdf (3).pdf"
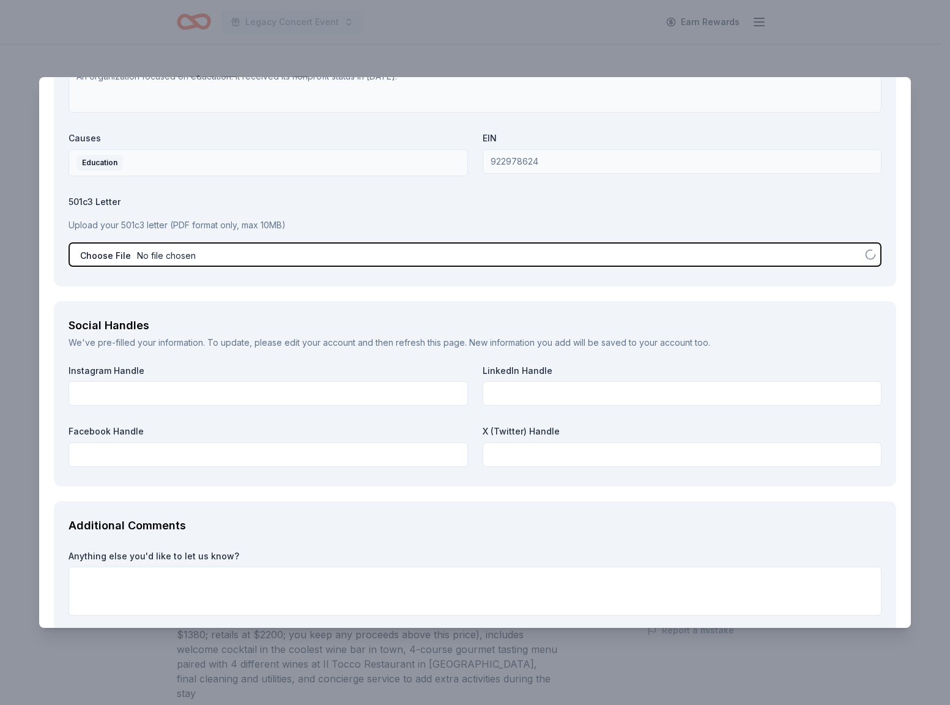
scroll to position [1918, 0]
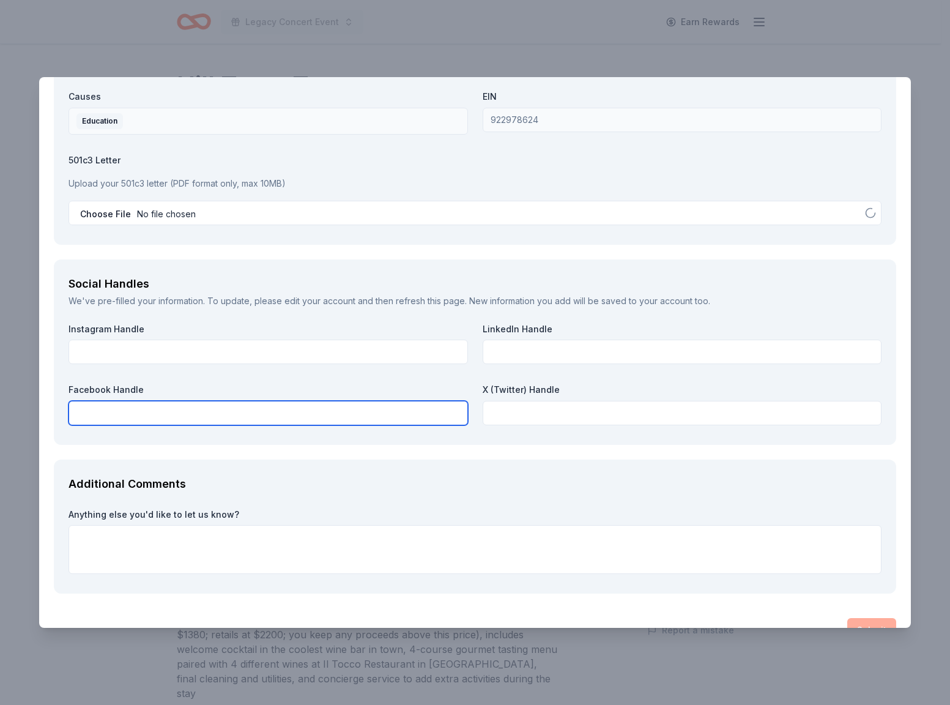
click at [319, 412] on input "text" at bounding box center [267, 413] width 399 height 24
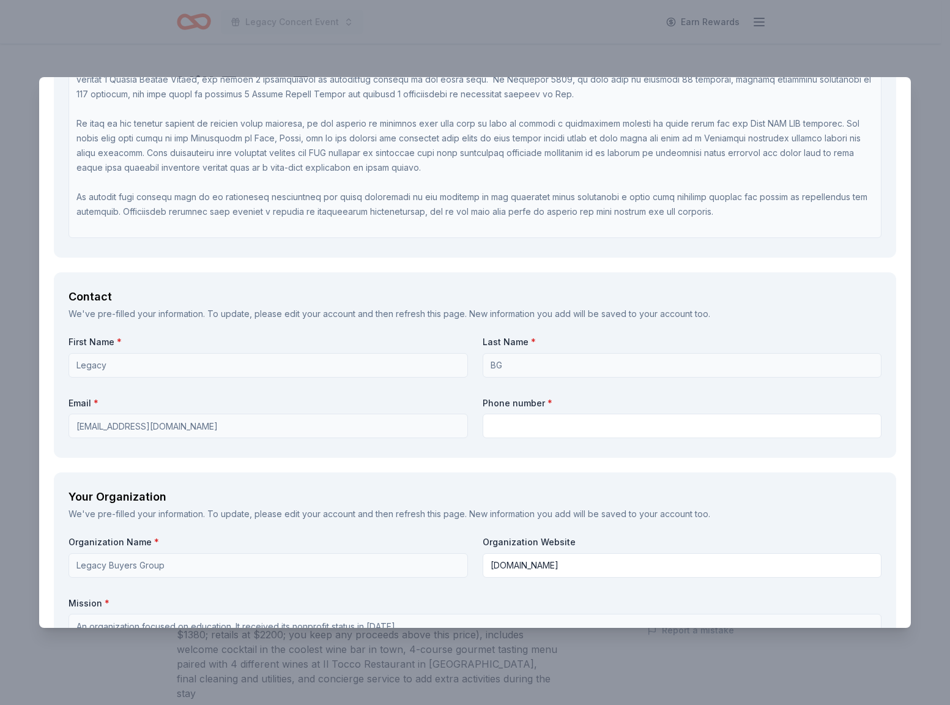
scroll to position [1388, 0]
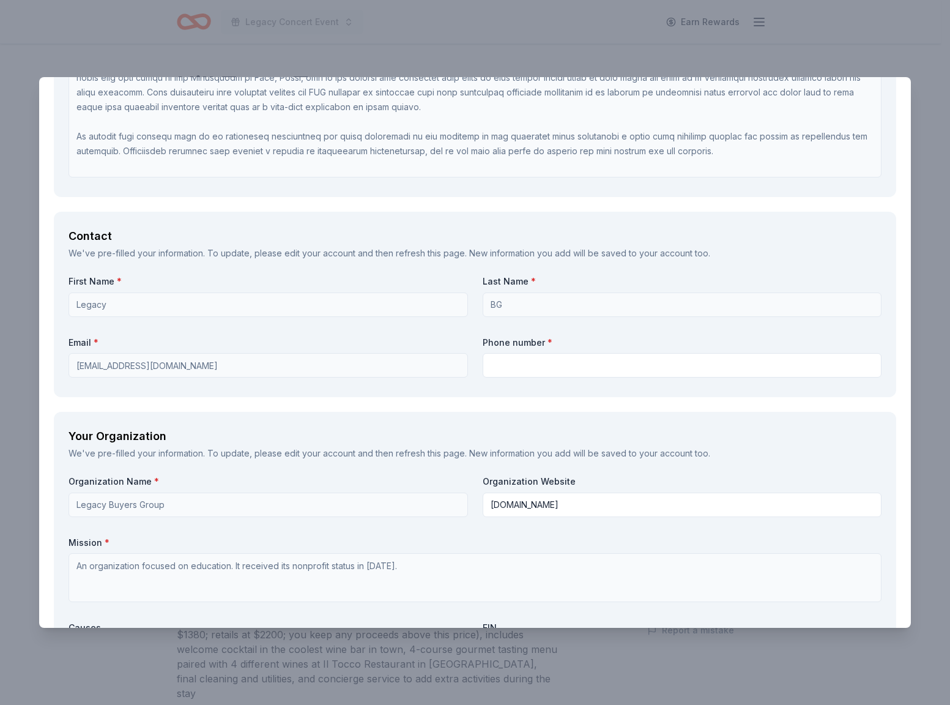
type input "@legacybuyersgroup"
click at [506, 369] on input "text" at bounding box center [682, 365] width 399 height 24
type input "9168132415"
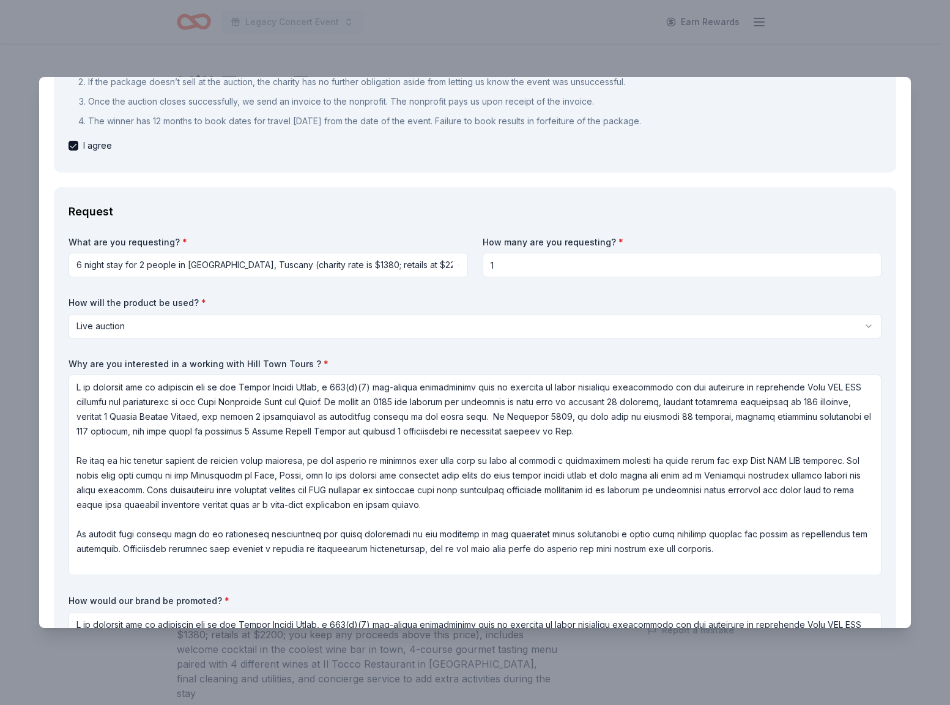
scroll to position [239, 0]
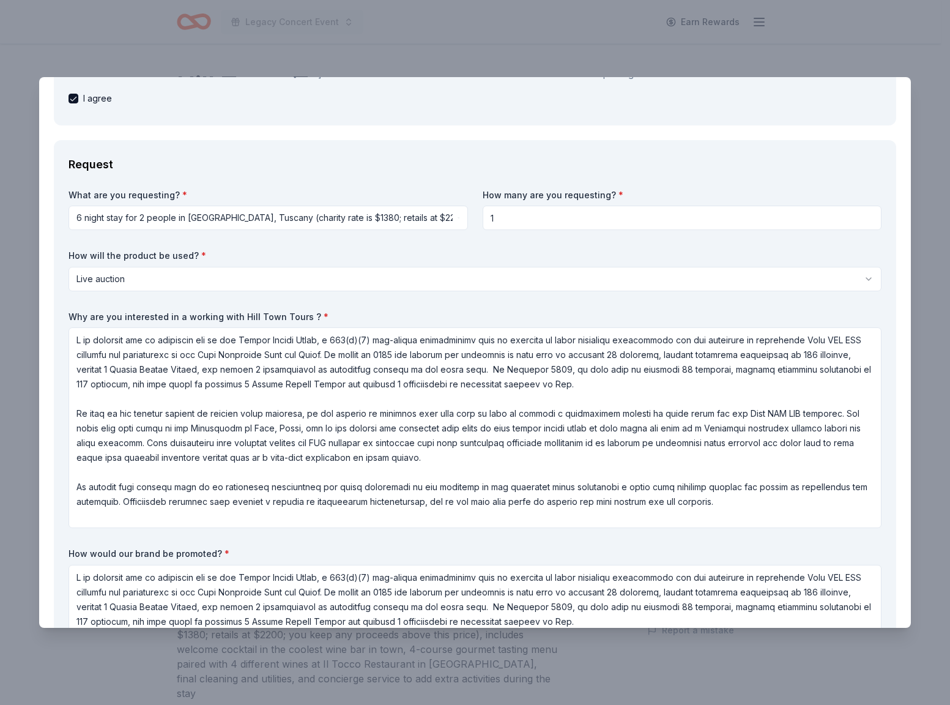
click at [358, 280] on html "Legacy Concert Event Earn Rewards Due in 9 days Share Hill Town Tours New 1 app…" at bounding box center [475, 352] width 950 height 705
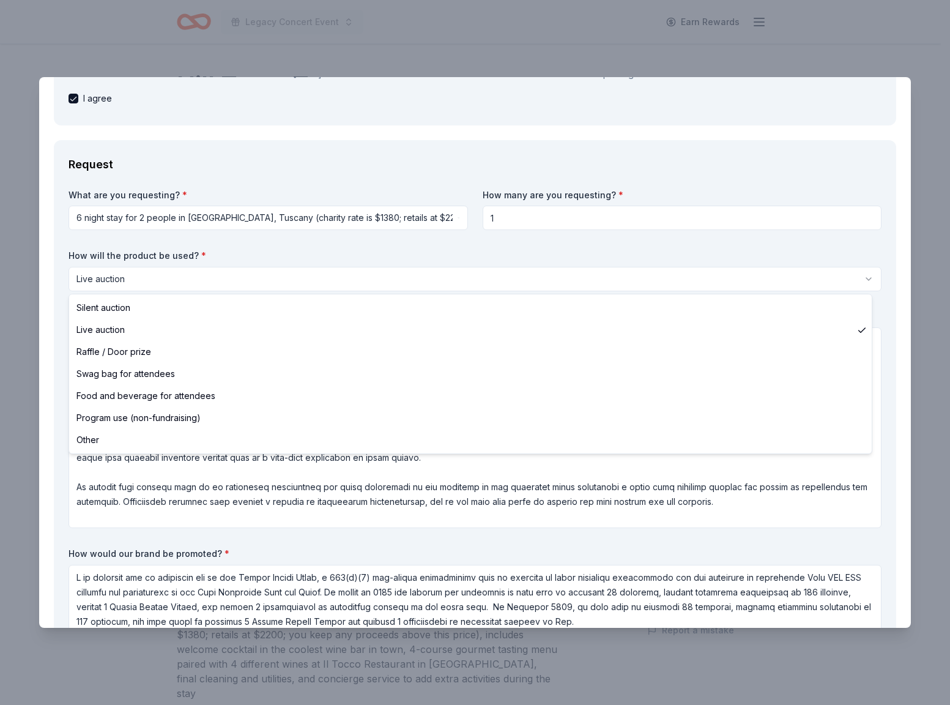
click at [394, 255] on html "Legacy Concert Event Earn Rewards Due in 9 days Share Hill Town Tours New 1 app…" at bounding box center [475, 352] width 950 height 705
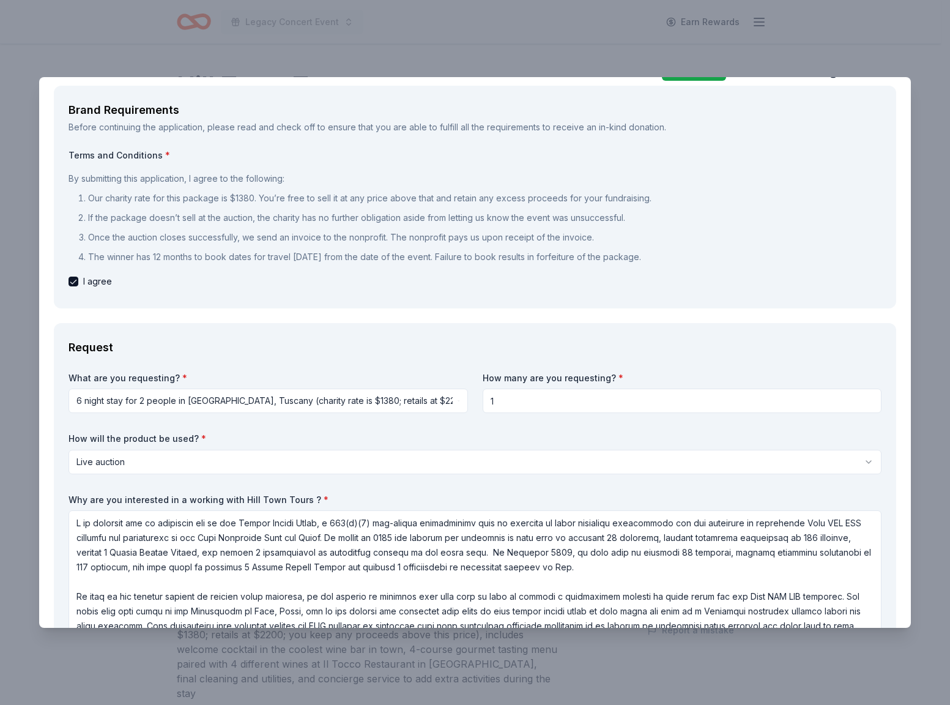
scroll to position [325, 0]
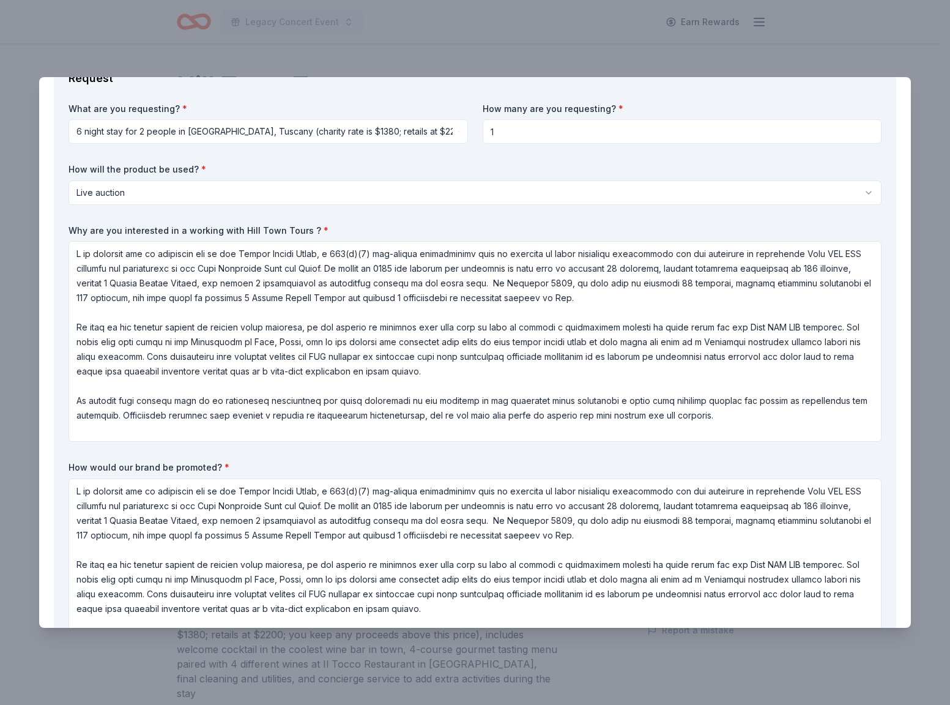
drag, startPoint x: 500, startPoint y: 130, endPoint x: 472, endPoint y: 129, distance: 28.1
click at [472, 129] on div "What are you requesting? * 6 night stay for 2 people in Cortona, Tuscany (chari…" at bounding box center [474, 393] width 813 height 581
type input "2"
click at [591, 454] on div "What are you requesting? * 6 night stay for 2 people in Cortona, Tuscany (chari…" at bounding box center [474, 393] width 813 height 581
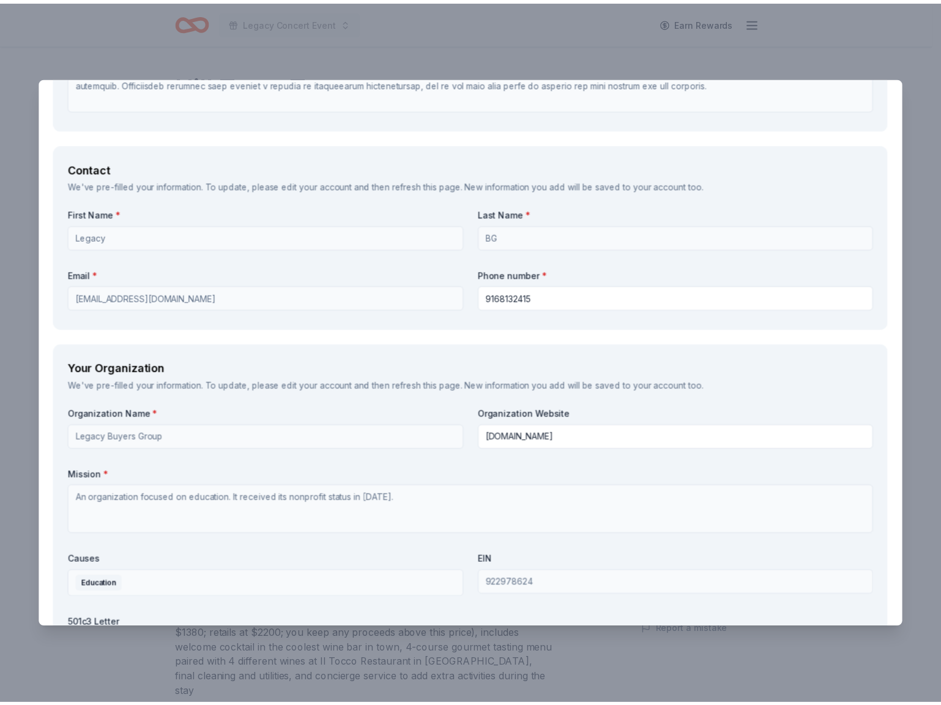
scroll to position [1948, 0]
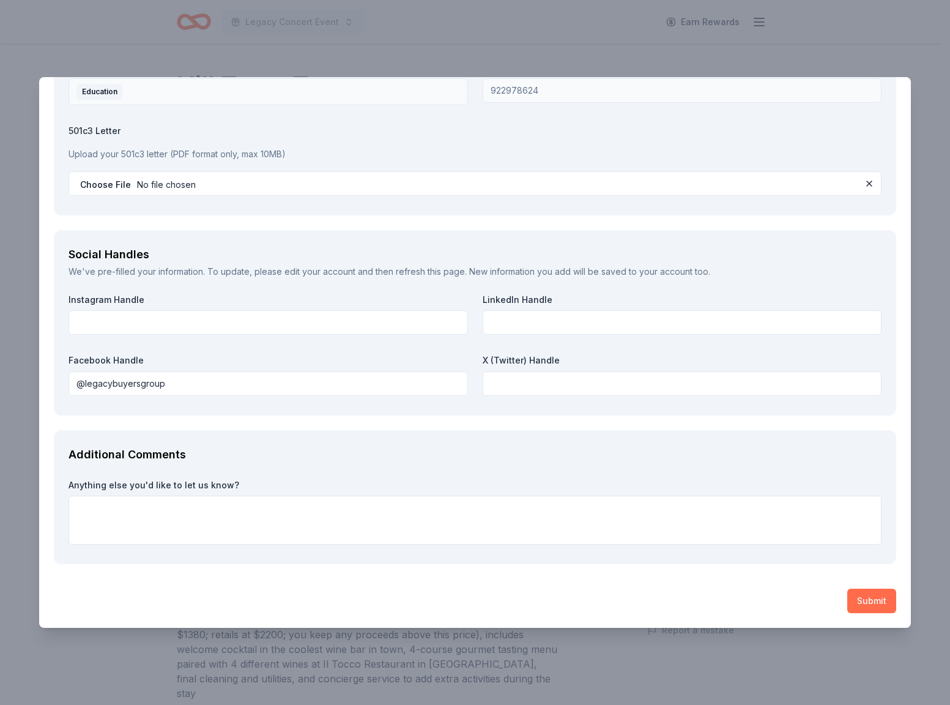
click at [852, 600] on button "Submit" at bounding box center [871, 600] width 49 height 24
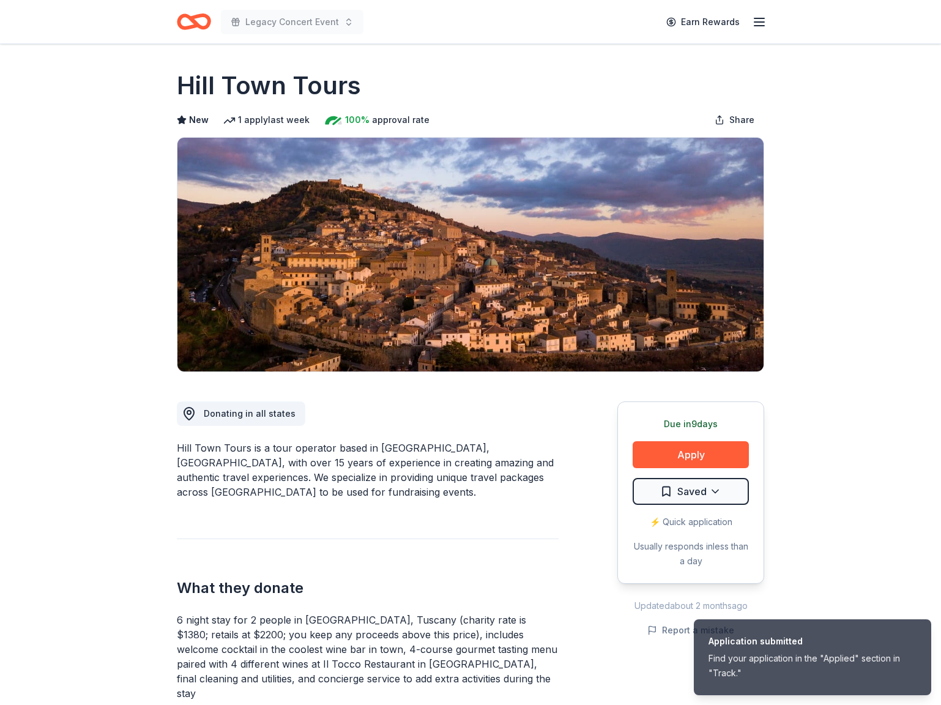
scroll to position [0, 0]
click at [728, 457] on button "Apply" at bounding box center [690, 454] width 116 height 27
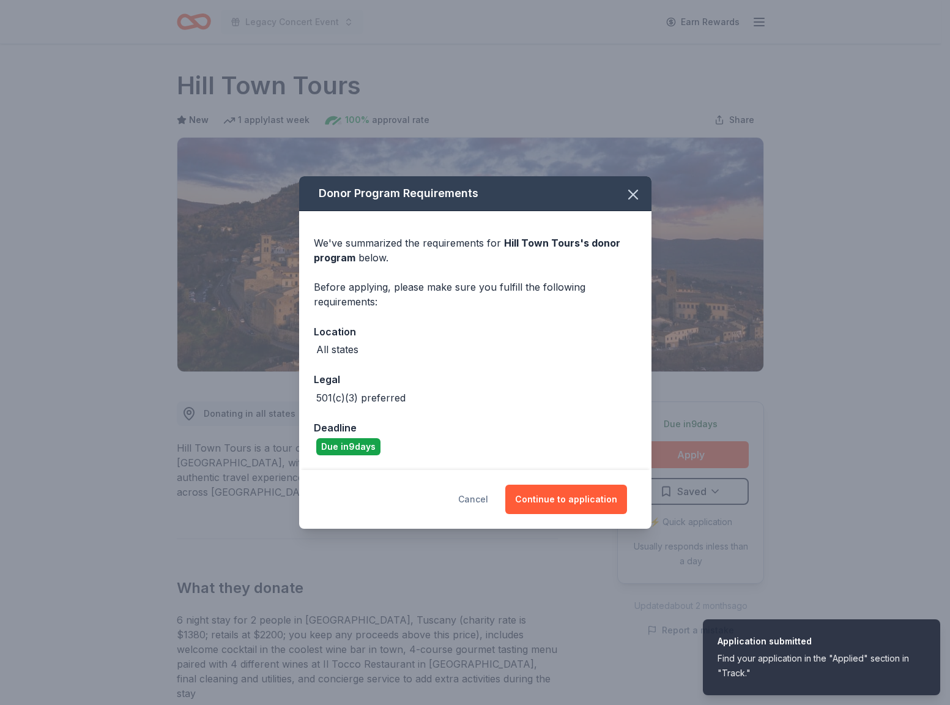
click at [483, 498] on button "Cancel" at bounding box center [473, 498] width 30 height 29
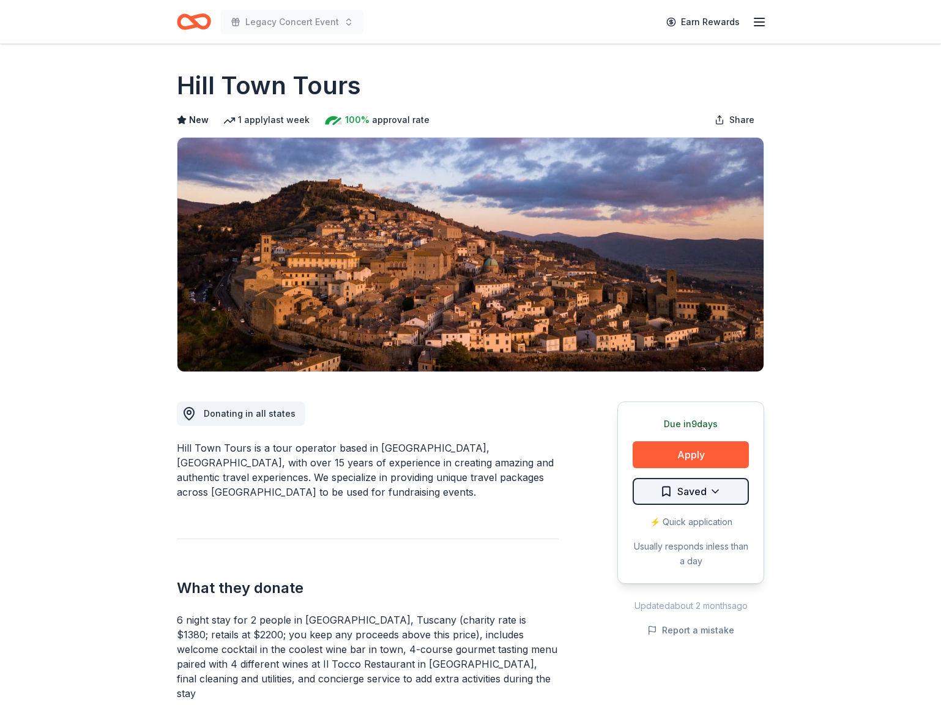
click at [713, 494] on html "Legacy Concert Event Earn Rewards Due in 9 days Share Hill Town Tours New 1 app…" at bounding box center [470, 352] width 941 height 705
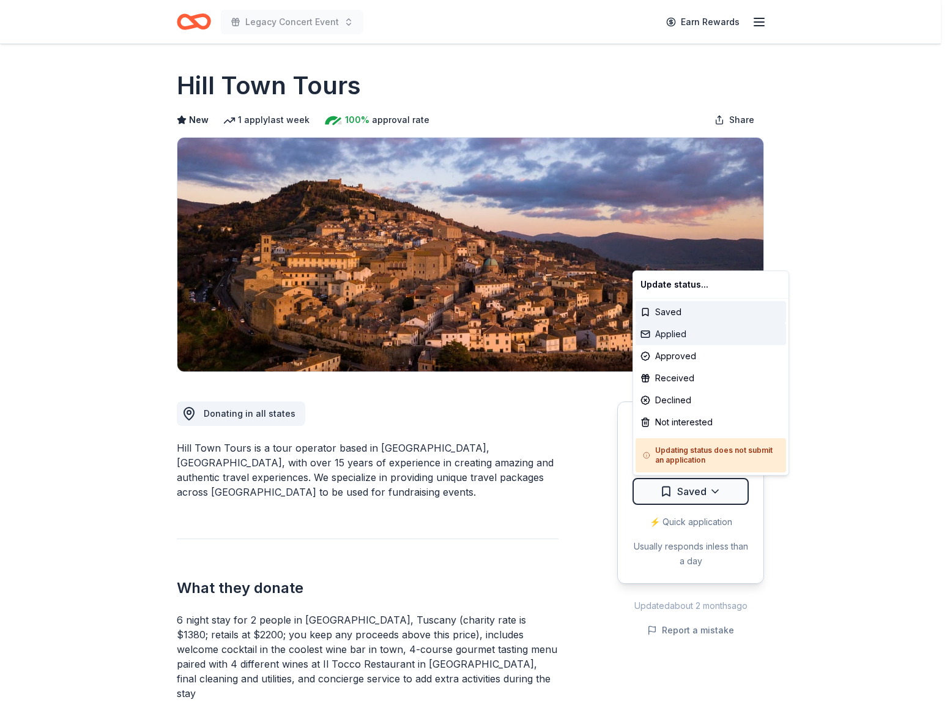
click at [686, 337] on div "Applied" at bounding box center [710, 334] width 150 height 22
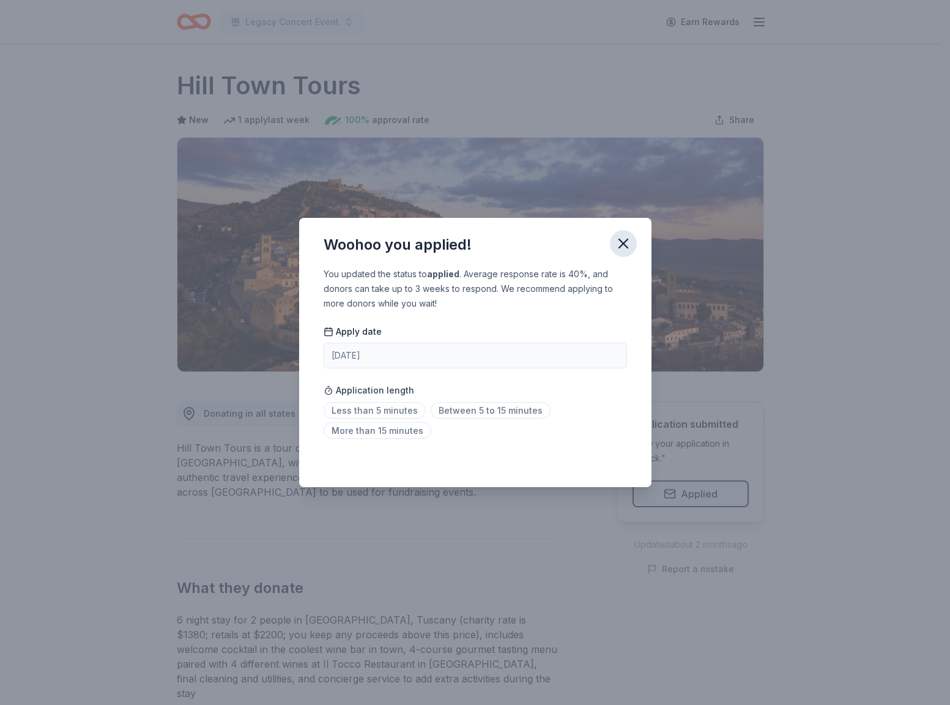
click at [626, 240] on icon "button" at bounding box center [623, 243] width 17 height 17
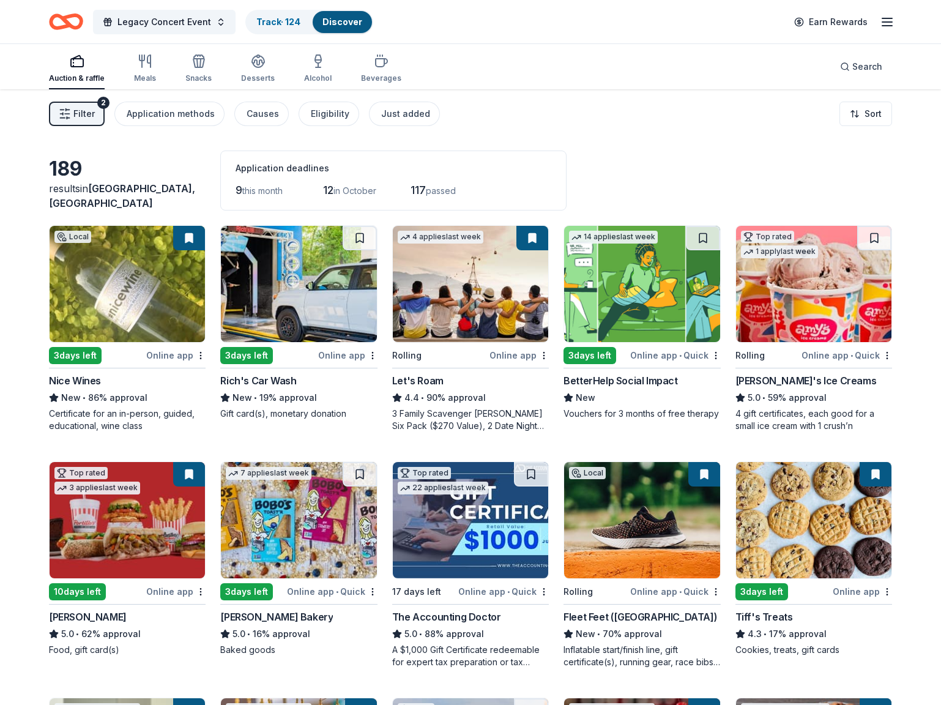
click at [152, 298] on img at bounding box center [127, 284] width 155 height 116
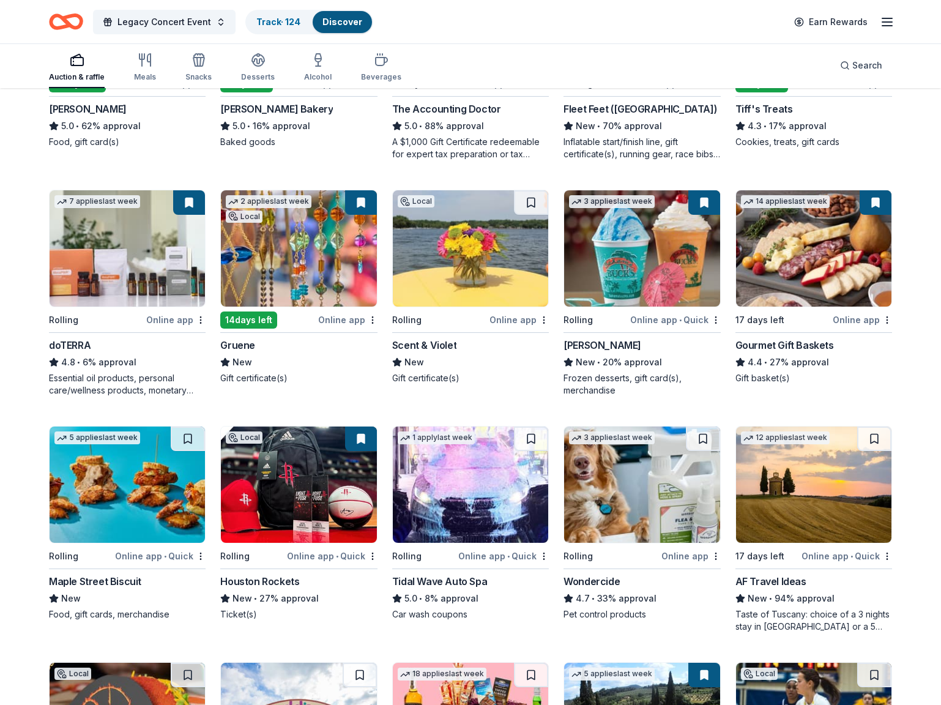
scroll to position [657, 0]
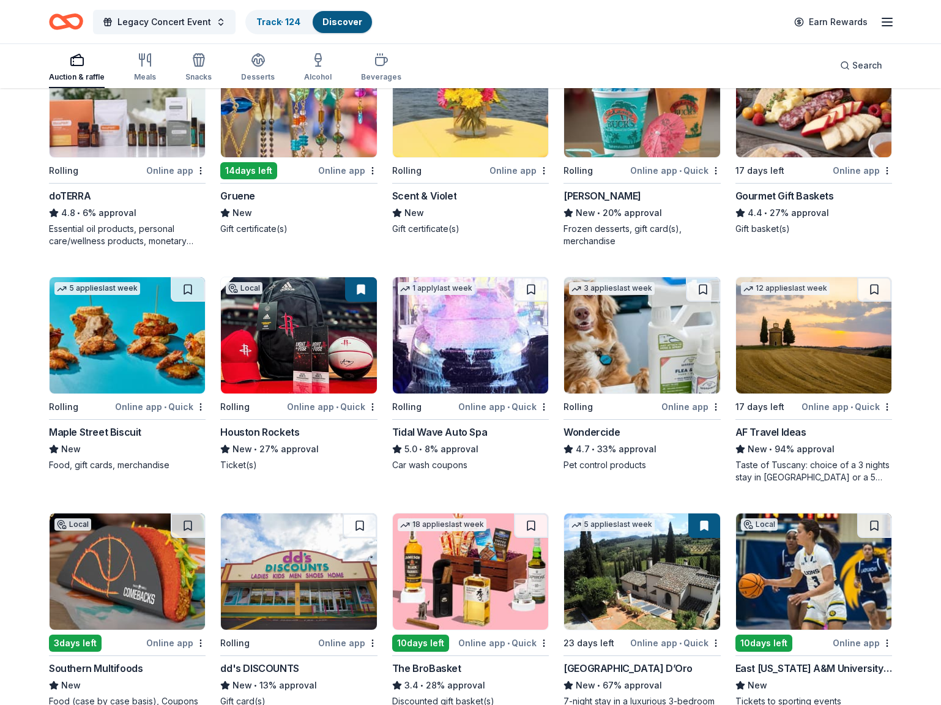
click at [795, 369] on img at bounding box center [813, 335] width 155 height 116
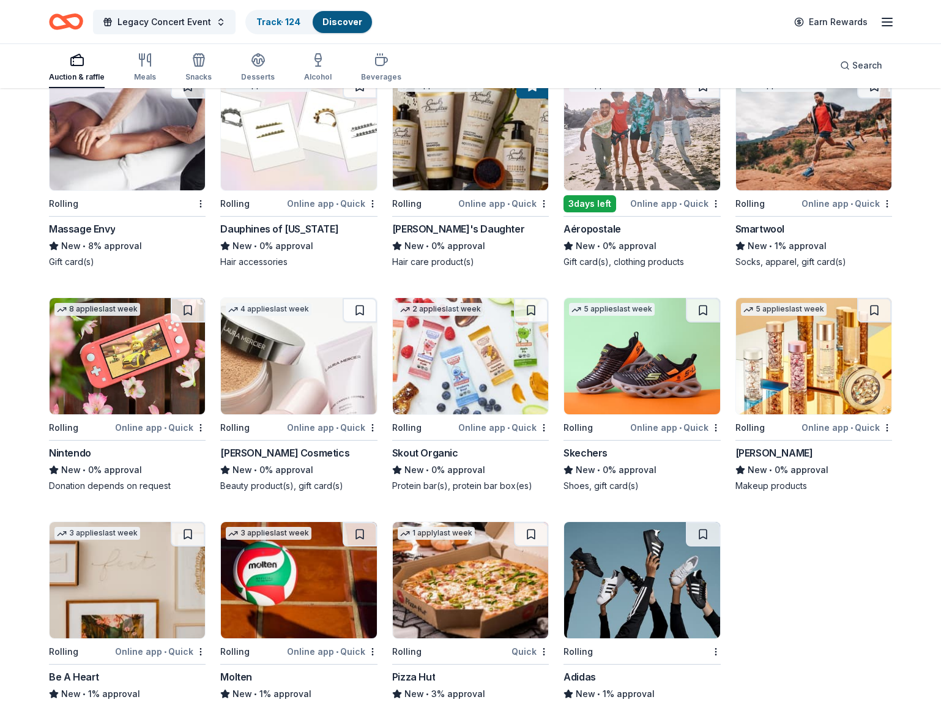
scroll to position [8315, 0]
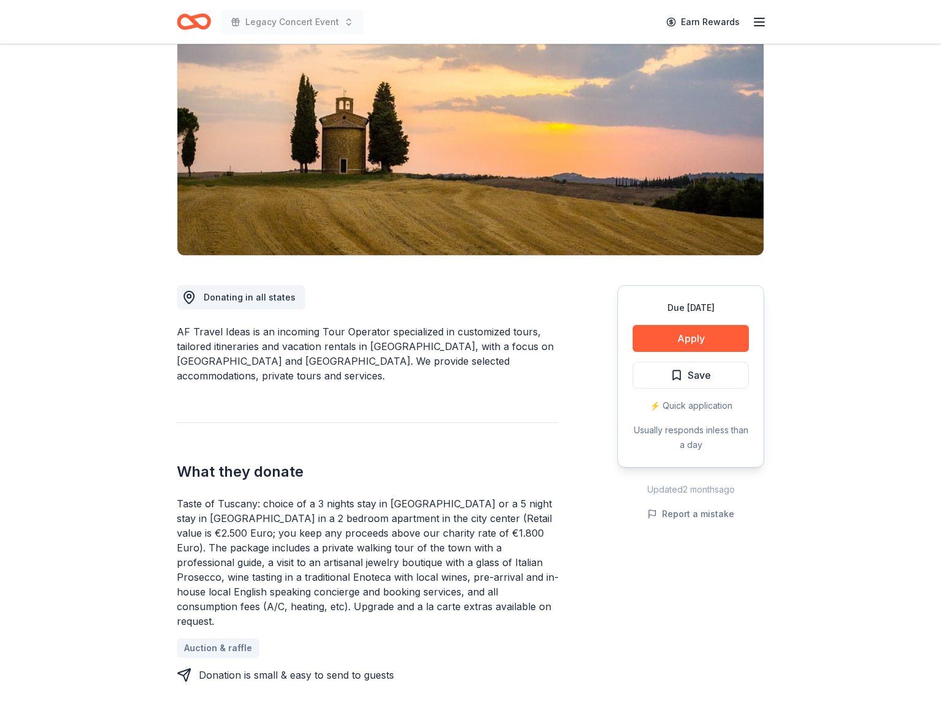
scroll to position [120, 0]
